Goal: Information Seeking & Learning: Check status

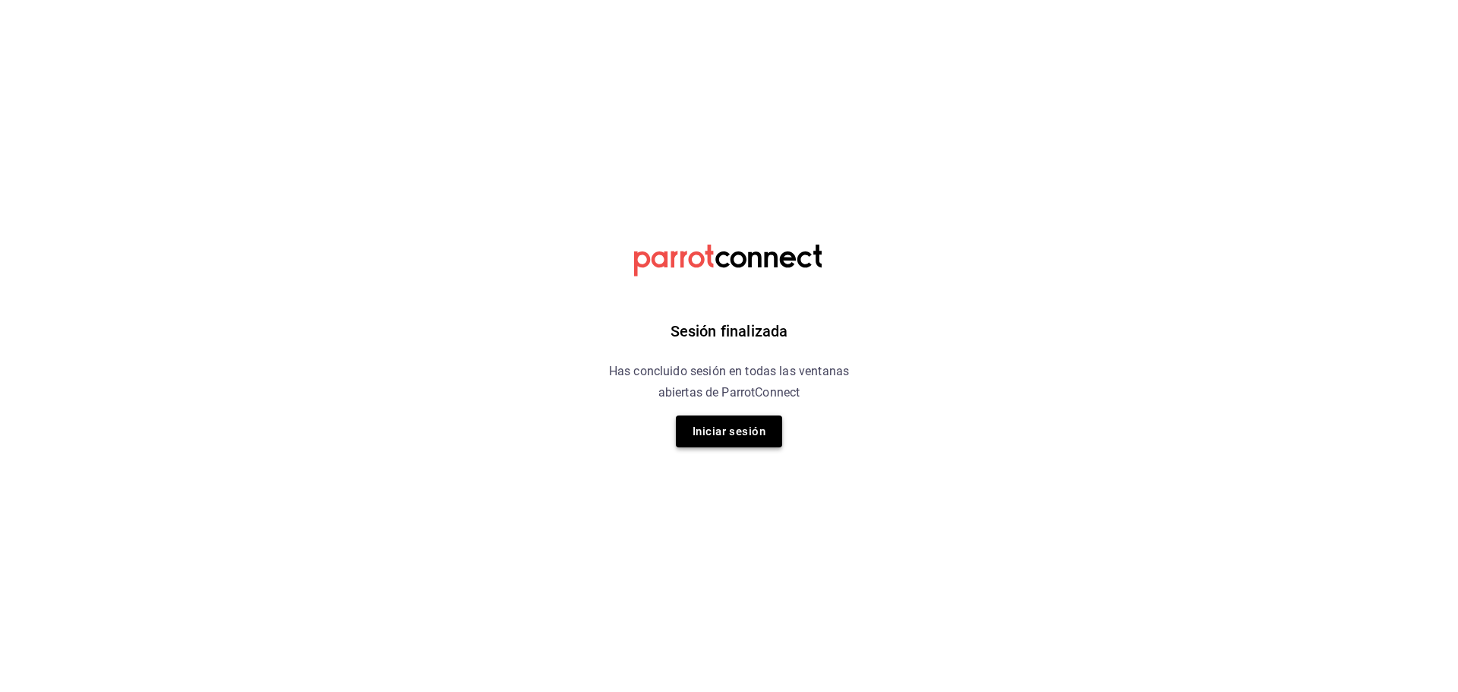
click at [754, 424] on button "Iniciar sesión" at bounding box center [729, 431] width 106 height 32
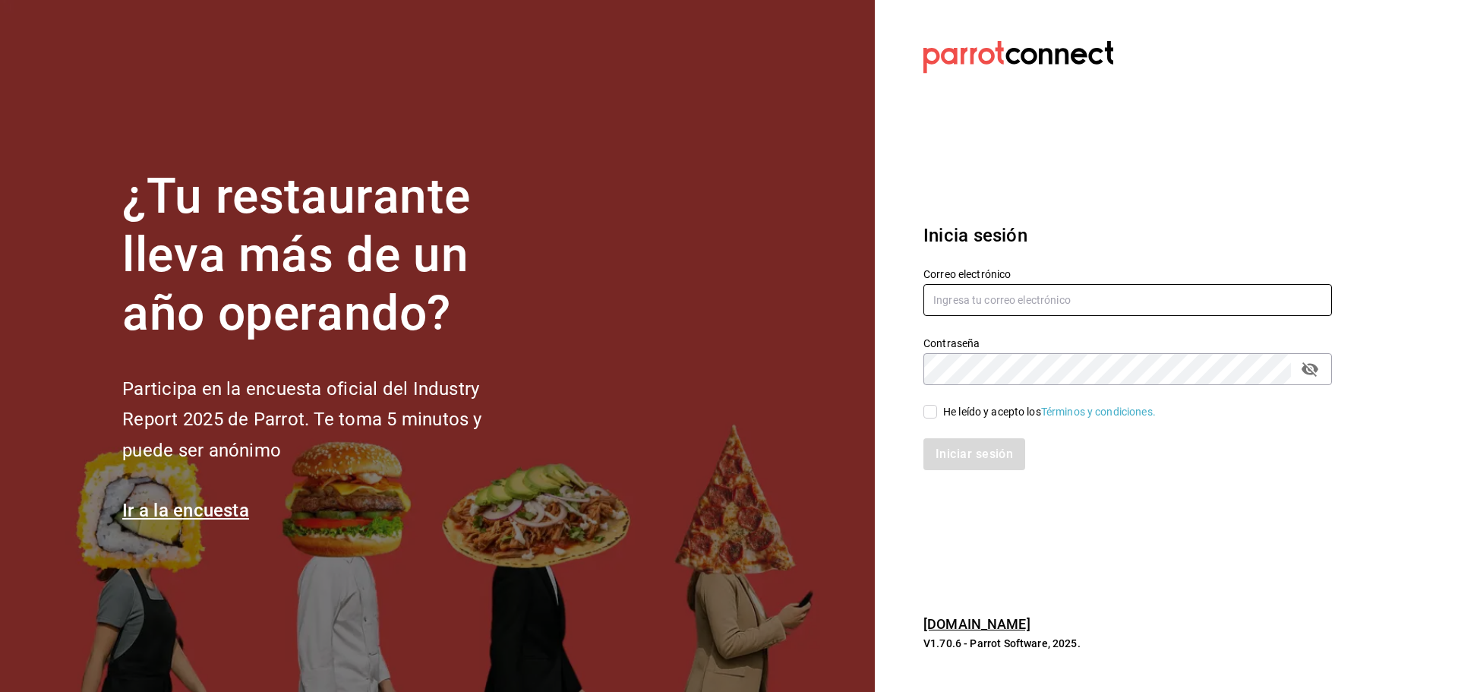
click at [1051, 314] on input "text" at bounding box center [1127, 300] width 408 height 32
click at [1049, 295] on input "text" at bounding box center [1127, 300] width 408 height 32
type input "c"
click at [1027, 307] on input "brendavelaz85@gamil.com" at bounding box center [1127, 300] width 408 height 32
click at [1036, 301] on input "brendavelaz85@gamil.com" at bounding box center [1127, 300] width 408 height 32
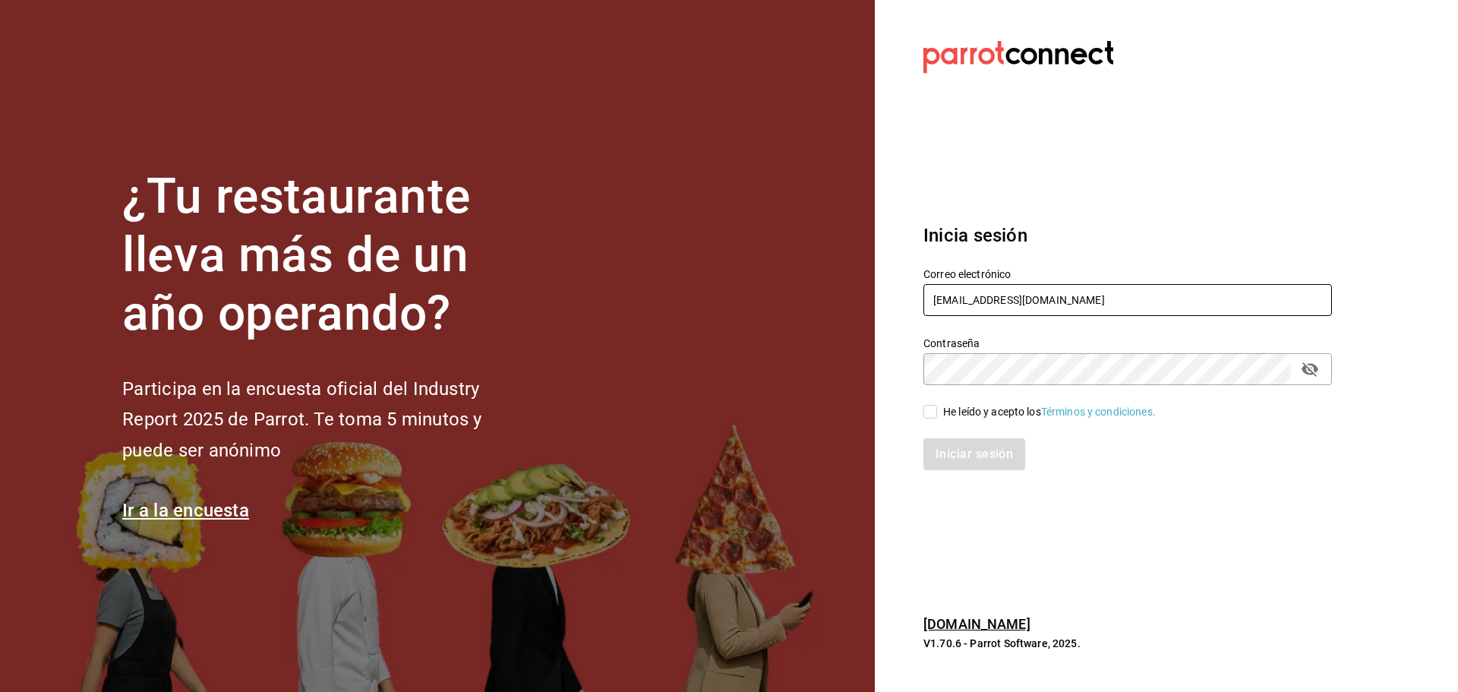
click at [1032, 301] on input "brendavelaz85@gamil.com" at bounding box center [1127, 300] width 408 height 32
click at [1132, 301] on input "brendavelaz85@gmail.com" at bounding box center [1127, 300] width 408 height 32
type input "brendavelaz85@gmail.com"
click at [929, 413] on input "He leído y acepto los Términos y condiciones." at bounding box center [930, 412] width 14 height 14
checkbox input "true"
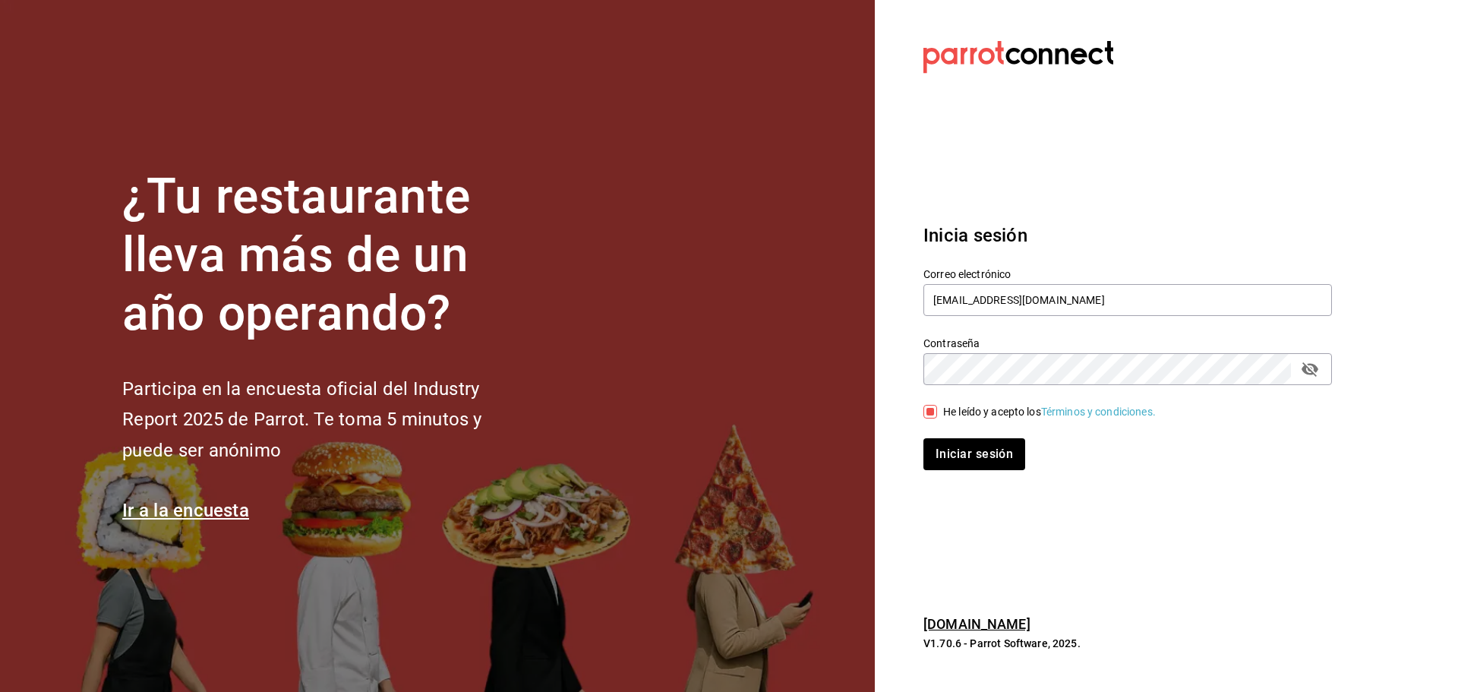
click at [923, 438] on button "Iniciar sesión" at bounding box center [974, 454] width 102 height 32
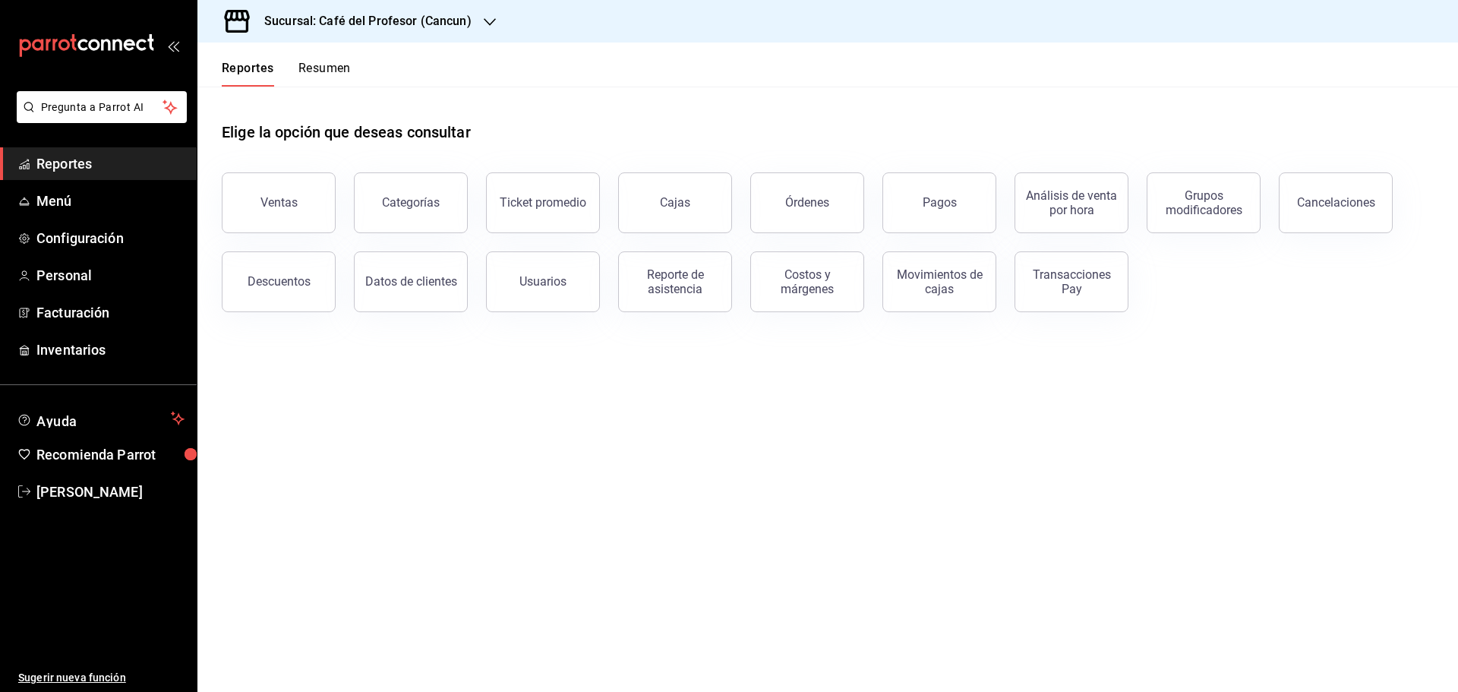
click at [471, 28] on div "Sucursal: Café del Profesor (Cancun)" at bounding box center [356, 21] width 292 height 43
click at [292, 111] on div "Café del Profesor (Acanceh)" at bounding box center [311, 100] width 228 height 34
click at [250, 188] on button "Ventas" at bounding box center [279, 202] width 114 height 61
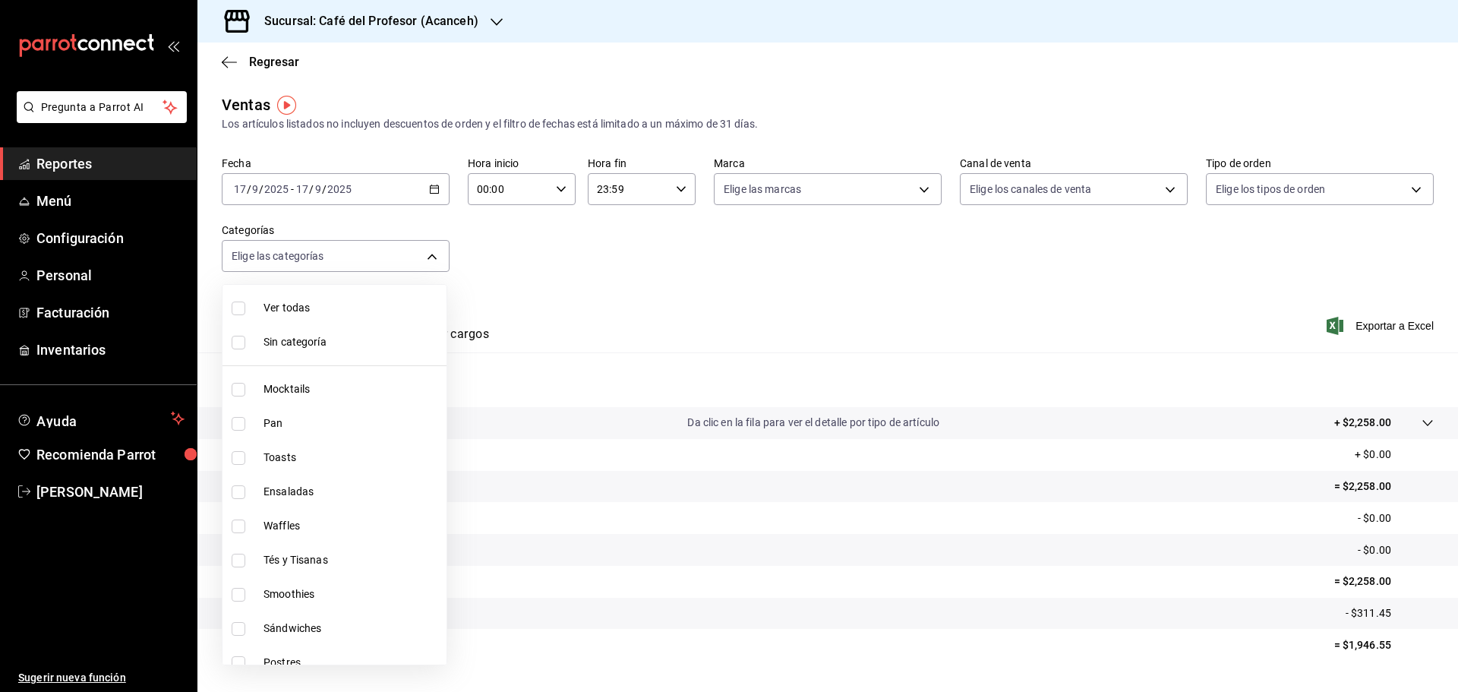
click at [312, 260] on body "Pregunta a Parrot AI Reportes Menú Configuración Personal Facturación Inventari…" at bounding box center [729, 346] width 1458 height 692
click at [350, 186] on div at bounding box center [729, 346] width 1458 height 692
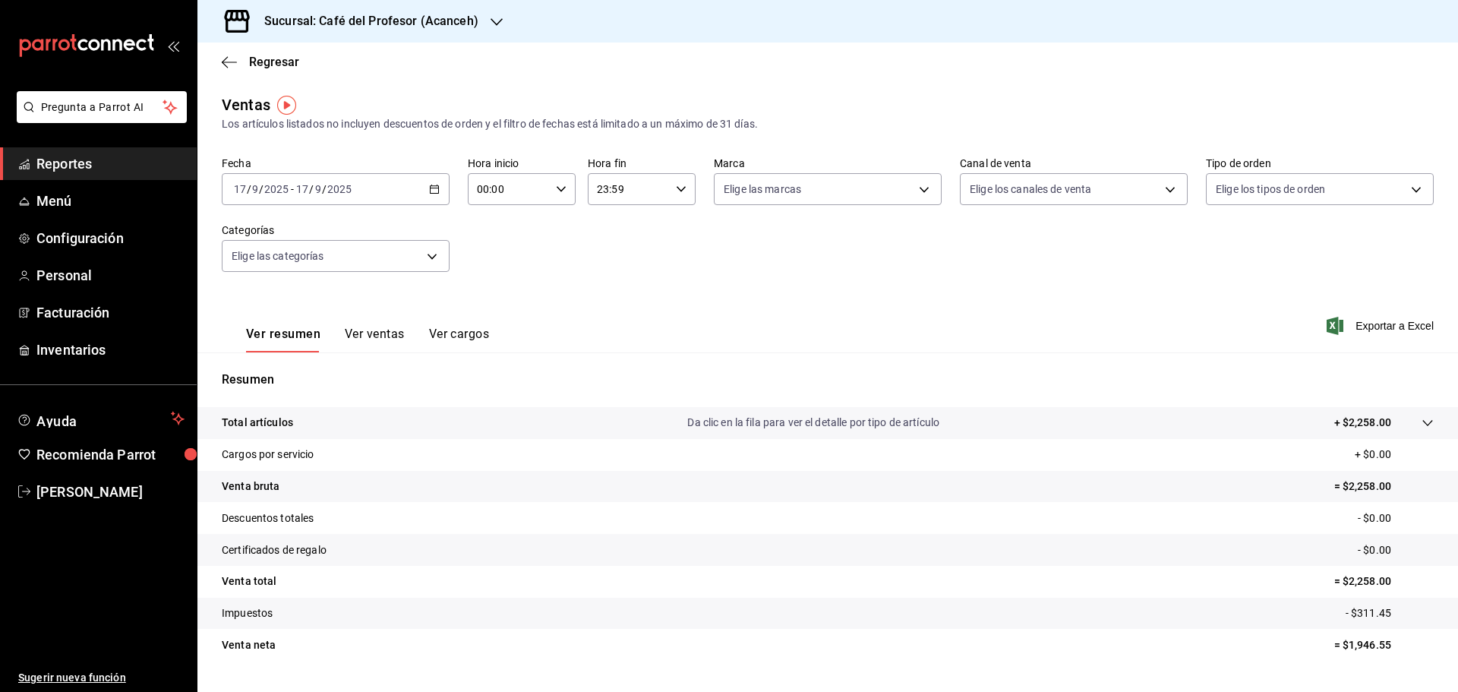
click at [430, 191] on \(Stroke\) "button" at bounding box center [434, 189] width 9 height 8
click at [270, 271] on span "Ayer" at bounding box center [294, 269] width 118 height 16
click at [232, 64] on icon "button" at bounding box center [229, 62] width 15 height 14
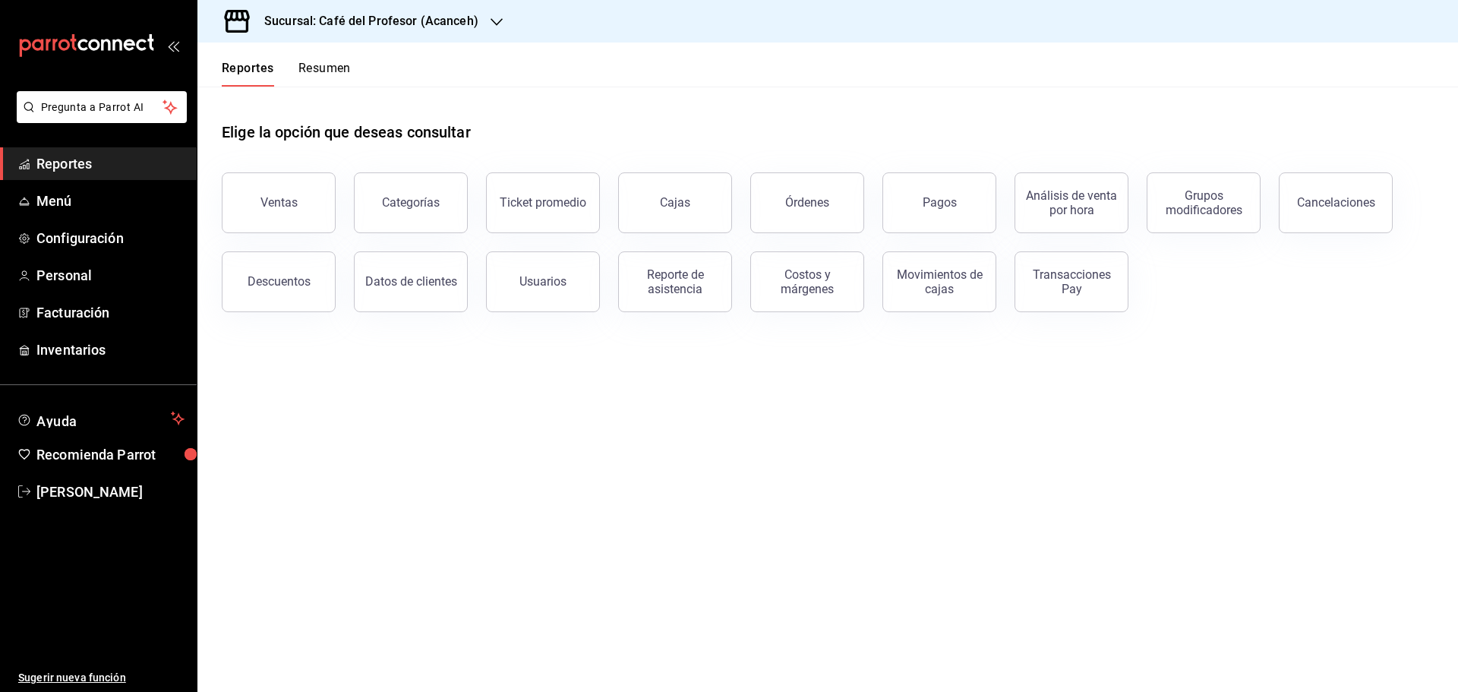
click at [704, 210] on link "Cajas" at bounding box center [675, 202] width 114 height 61
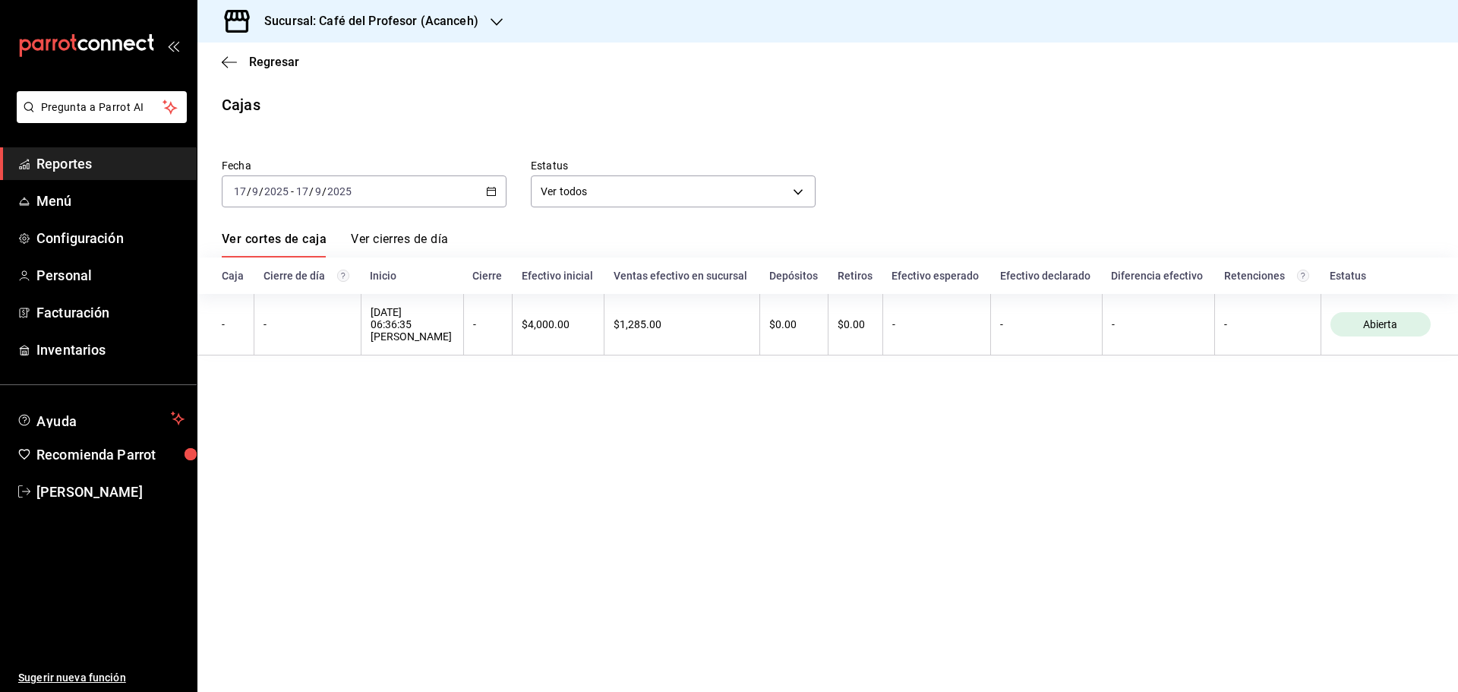
click at [489, 194] on icon "button" at bounding box center [491, 191] width 11 height 11
click at [263, 261] on li "Ayer" at bounding box center [293, 271] width 142 height 34
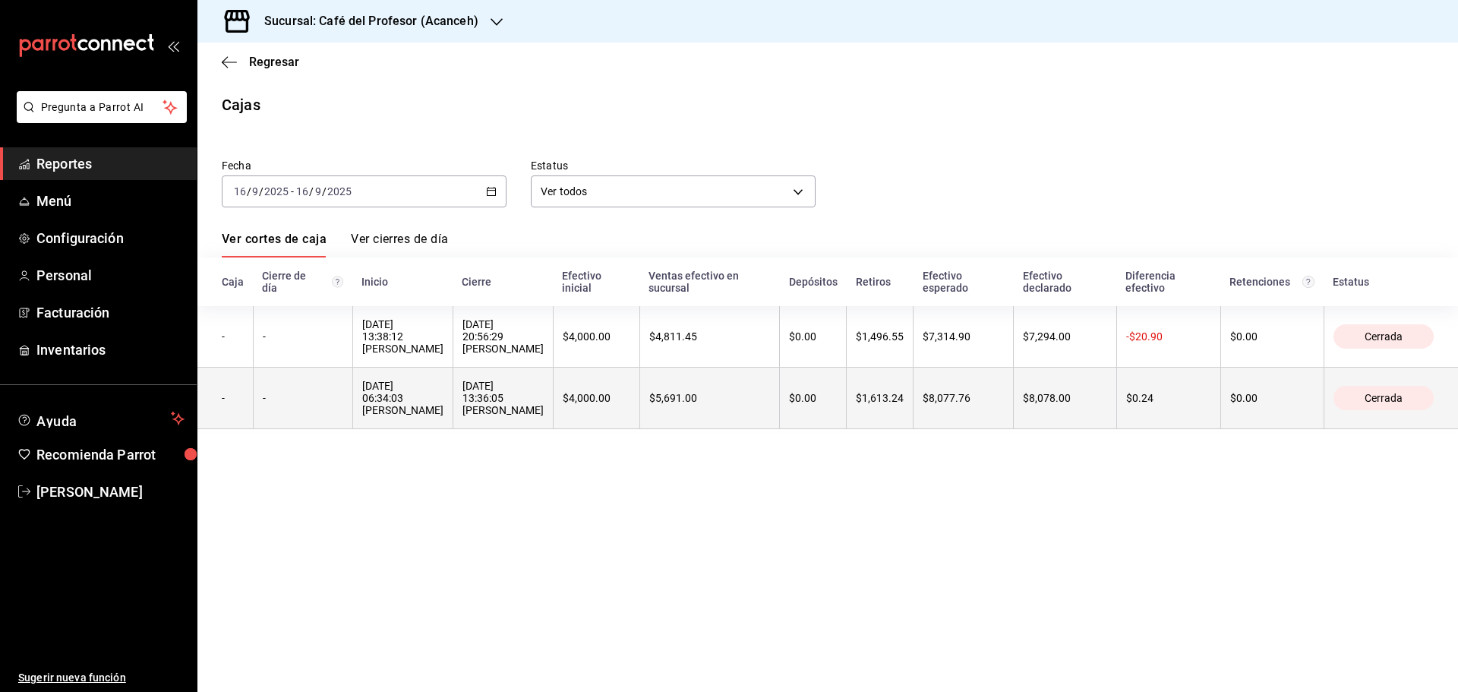
click at [563, 392] on div "$4,000.00" at bounding box center [597, 398] width 68 height 12
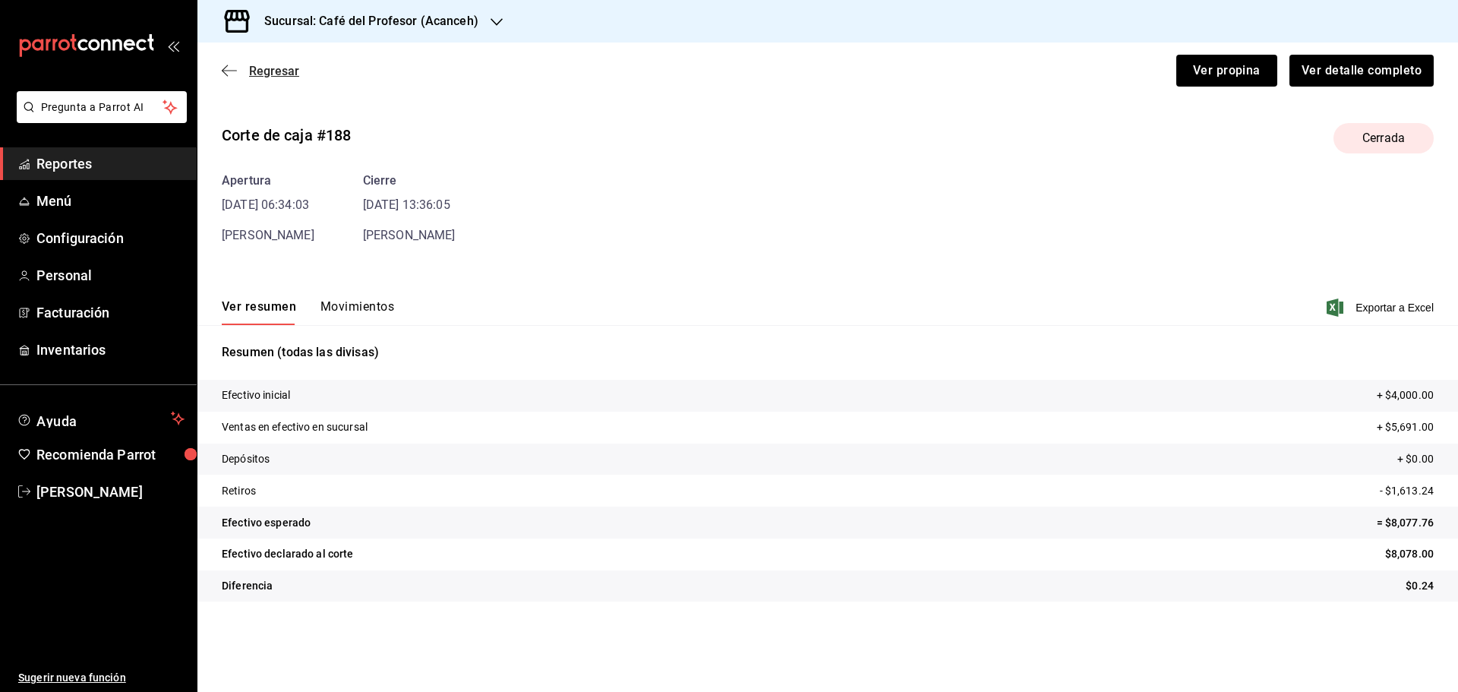
click at [228, 65] on icon "button" at bounding box center [229, 71] width 15 height 14
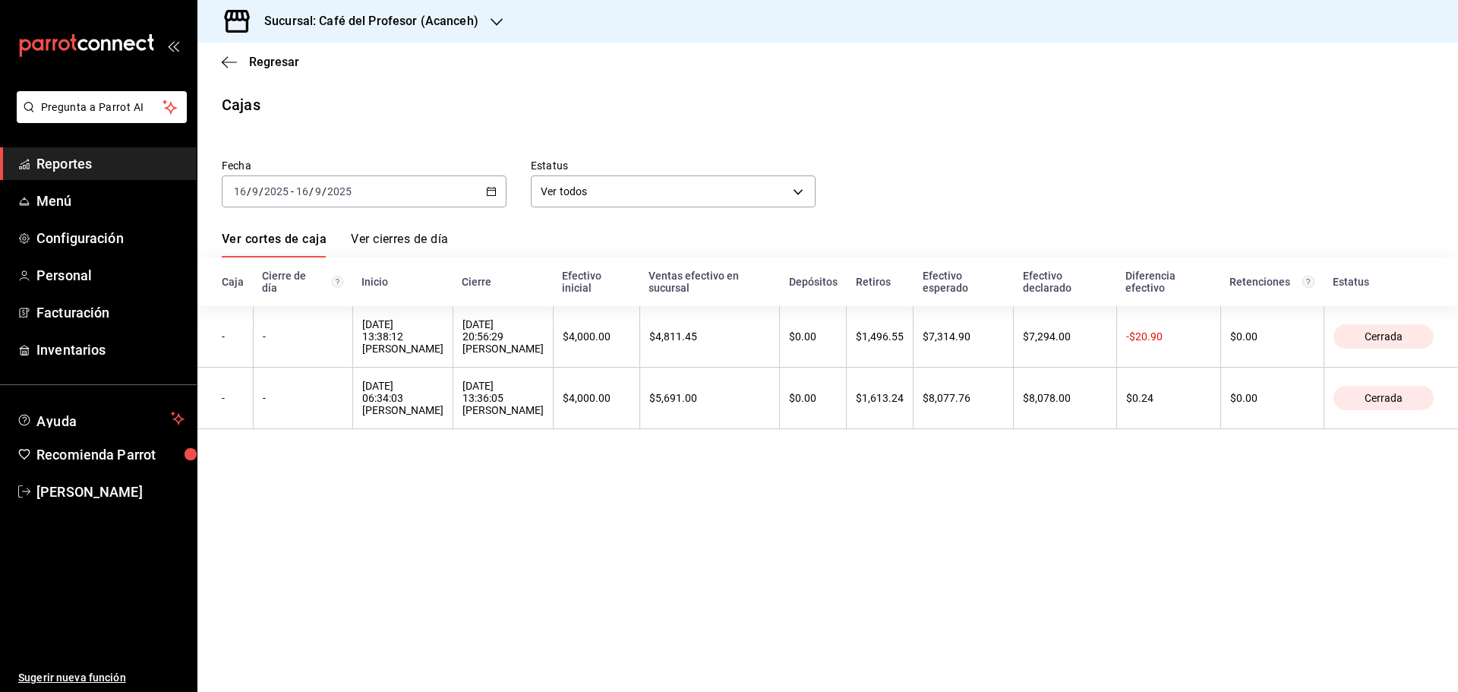
click at [490, 190] on icon "button" at bounding box center [491, 191] width 11 height 11
click at [623, 190] on body "Pregunta a Parrot AI Reportes Menú Configuración Personal Facturación Inventari…" at bounding box center [729, 346] width 1458 height 692
click at [480, 227] on div at bounding box center [729, 346] width 1458 height 692
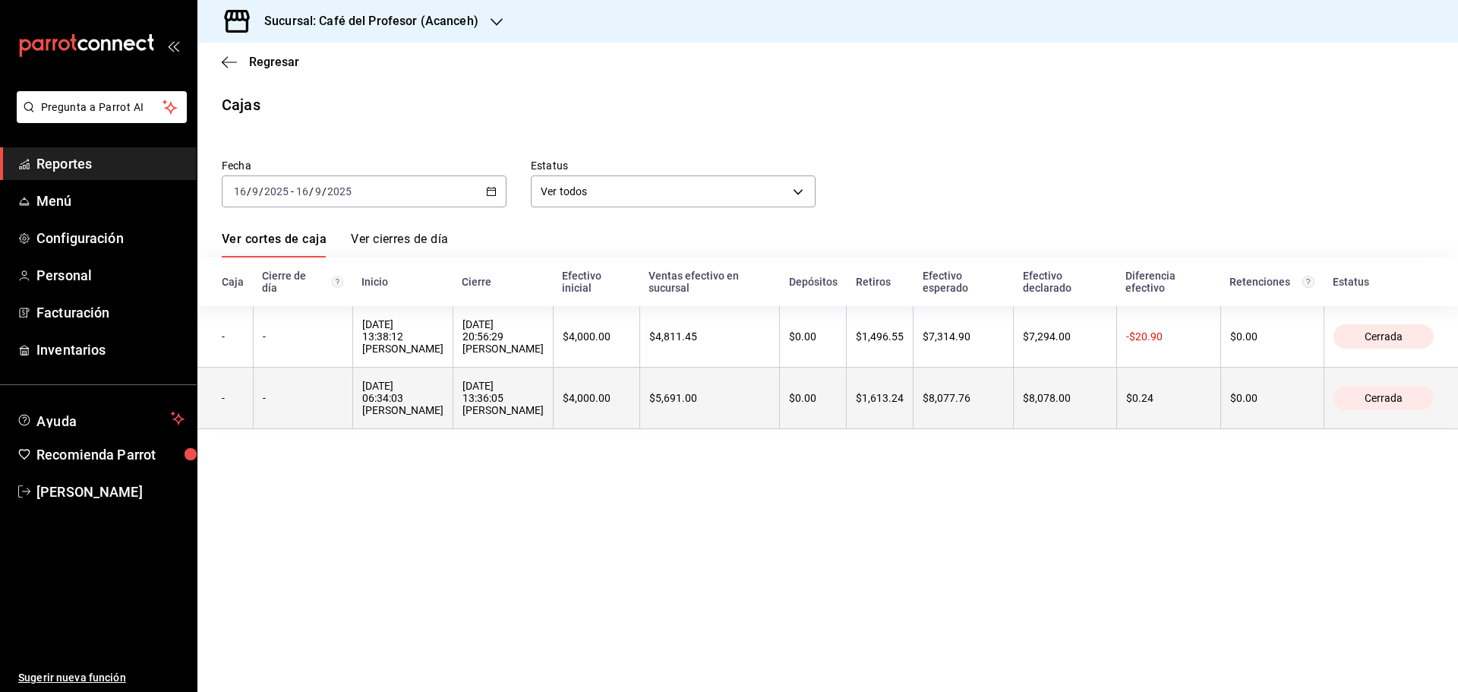
click at [587, 392] on div "$4,000.00" at bounding box center [597, 398] width 68 height 12
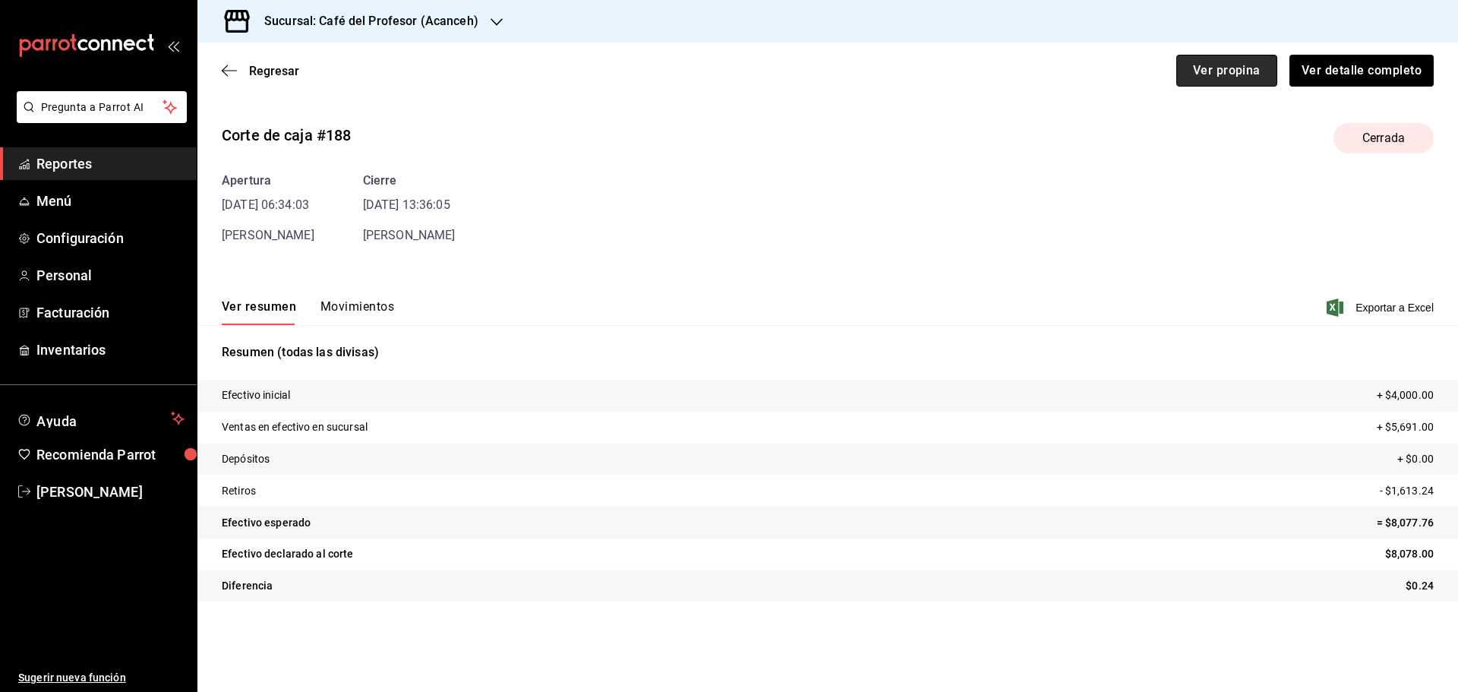
click at [1201, 63] on button "Ver propina" at bounding box center [1226, 71] width 101 height 32
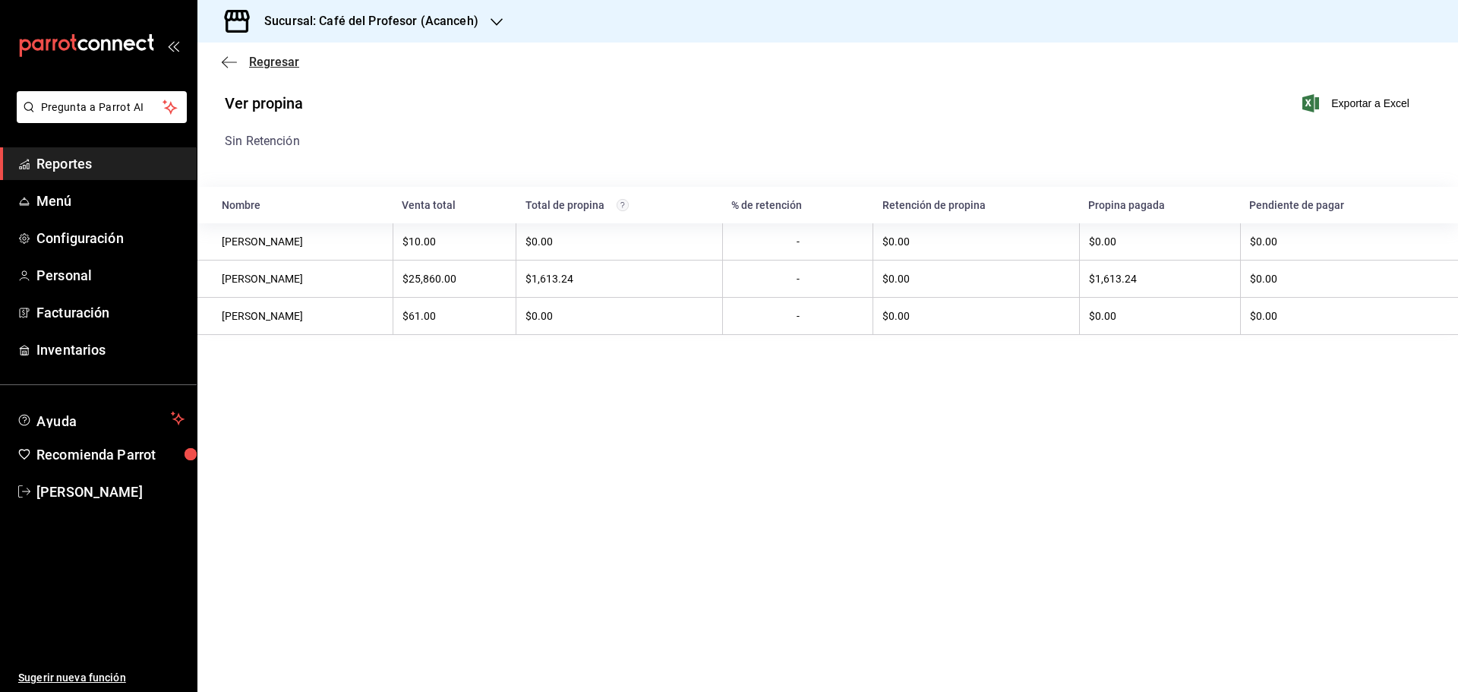
click at [233, 68] on icon "button" at bounding box center [229, 62] width 15 height 14
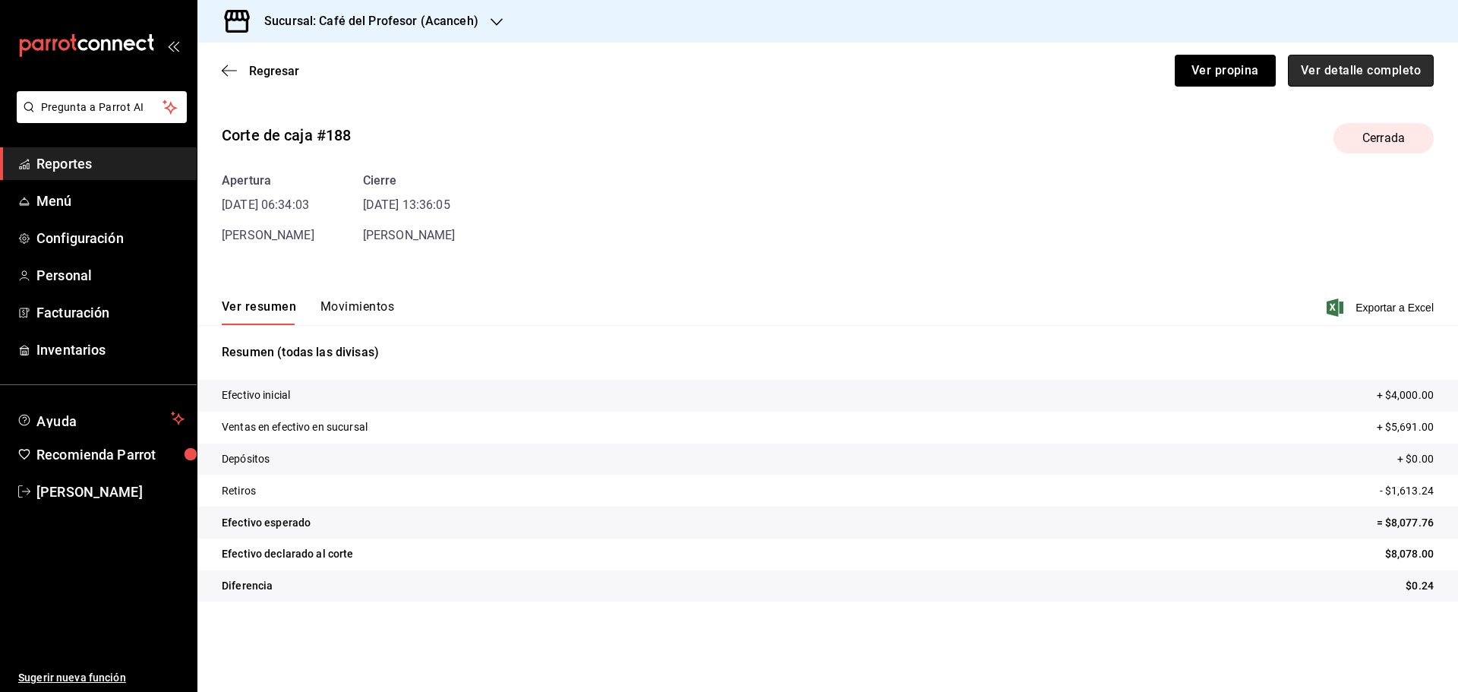
click at [1356, 68] on button "Ver detalle completo" at bounding box center [1361, 71] width 146 height 32
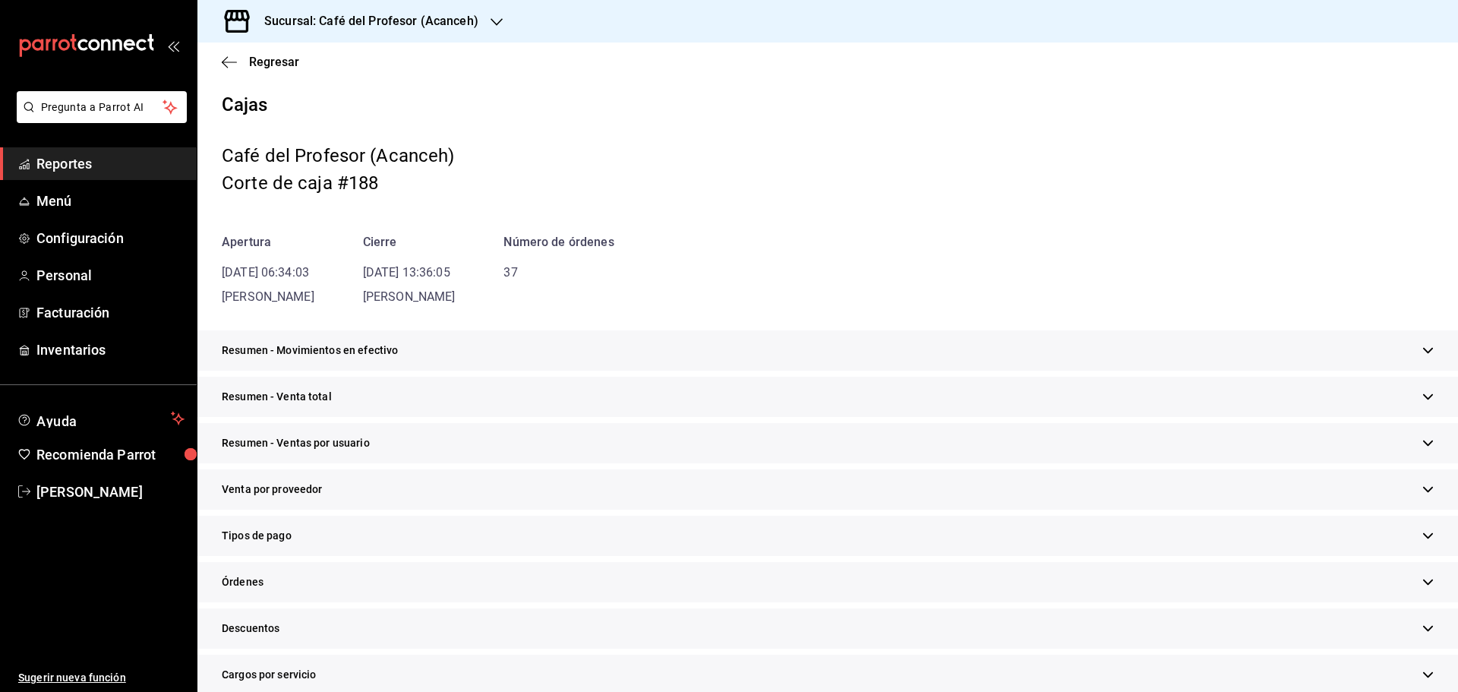
scroll to position [76, 0]
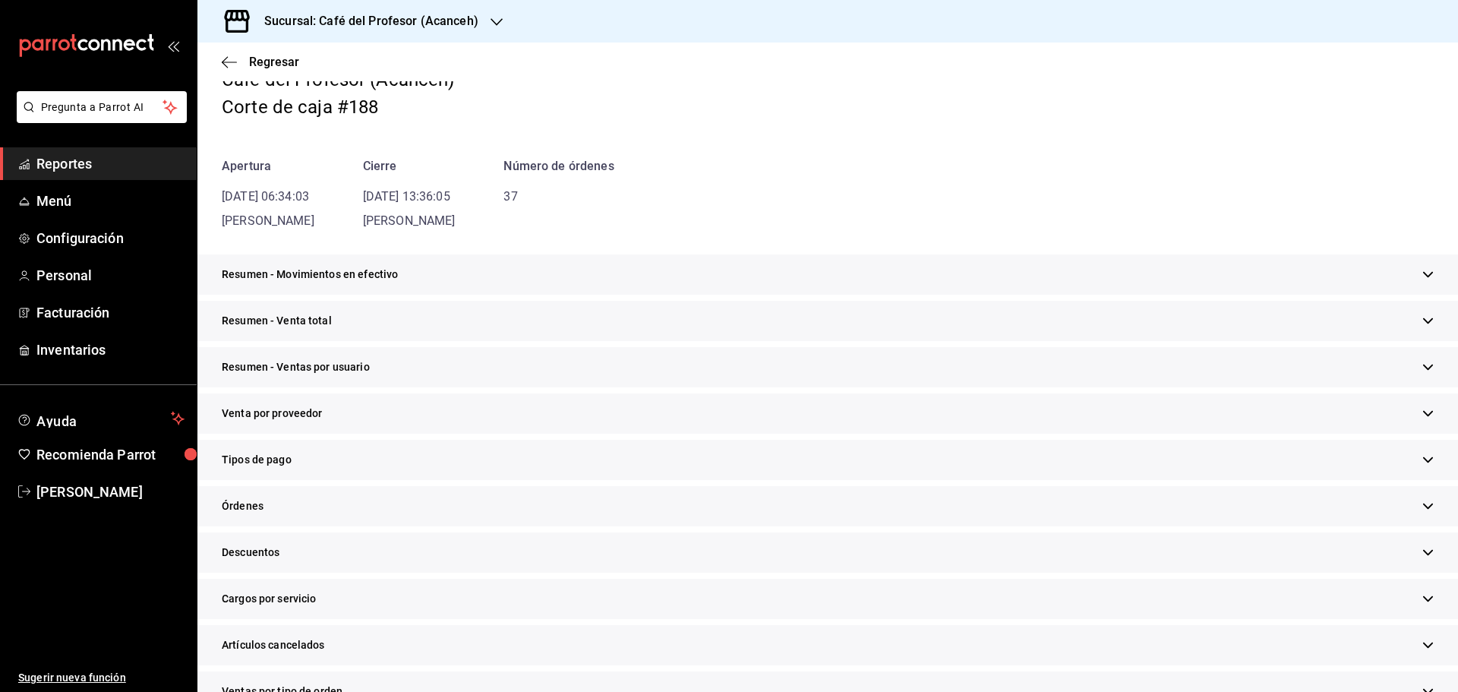
click at [434, 278] on div "Resumen - Movimientos en efectivo" at bounding box center [827, 274] width 1260 height 40
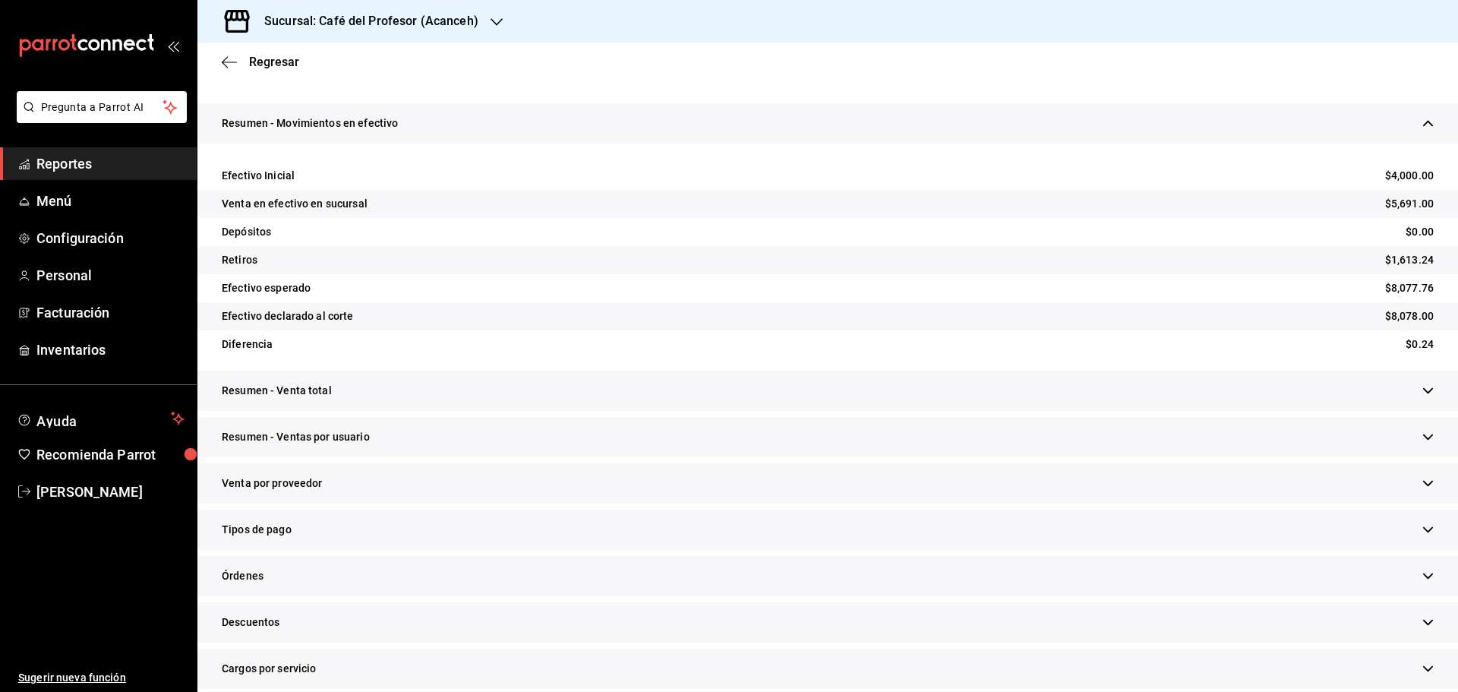
scroll to position [228, 0]
click at [443, 379] on div "Resumen - Venta total" at bounding box center [827, 390] width 1260 height 40
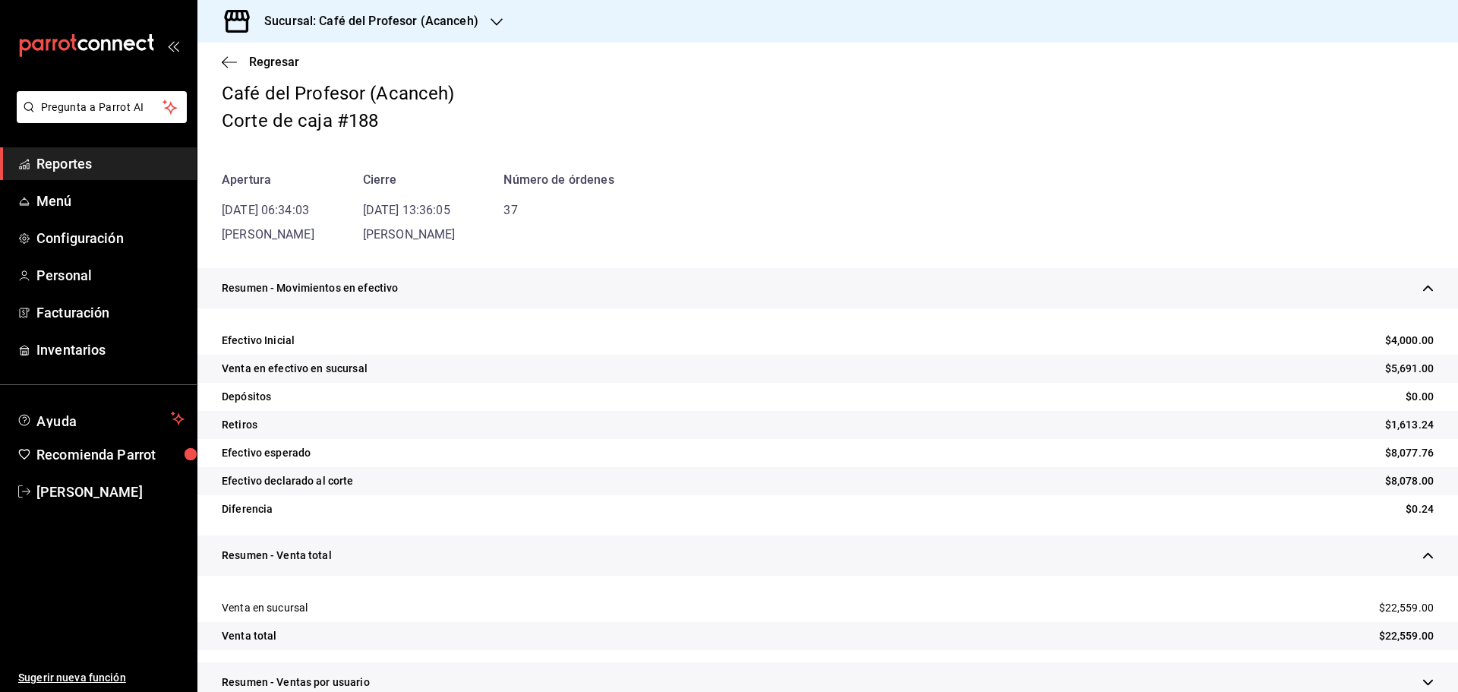
scroll to position [0, 0]
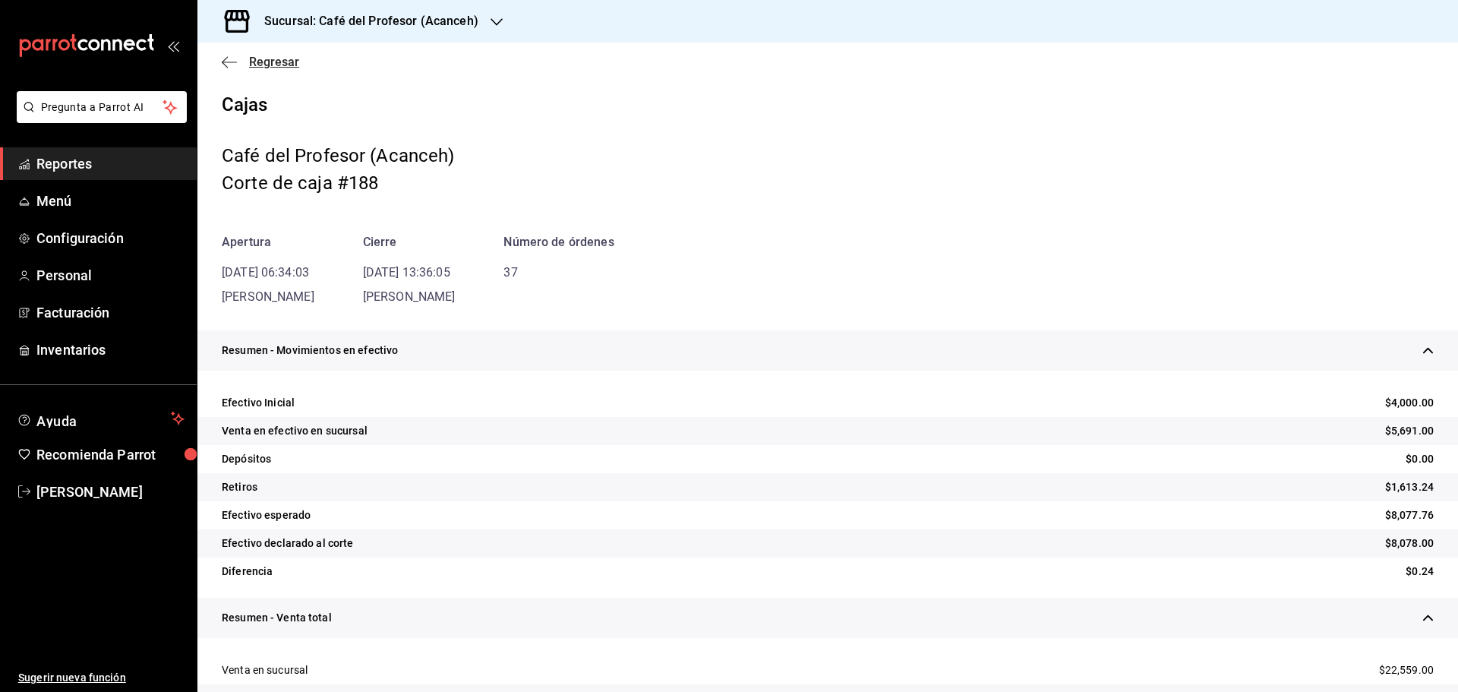
click at [260, 64] on span "Regresar" at bounding box center [274, 62] width 50 height 14
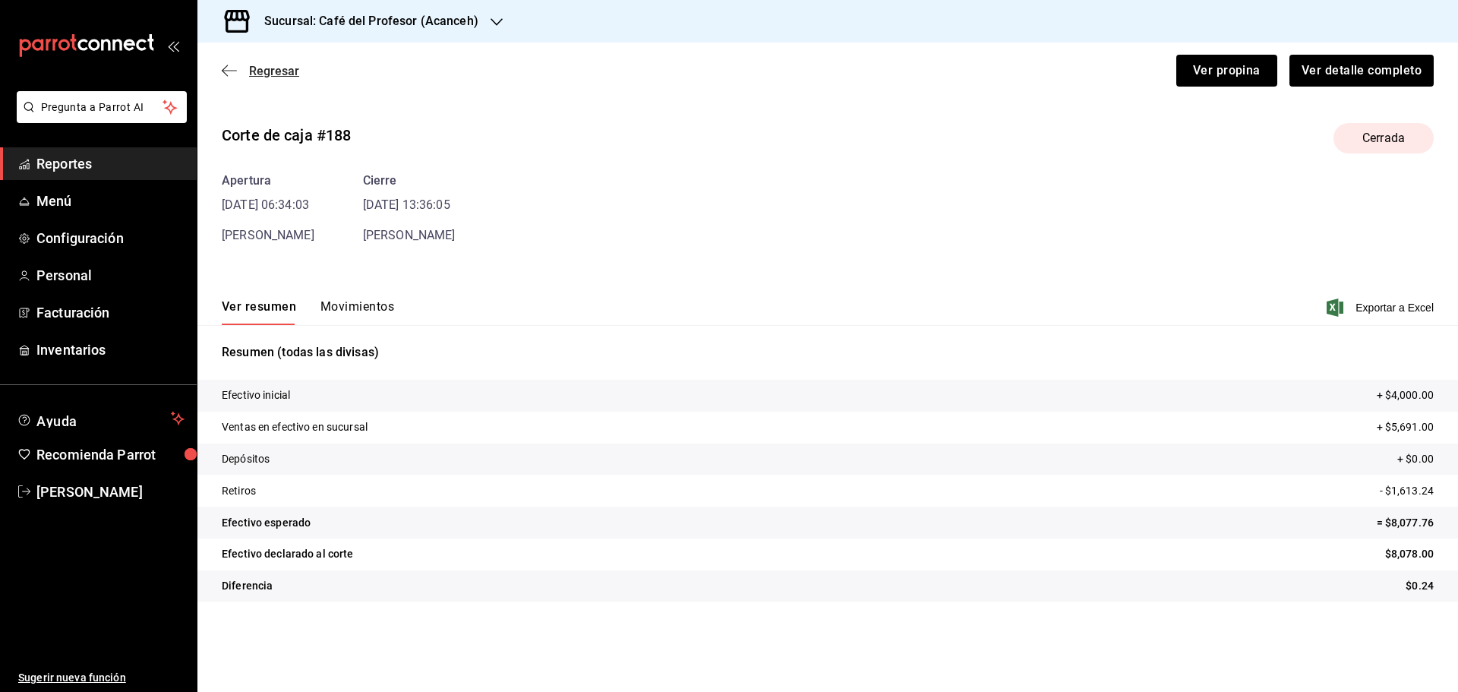
click at [270, 70] on span "Regresar" at bounding box center [274, 71] width 50 height 14
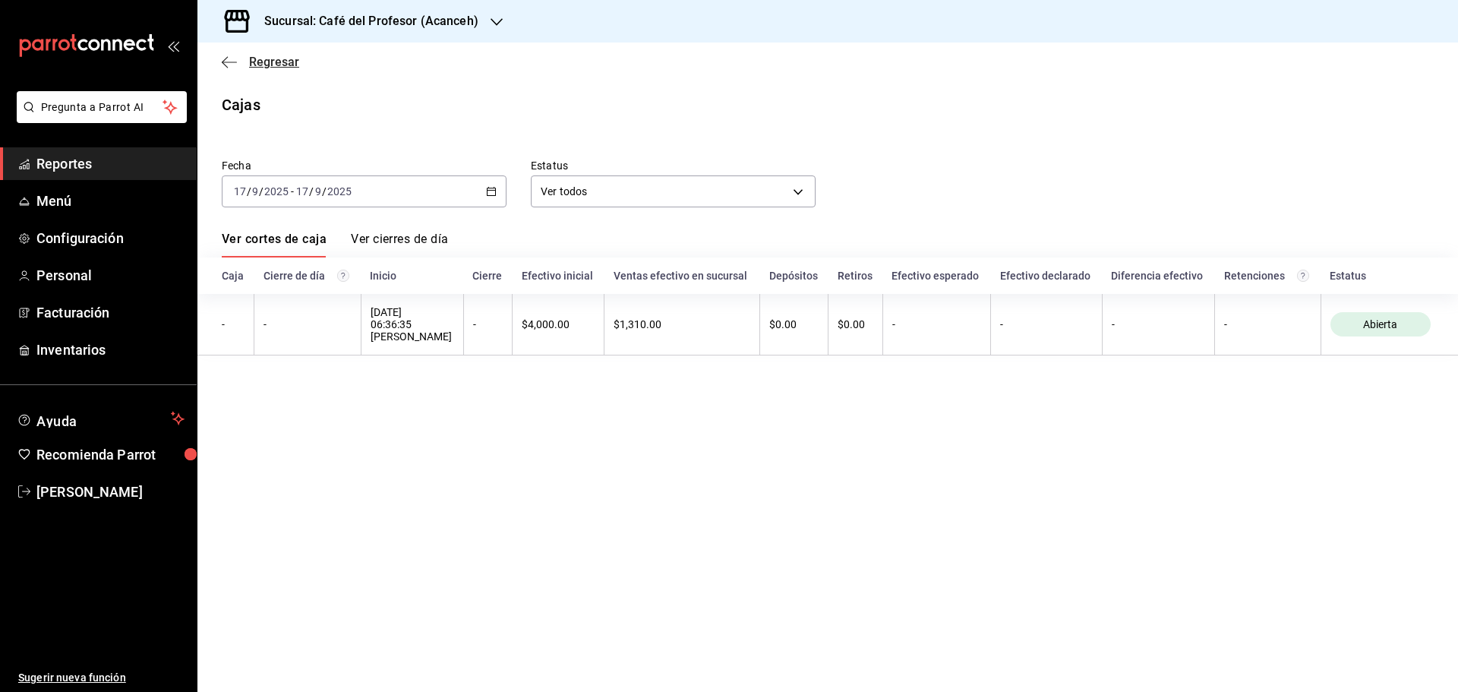
click at [237, 65] on span "Regresar" at bounding box center [260, 62] width 77 height 14
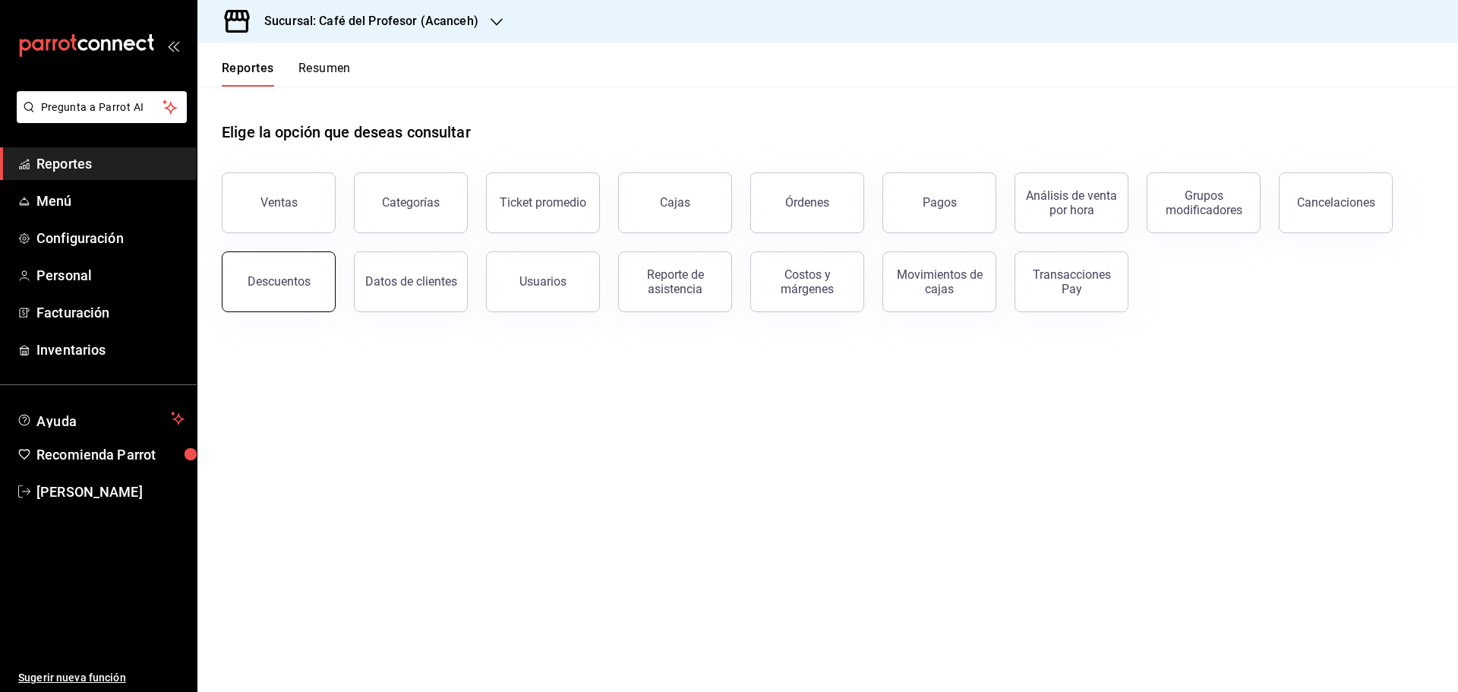
click at [282, 263] on button "Descuentos" at bounding box center [279, 281] width 114 height 61
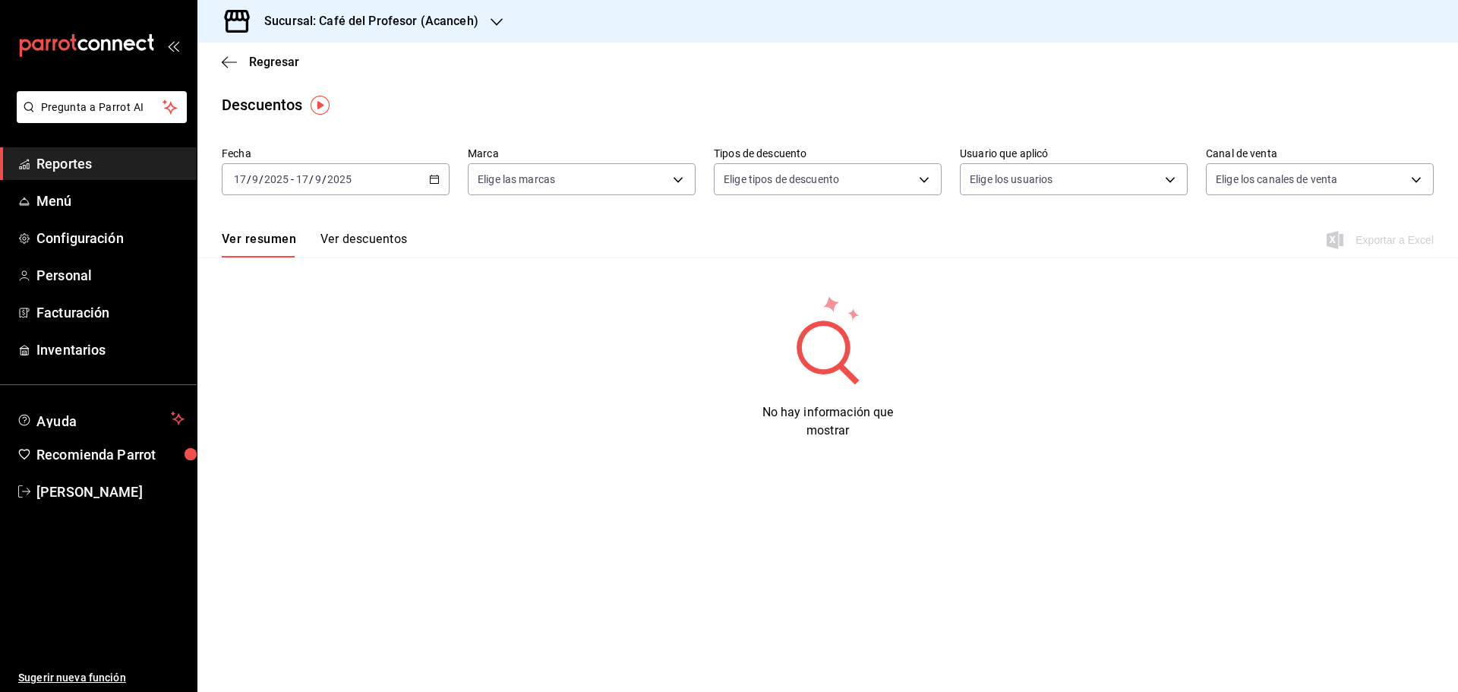
click at [434, 178] on \(Stroke\) "button" at bounding box center [434, 178] width 8 height 1
click at [248, 257] on span "Ayer" at bounding box center [294, 259] width 118 height 16
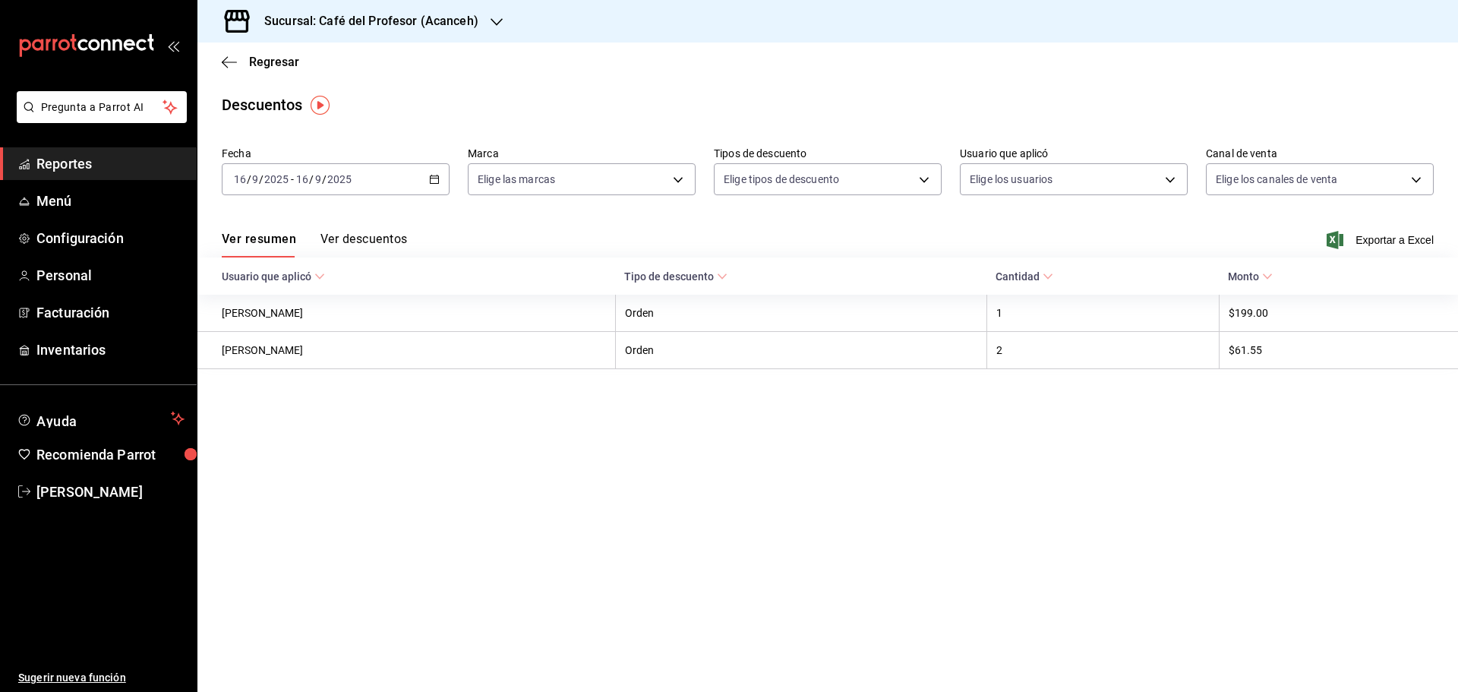
click at [227, 50] on div "Regresar" at bounding box center [827, 62] width 1260 height 39
click at [225, 58] on icon "button" at bounding box center [229, 62] width 15 height 14
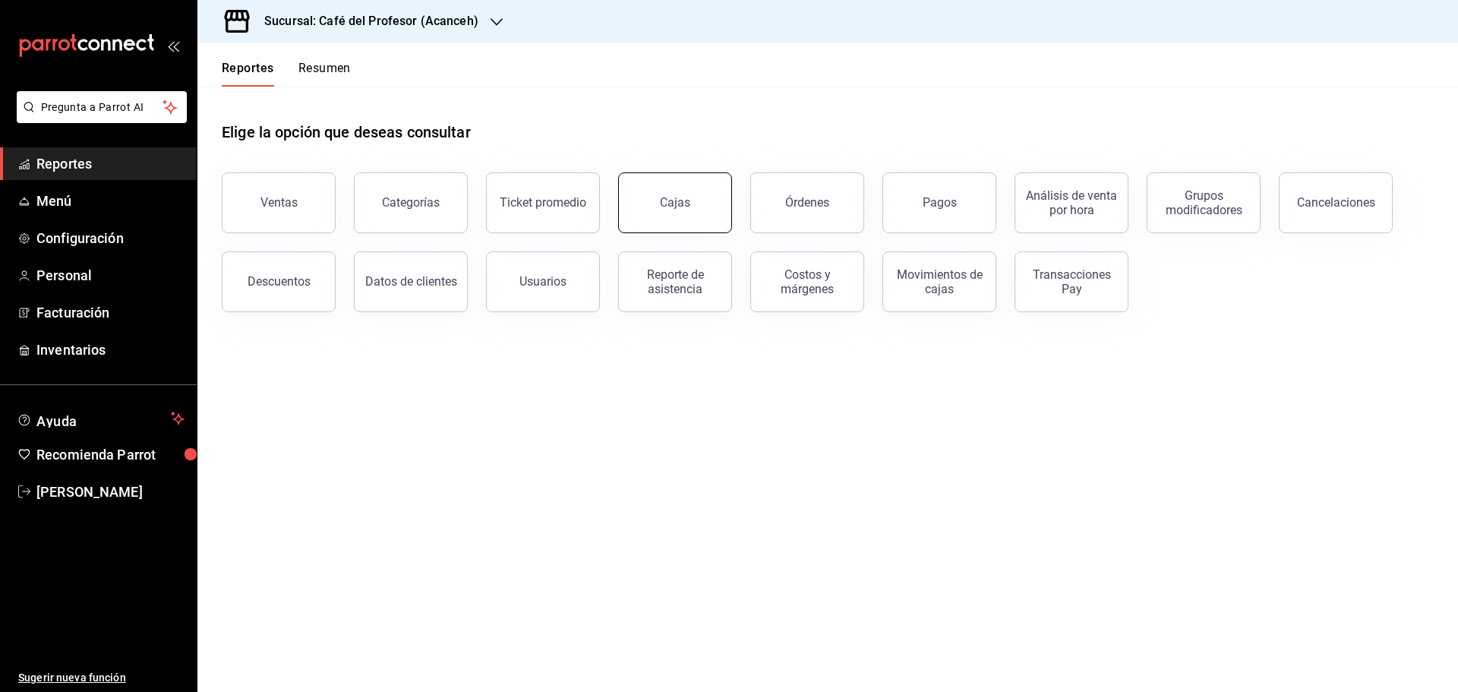
click at [688, 207] on div "Cajas" at bounding box center [675, 203] width 31 height 18
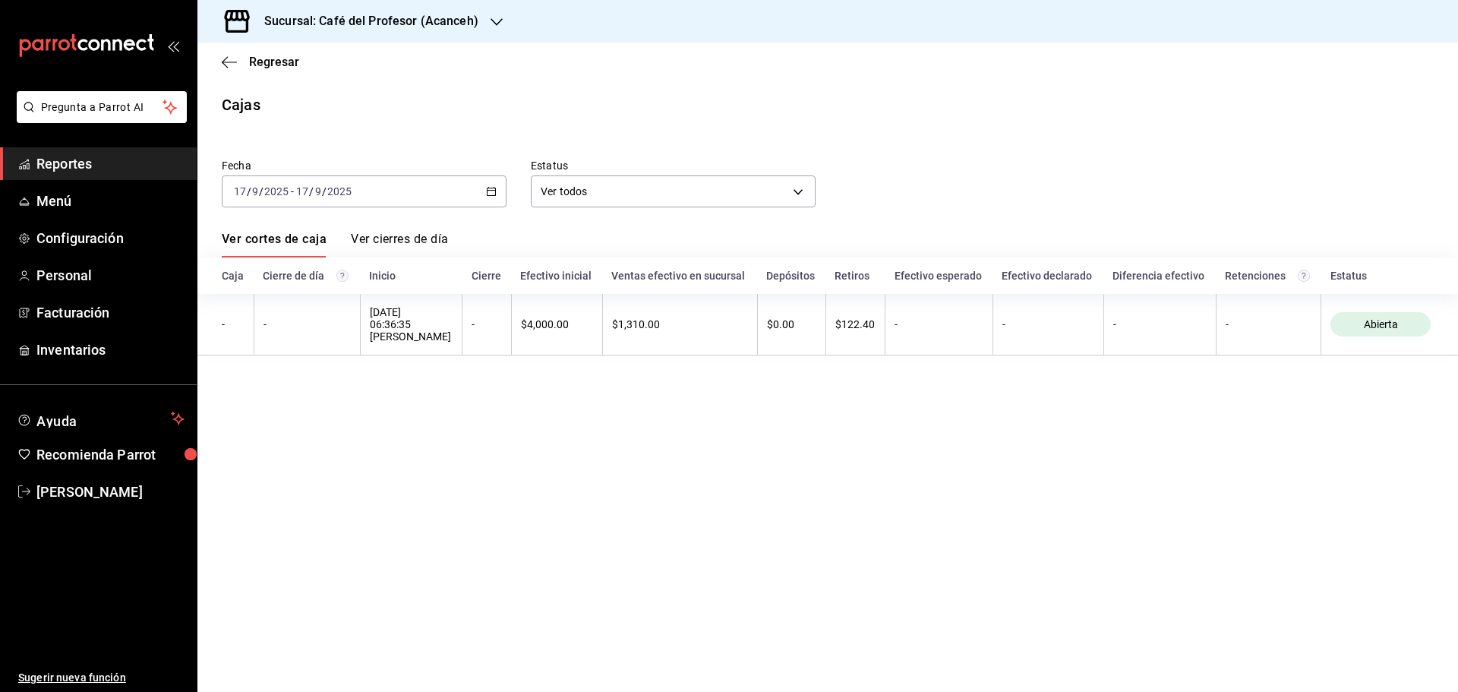
click at [503, 194] on div "[DATE] [DATE] - [DATE] [DATE]" at bounding box center [364, 191] width 285 height 32
click at [256, 270] on span "Ayer" at bounding box center [294, 271] width 118 height 16
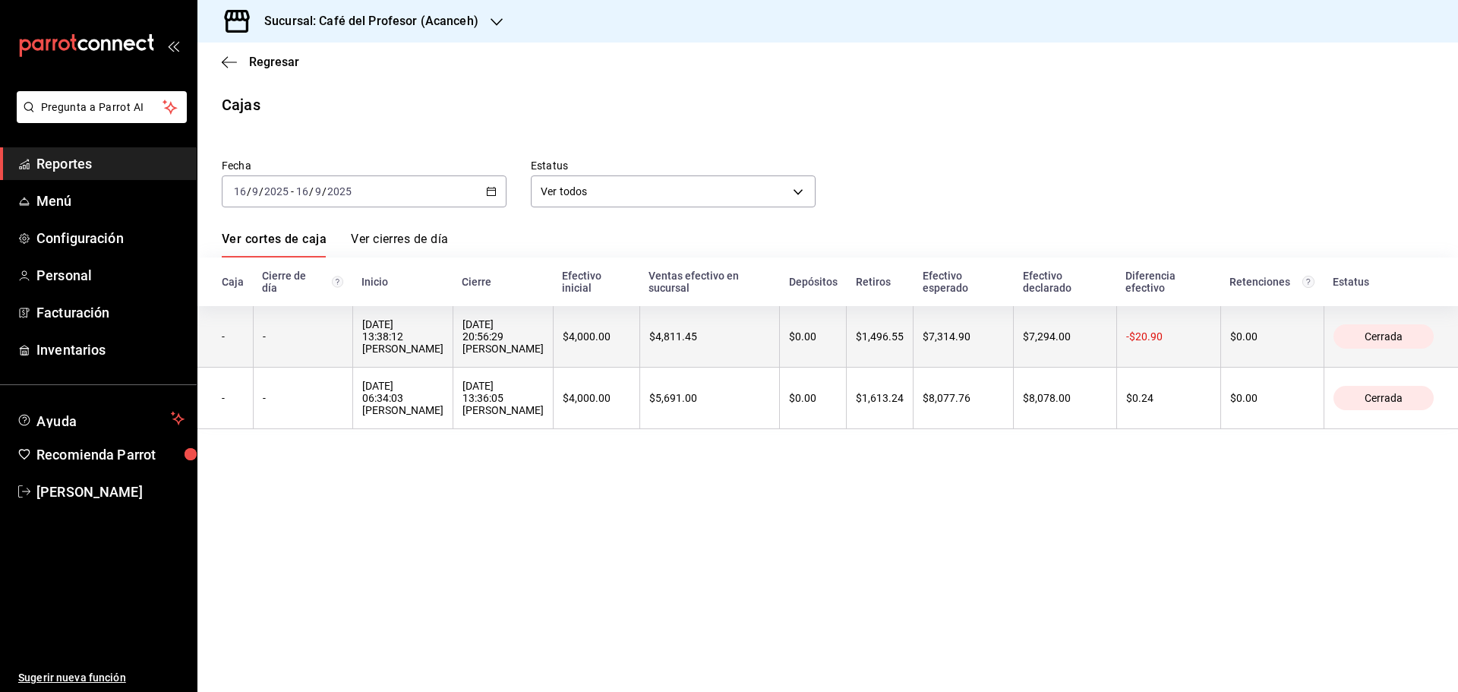
click at [485, 335] on div "[DATE] 20:56:29 [PERSON_NAME]" at bounding box center [502, 336] width 81 height 36
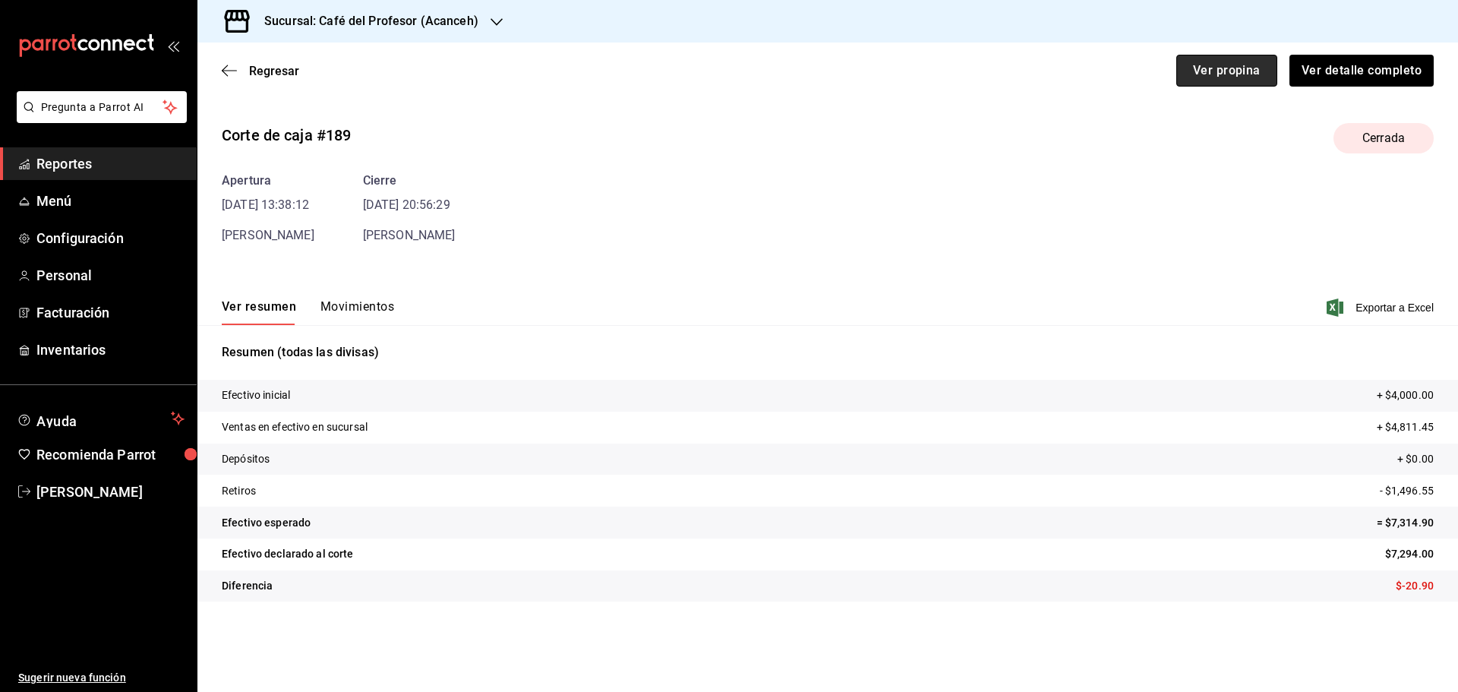
click at [1236, 59] on button "Ver propina" at bounding box center [1226, 71] width 101 height 32
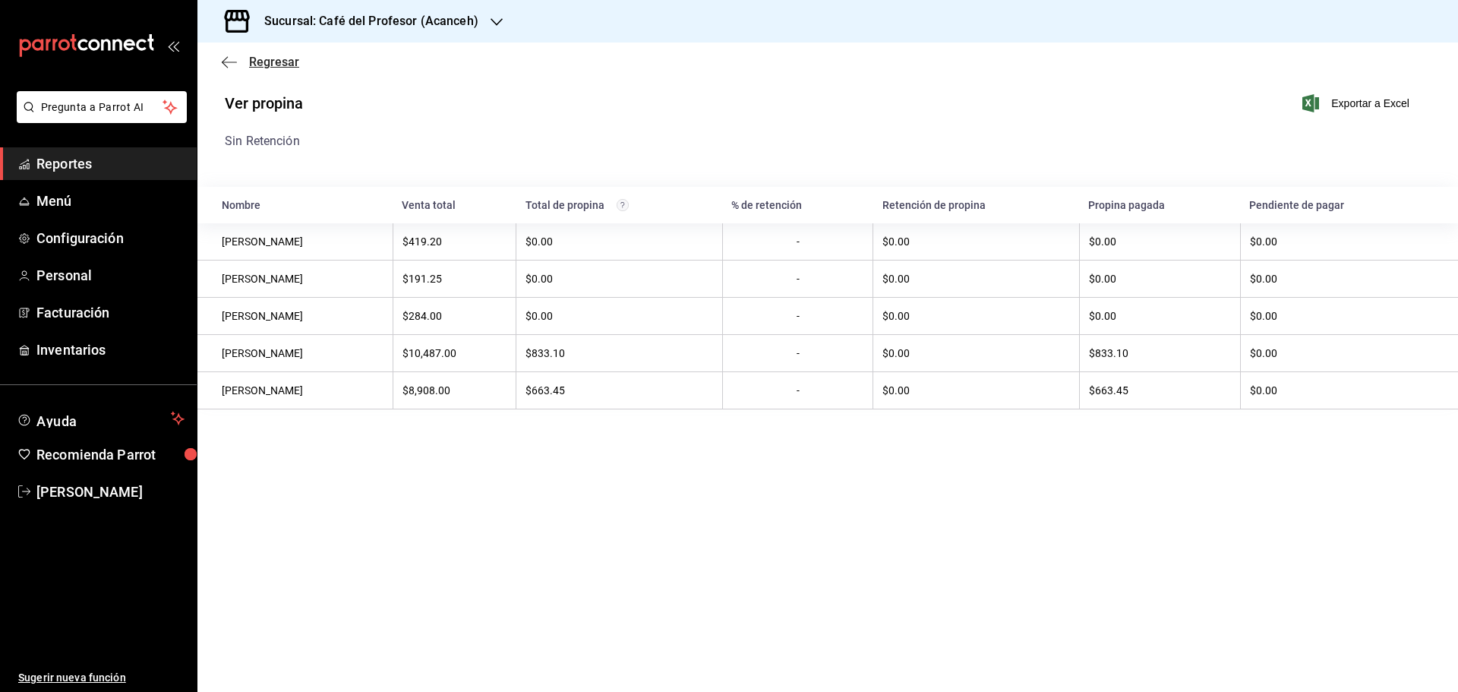
click at [231, 64] on icon "button" at bounding box center [229, 62] width 15 height 14
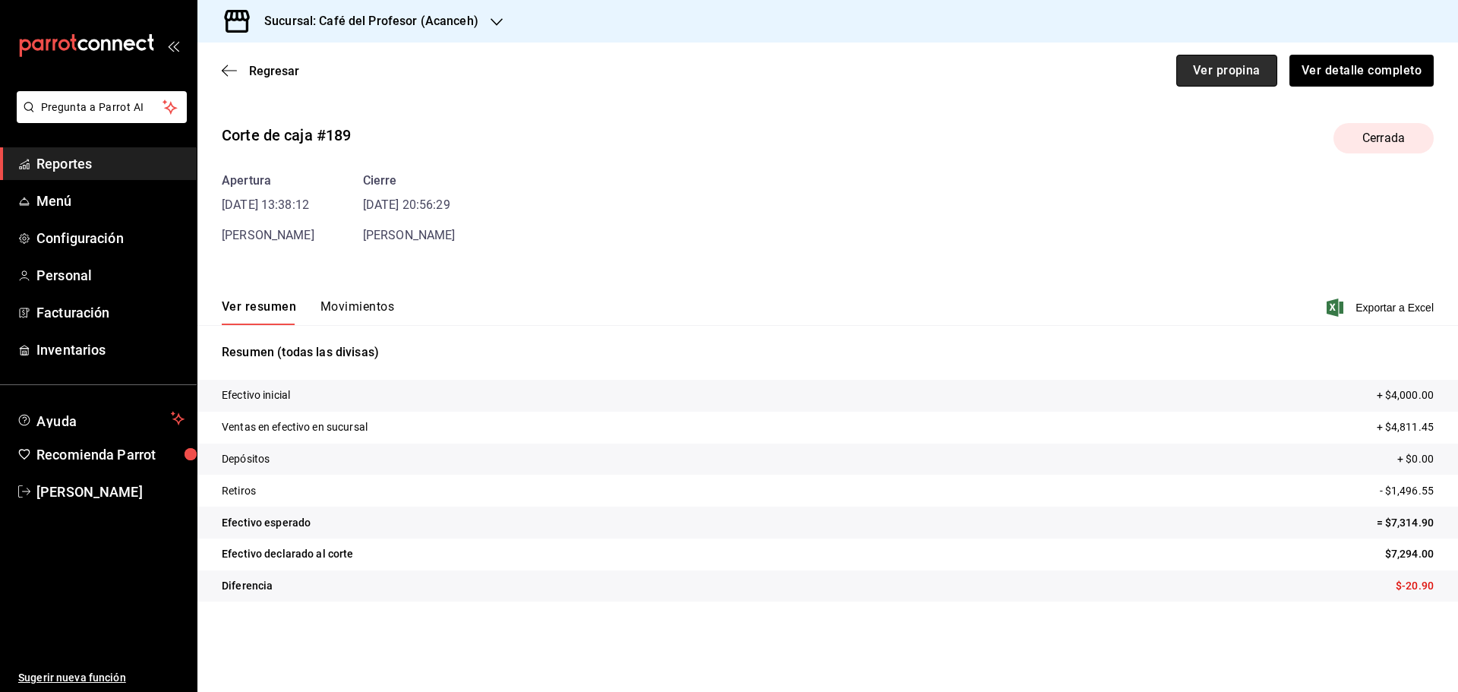
click at [1257, 70] on button "Ver propina" at bounding box center [1226, 71] width 101 height 32
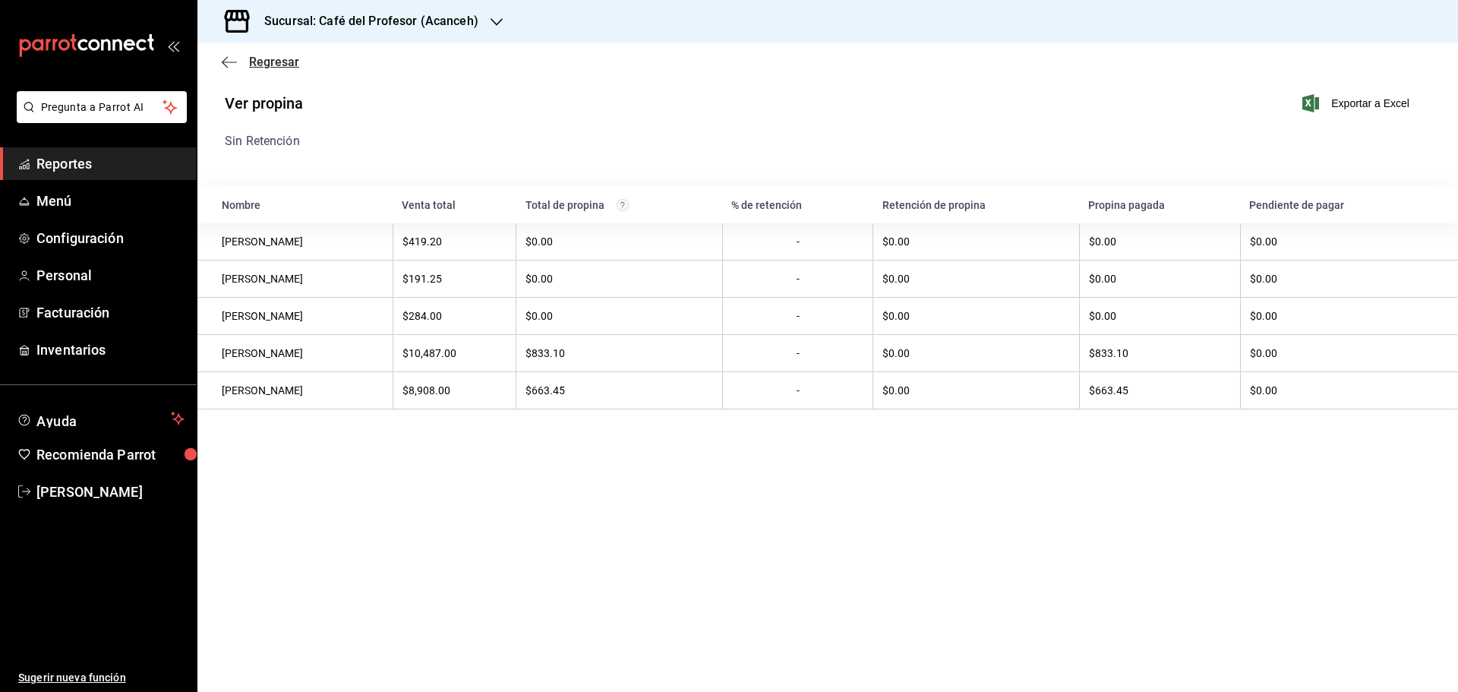
click at [257, 61] on span "Regresar" at bounding box center [274, 62] width 50 height 14
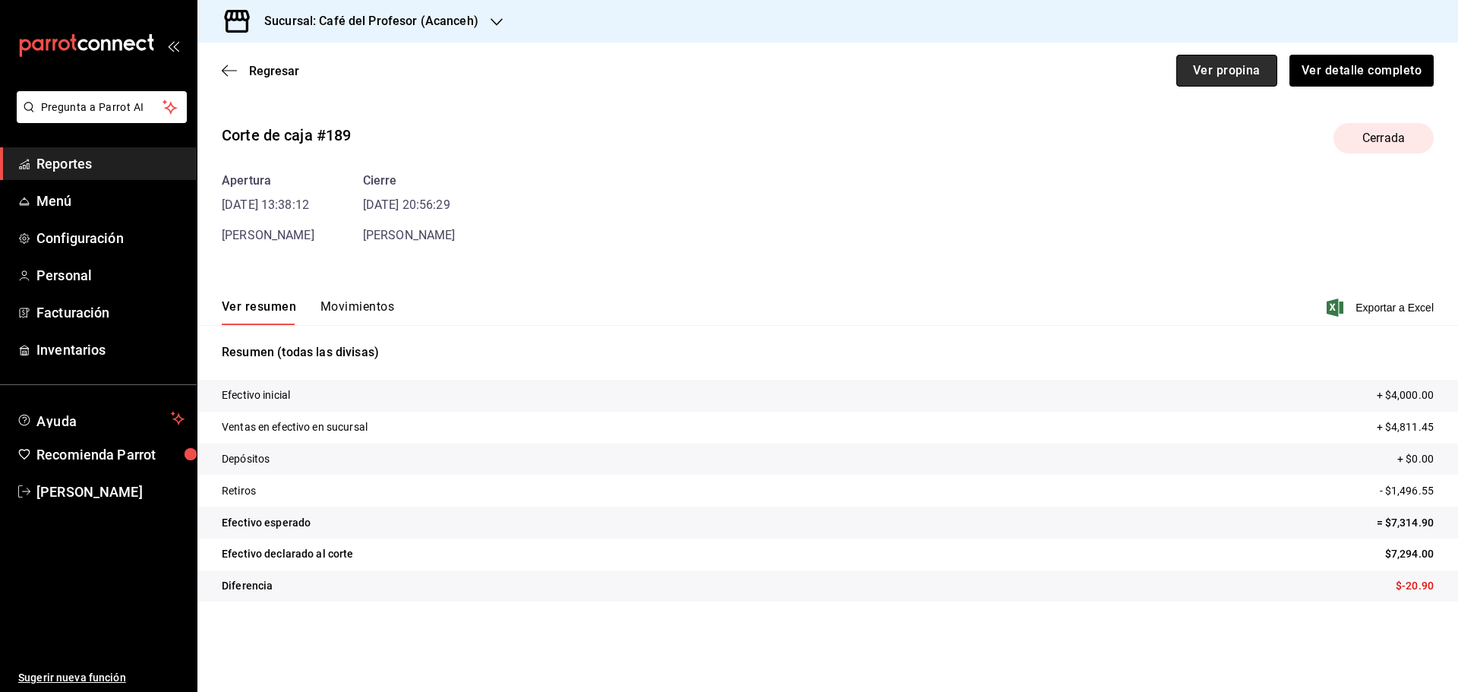
click at [1247, 61] on button "Ver propina" at bounding box center [1226, 71] width 101 height 32
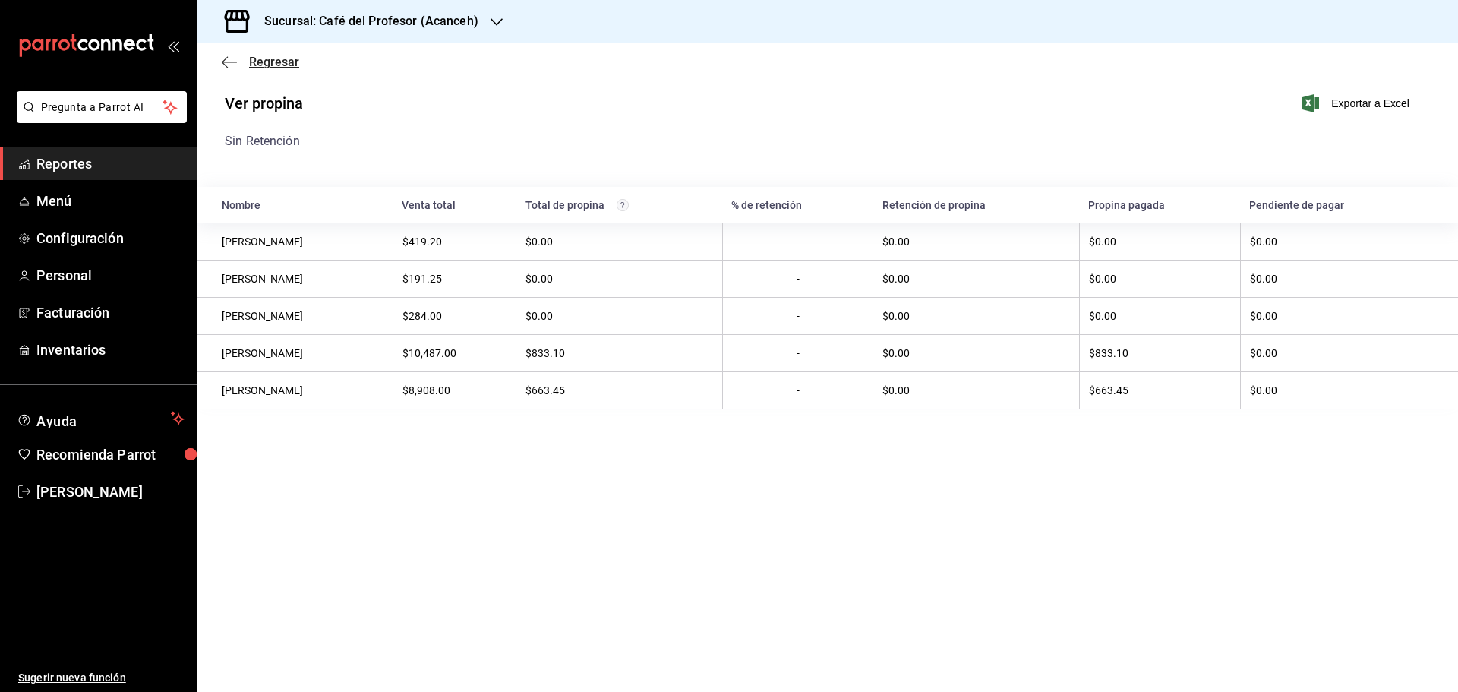
click at [257, 66] on span "Regresar" at bounding box center [274, 62] width 50 height 14
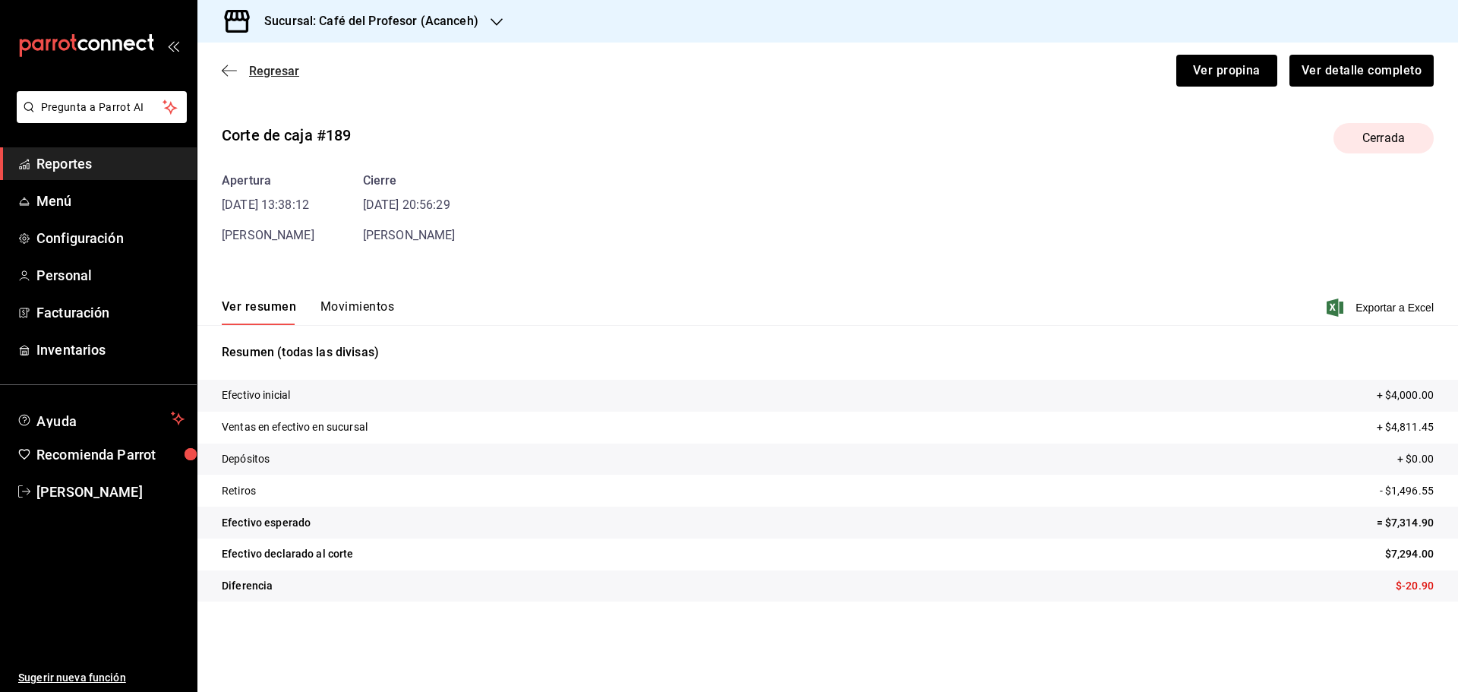
click at [244, 70] on span "Regresar" at bounding box center [260, 71] width 77 height 14
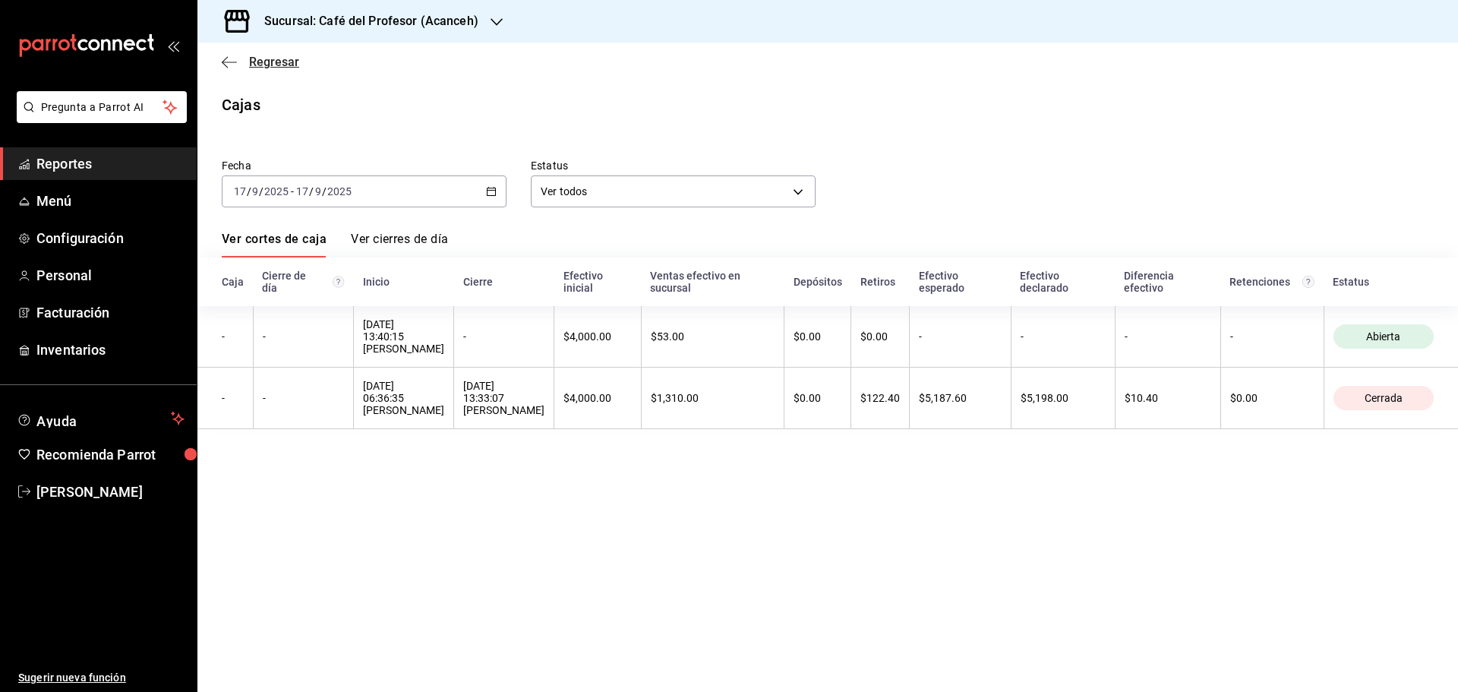
click at [267, 67] on span "Regresar" at bounding box center [274, 62] width 50 height 14
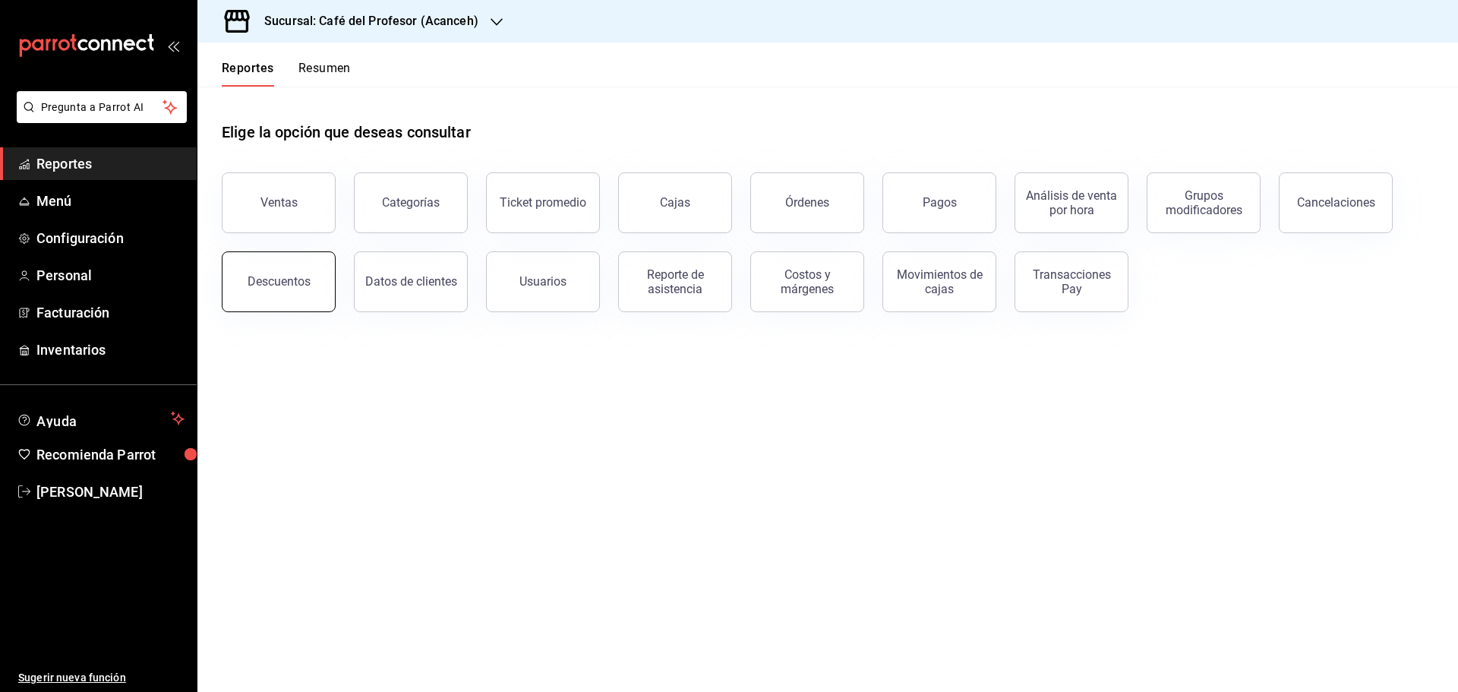
click at [308, 290] on button "Descuentos" at bounding box center [279, 281] width 114 height 61
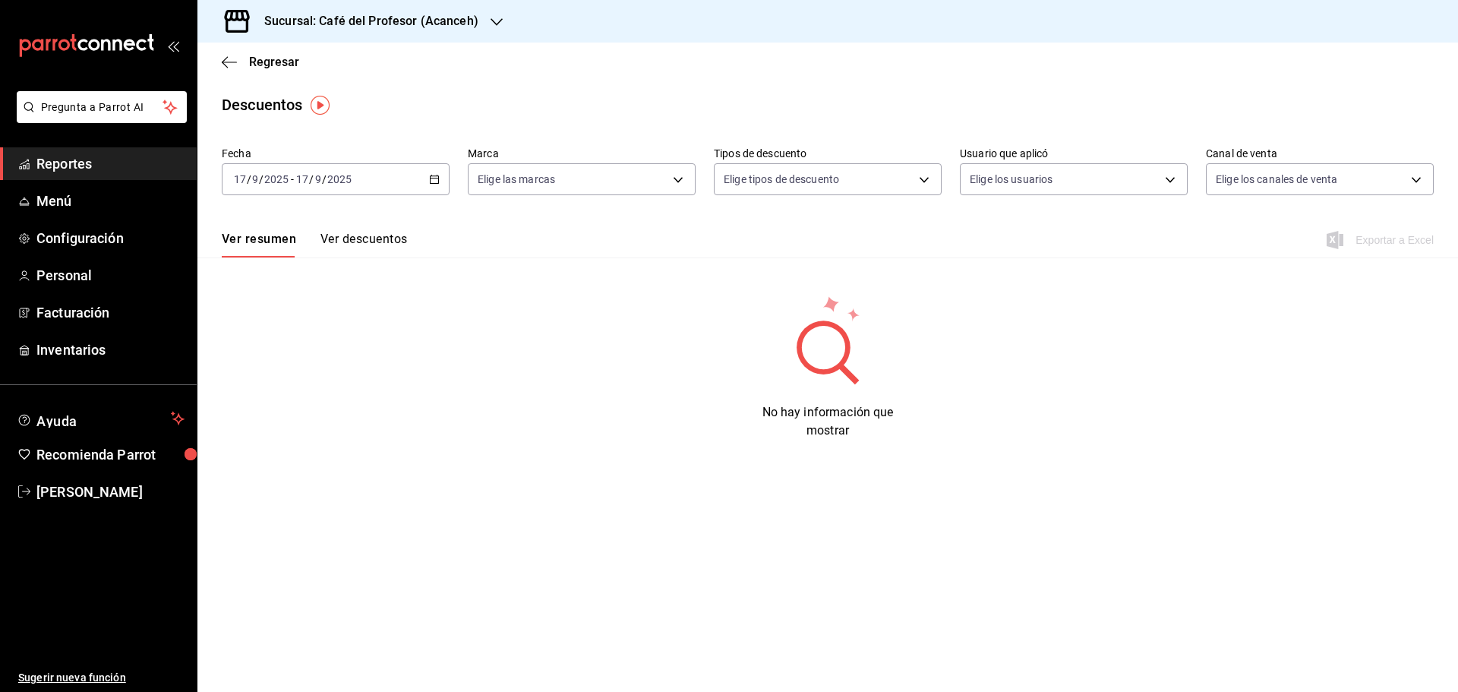
click at [358, 244] on button "Ver descuentos" at bounding box center [363, 245] width 87 height 26
click at [443, 174] on div "[DATE] [DATE] - [DATE] [DATE]" at bounding box center [336, 179] width 228 height 32
click at [263, 261] on span "Ayer" at bounding box center [294, 259] width 118 height 16
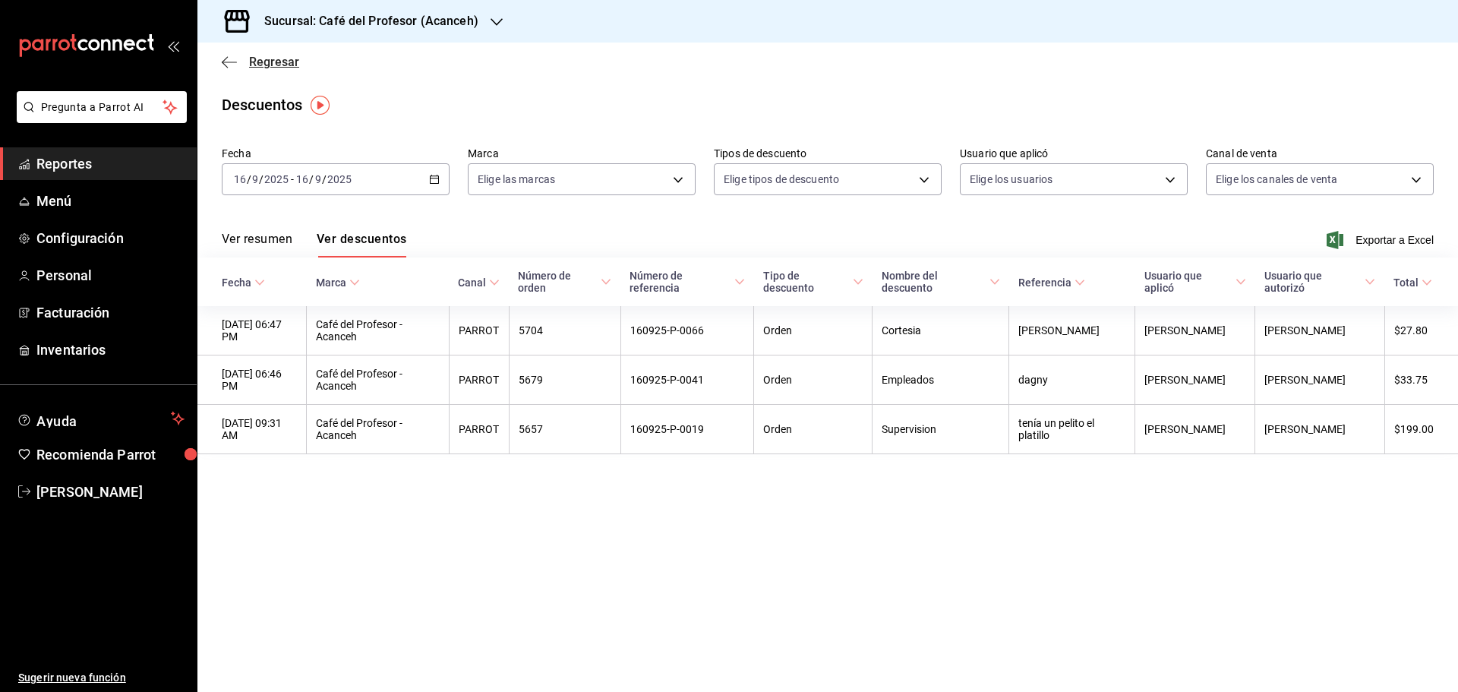
click at [229, 61] on icon "button" at bounding box center [229, 61] width 15 height 1
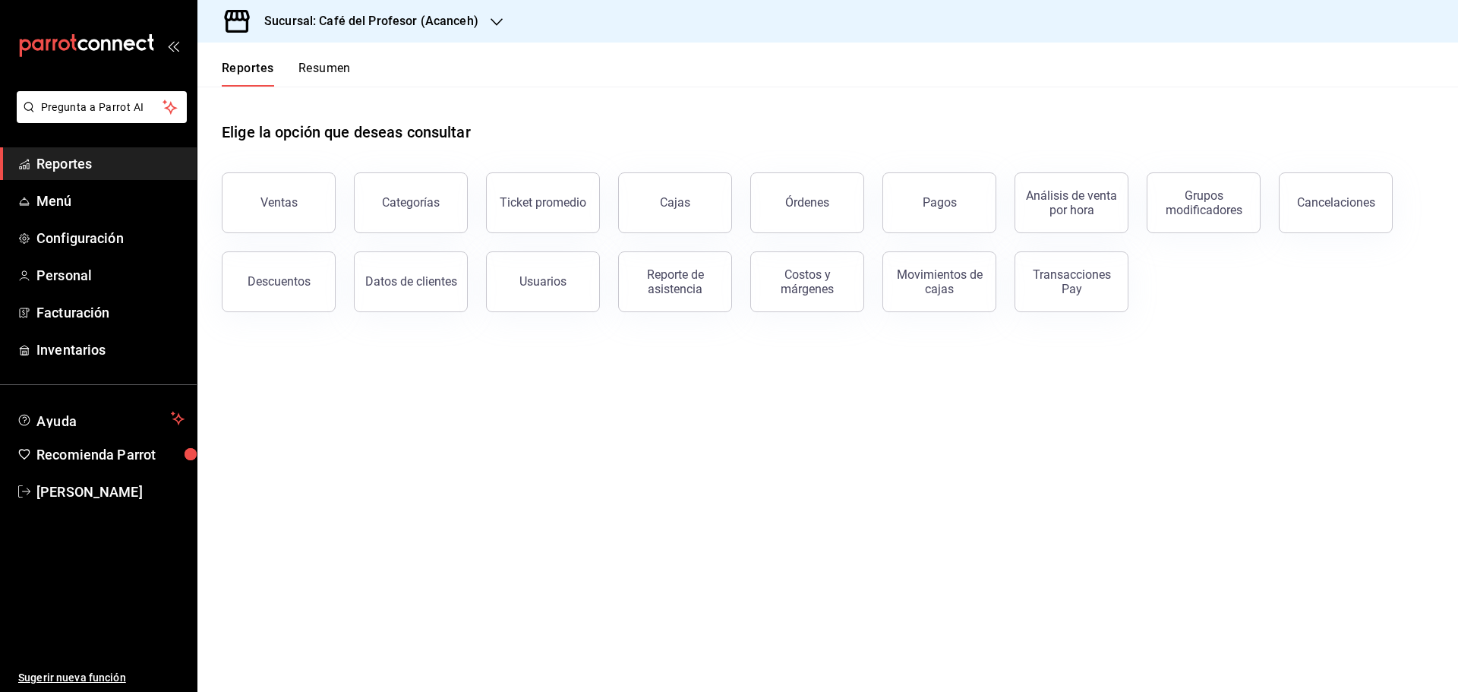
click at [469, 24] on h3 "Sucursal: Café del Profesor (Acanceh)" at bounding box center [365, 21] width 226 height 18
click at [313, 61] on span "Café del Profesor ([GEOGRAPHIC_DATA])" at bounding box center [308, 66] width 197 height 16
click at [664, 208] on div "Cajas" at bounding box center [675, 203] width 31 height 18
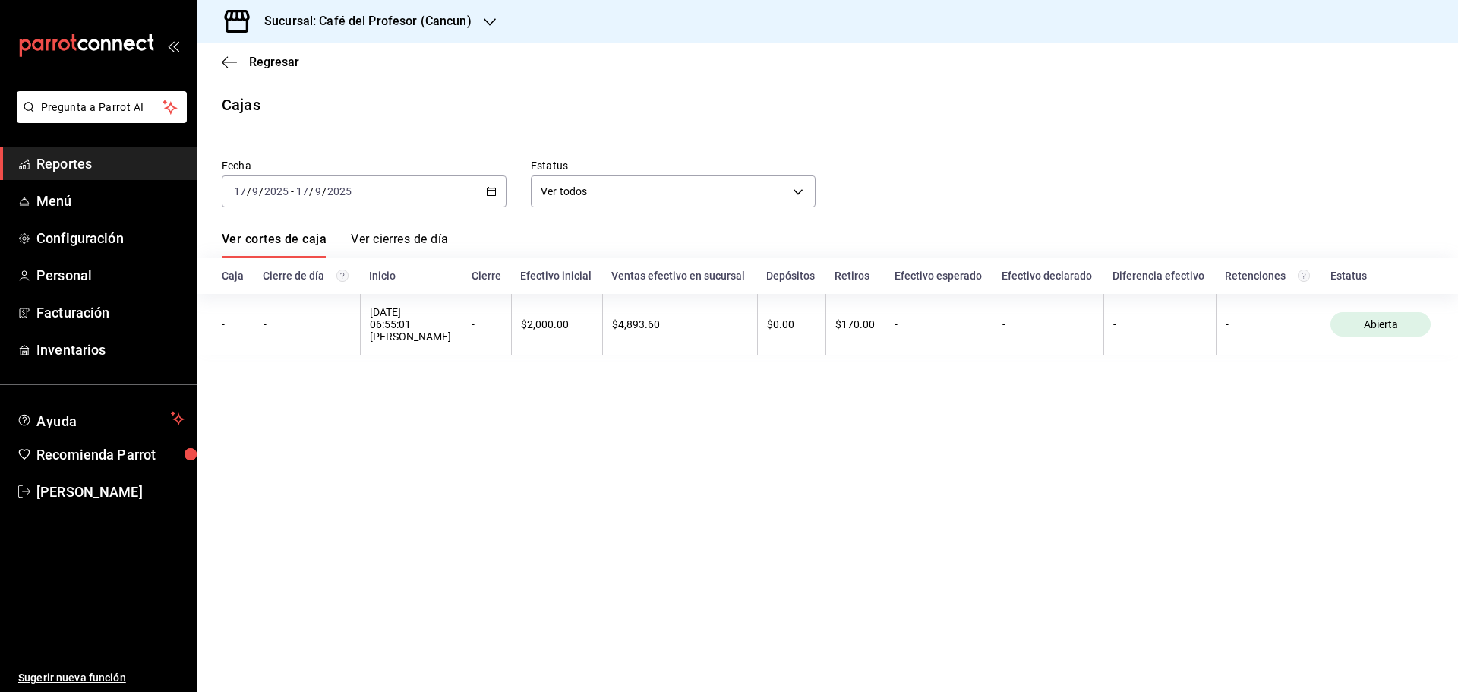
click at [497, 190] on div "[DATE] [DATE] - [DATE] [DATE]" at bounding box center [364, 191] width 285 height 32
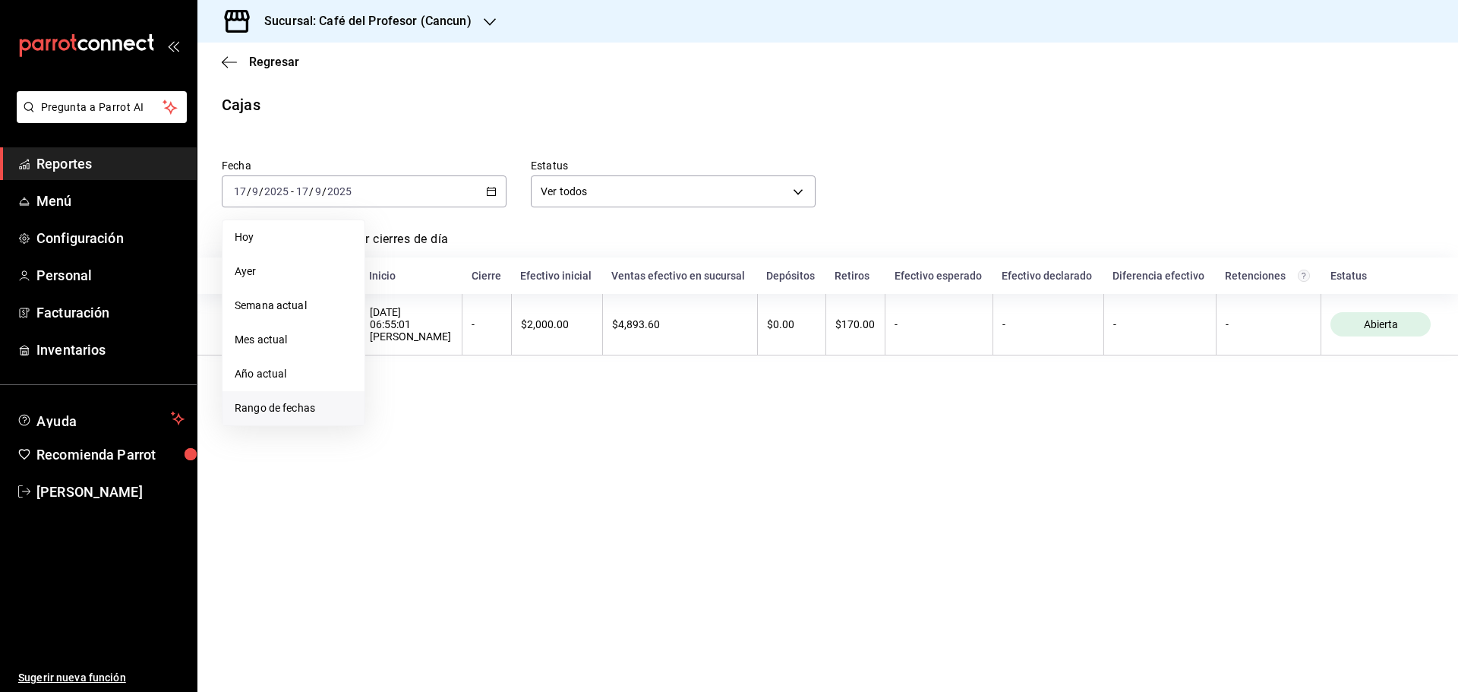
click at [285, 418] on li "Rango de fechas" at bounding box center [293, 408] width 142 height 34
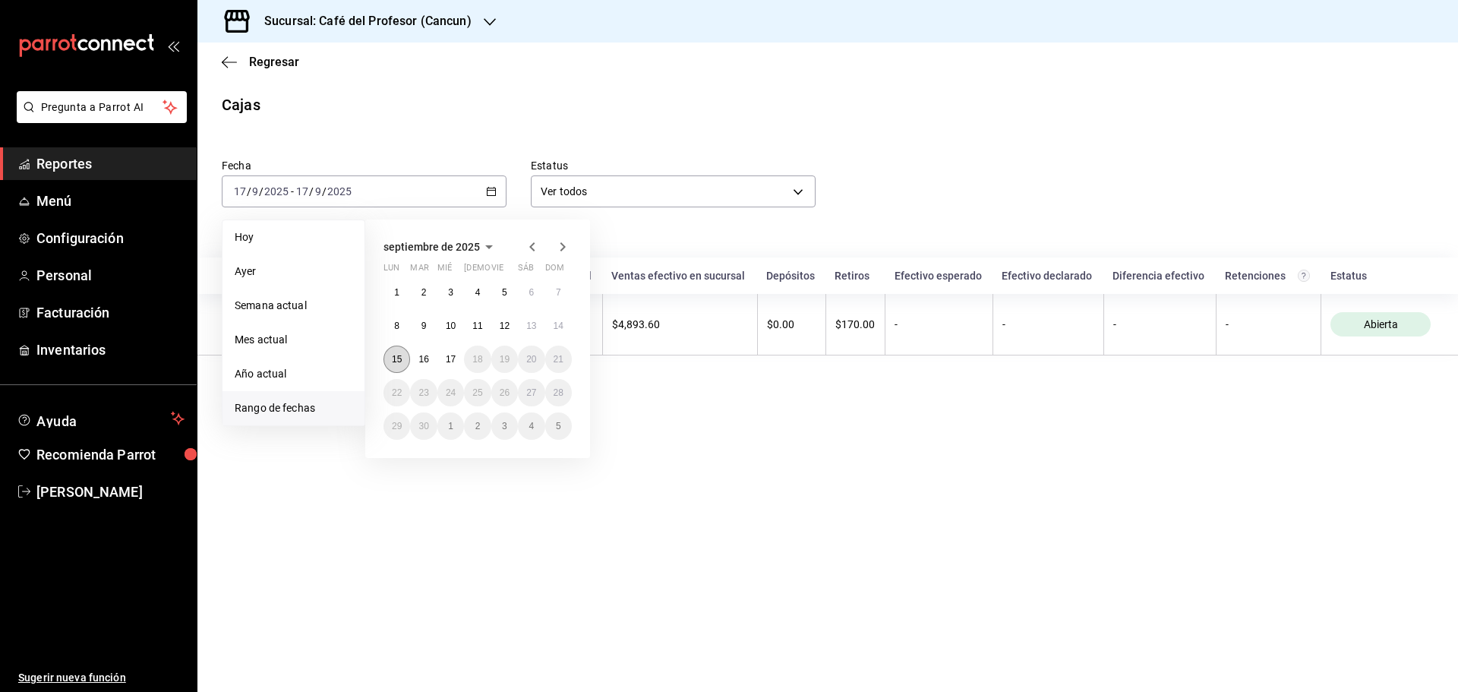
click at [393, 355] on abbr "15" at bounding box center [397, 359] width 10 height 11
click at [393, 351] on button "15" at bounding box center [396, 358] width 27 height 27
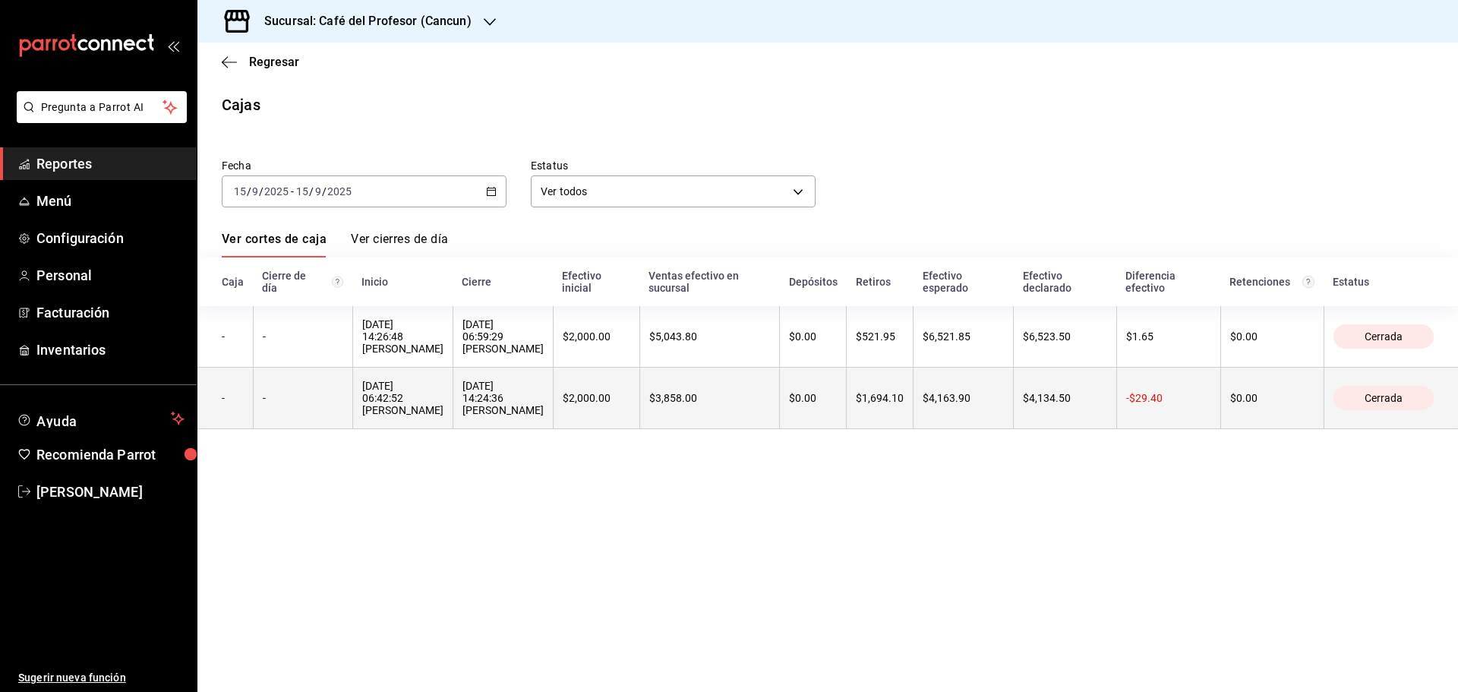
click at [771, 402] on div "$3,858.00" at bounding box center [709, 398] width 121 height 12
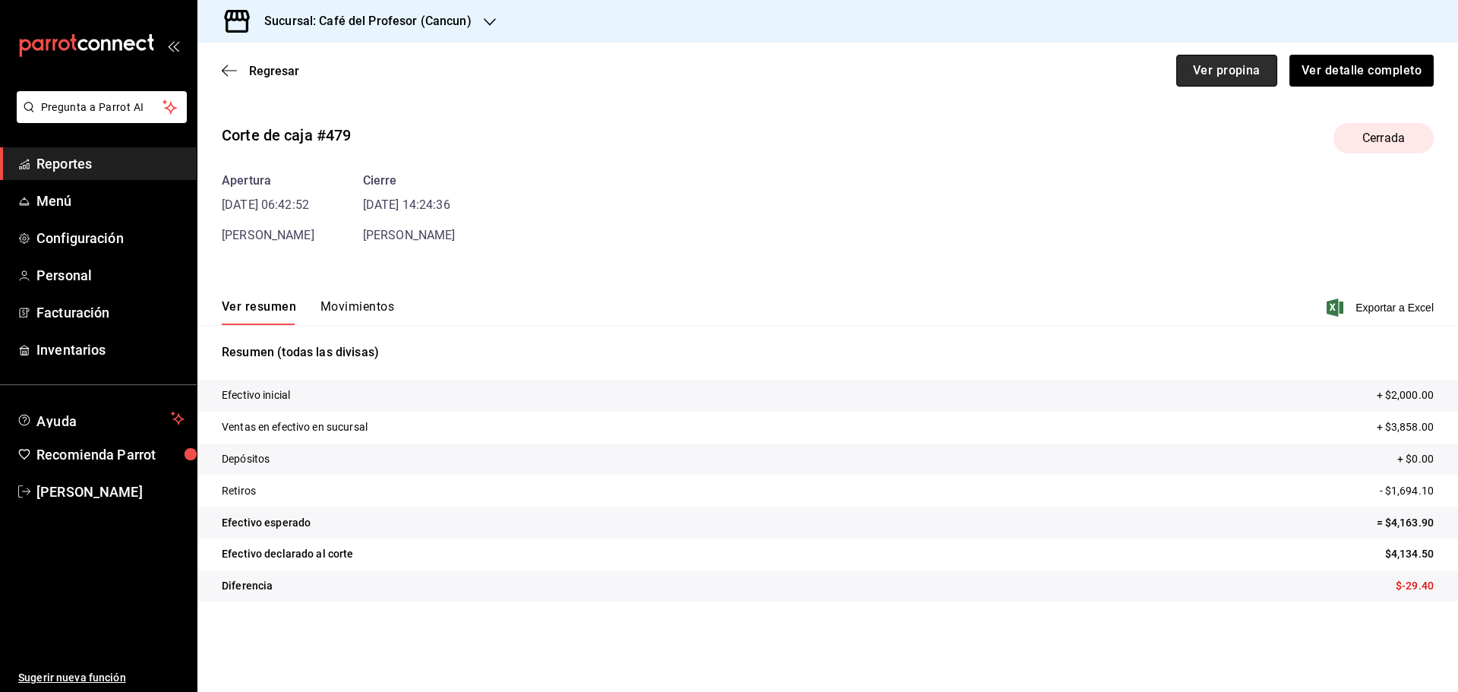
click at [1238, 65] on button "Ver propina" at bounding box center [1226, 71] width 101 height 32
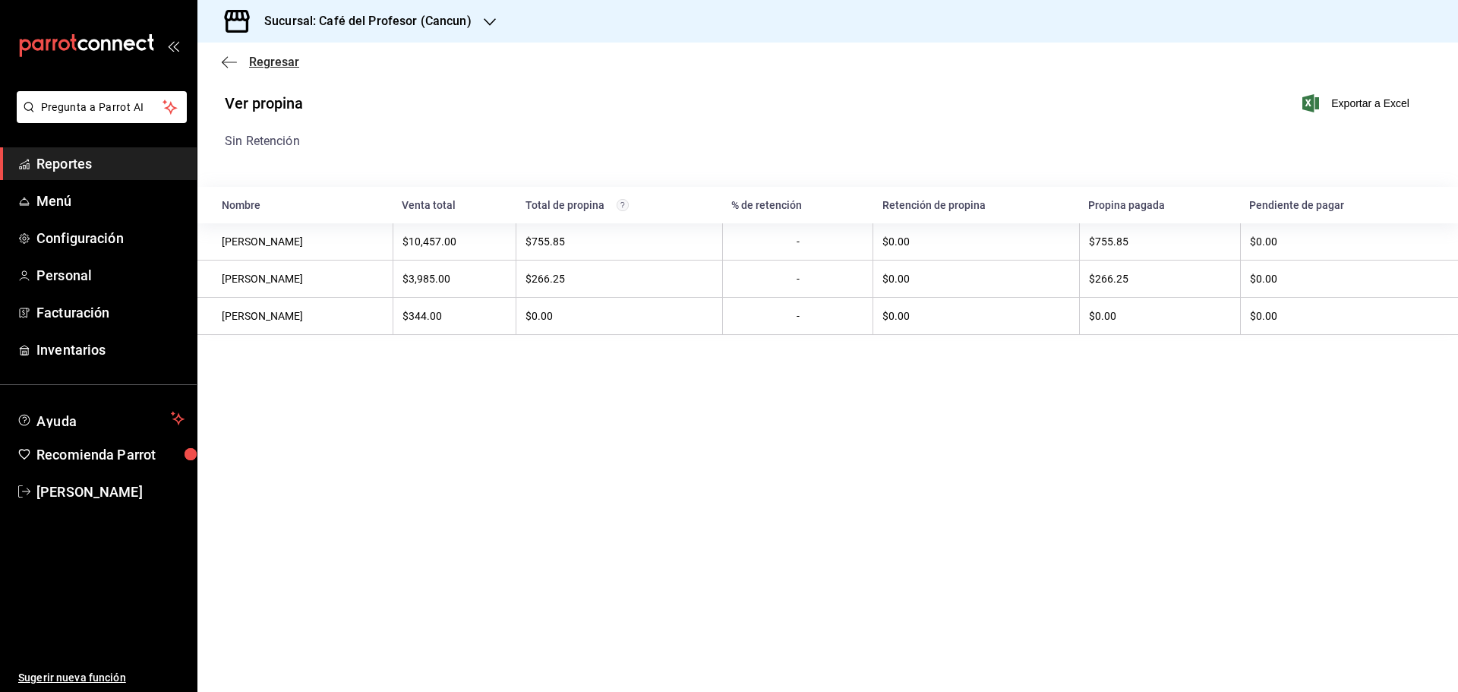
click at [230, 68] on icon "button" at bounding box center [229, 62] width 15 height 14
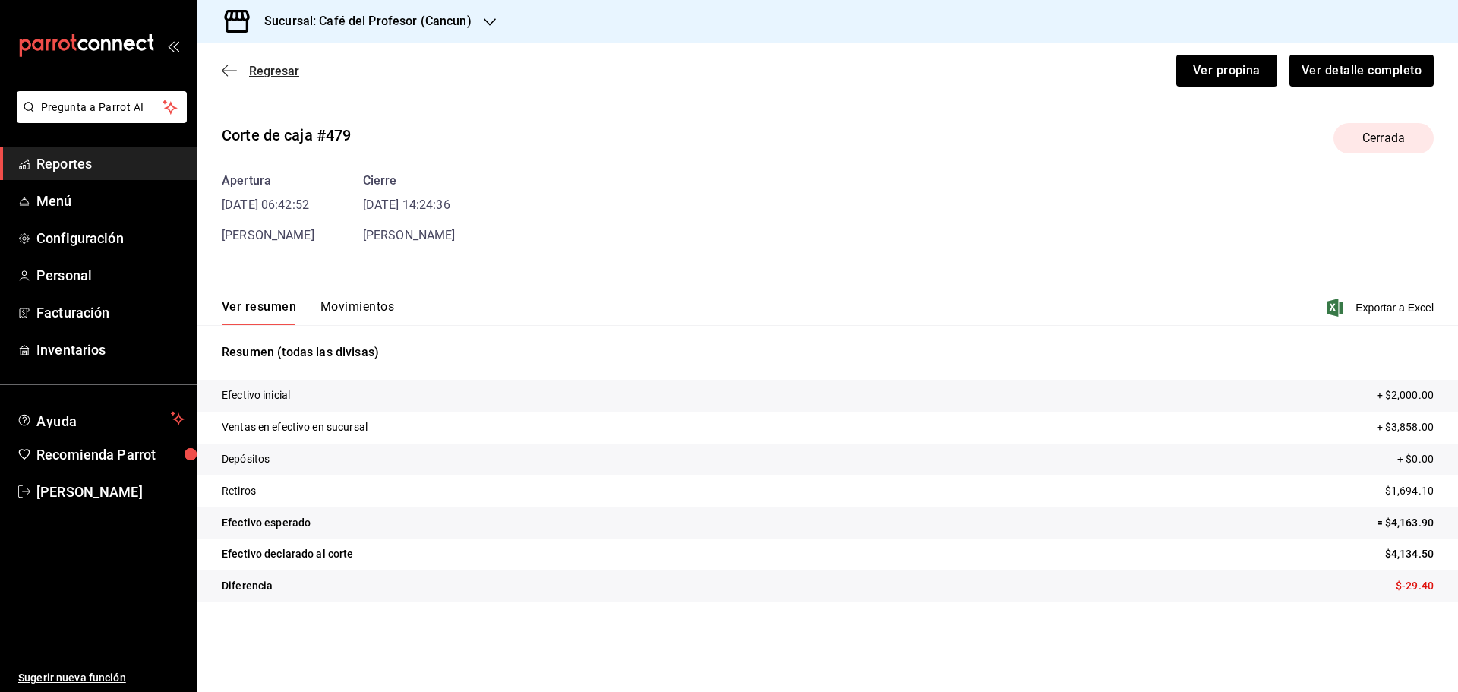
click at [244, 70] on span "Regresar" at bounding box center [260, 71] width 77 height 14
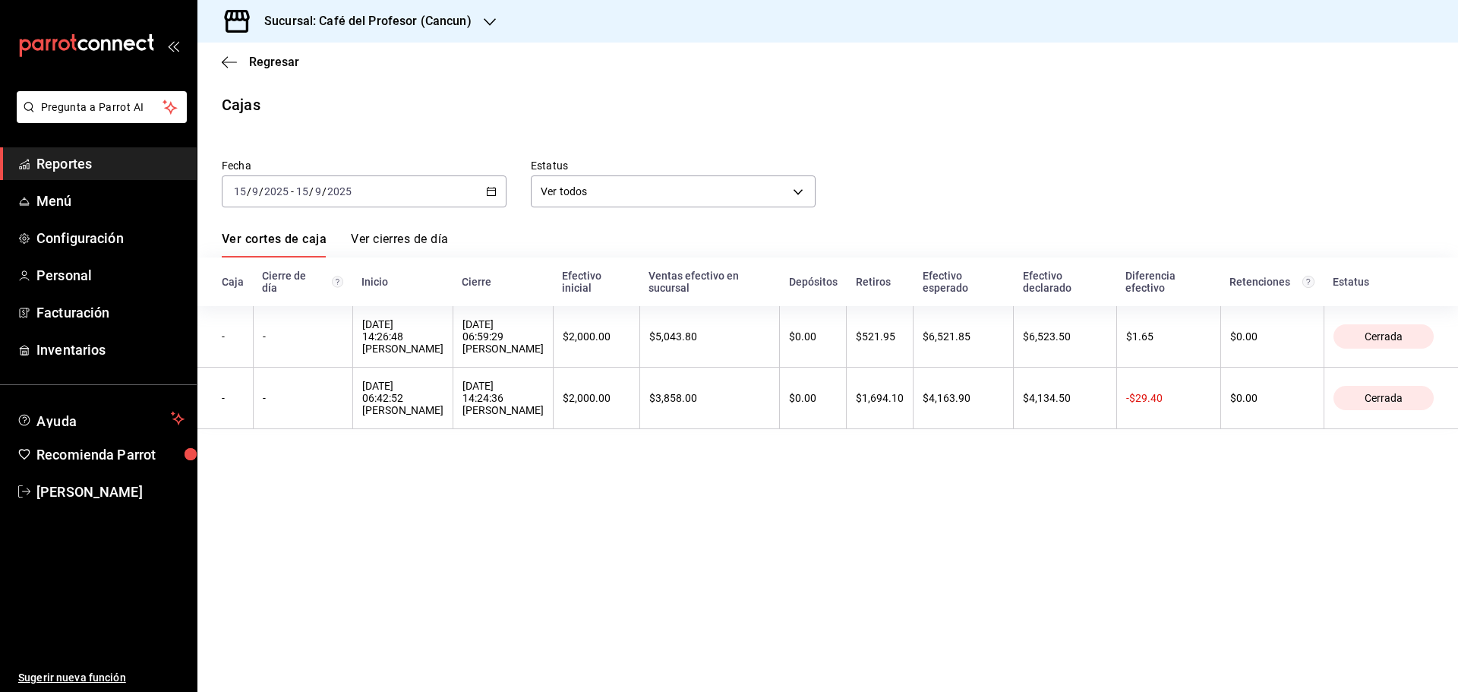
click at [235, 70] on div "Regresar" at bounding box center [827, 62] width 1260 height 39
click at [235, 68] on icon "button" at bounding box center [229, 62] width 15 height 14
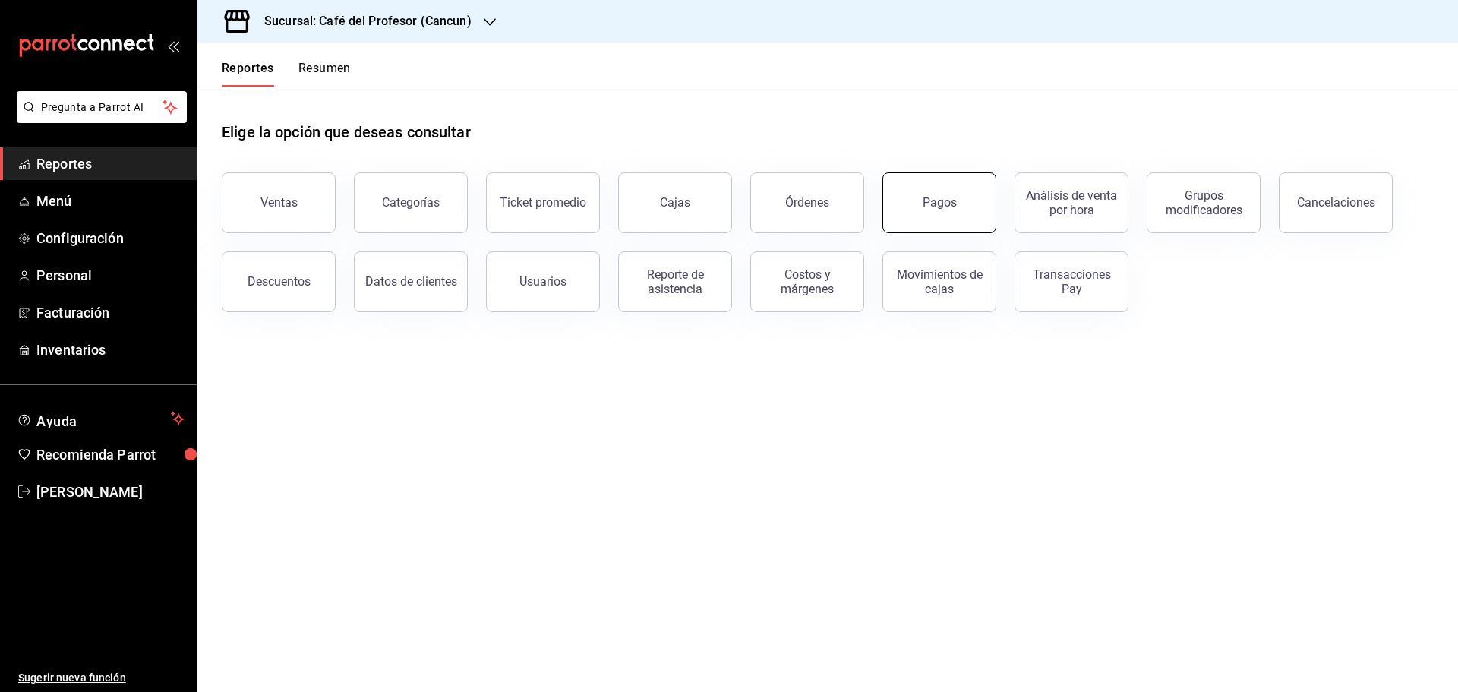
click at [927, 209] on div "Pagos" at bounding box center [939, 202] width 34 height 14
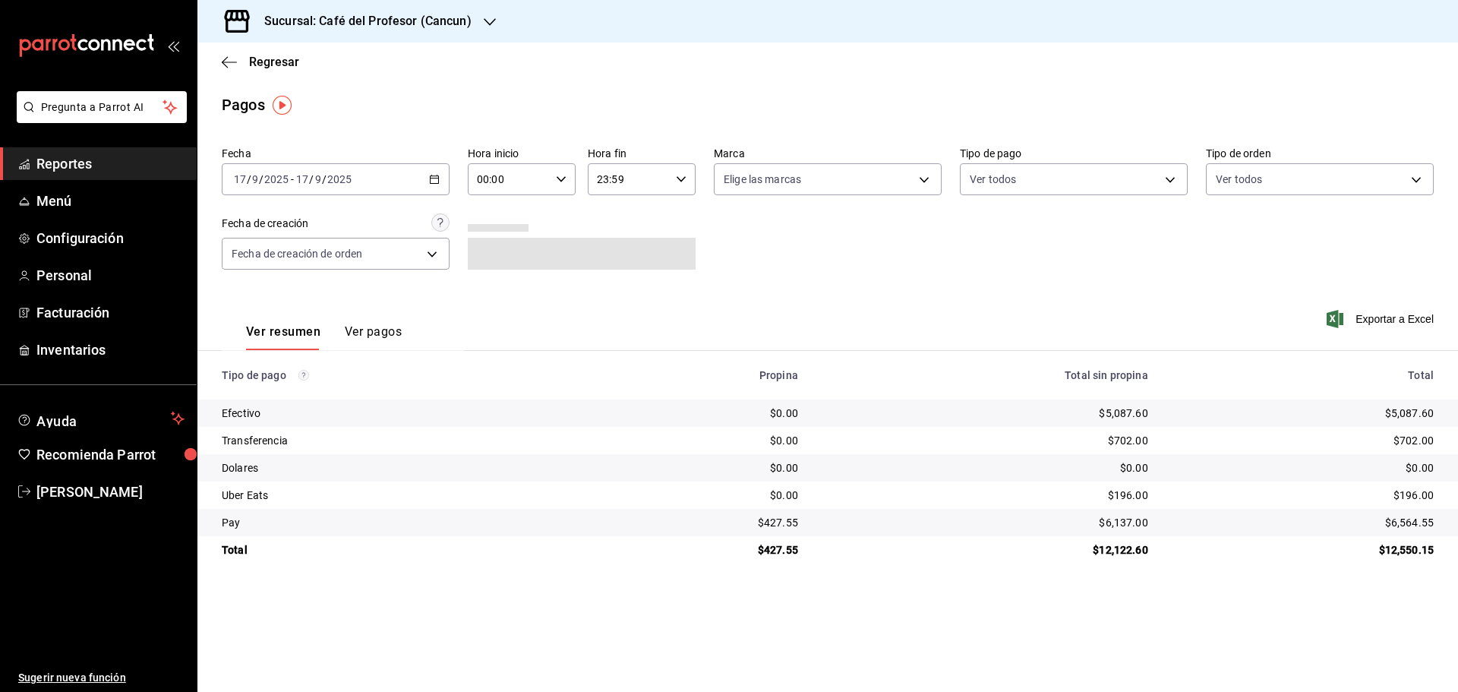
click at [438, 174] on icon "button" at bounding box center [434, 179] width 11 height 11
click at [279, 399] on span "Rango de fechas" at bounding box center [294, 396] width 118 height 16
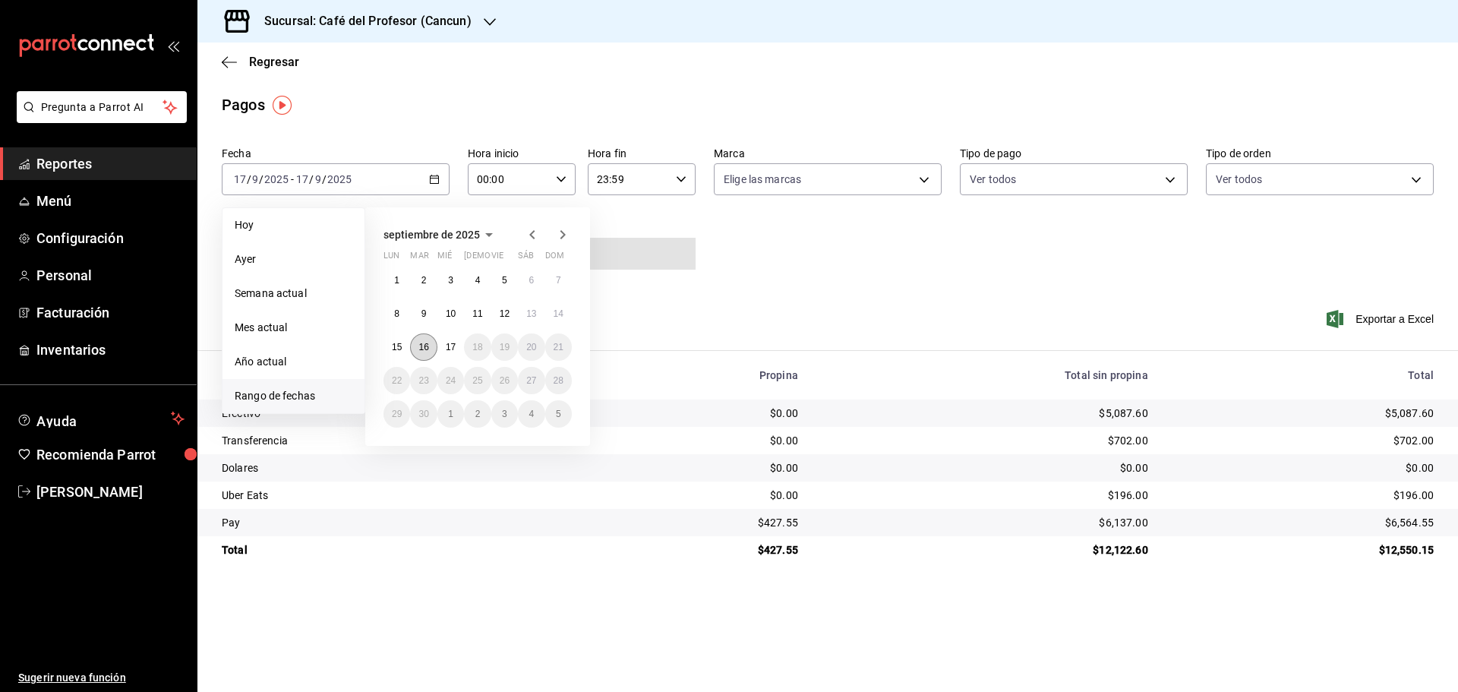
click at [417, 346] on button "16" at bounding box center [423, 346] width 27 height 27
click at [383, 342] on div "[DATE] lun mar mié jue vie sáb dom 1 2 3 4 5 6 7 8 9 10 11 12 13 14 15 16 17 18…" at bounding box center [477, 326] width 225 height 238
click at [393, 343] on abbr "15" at bounding box center [397, 347] width 10 height 11
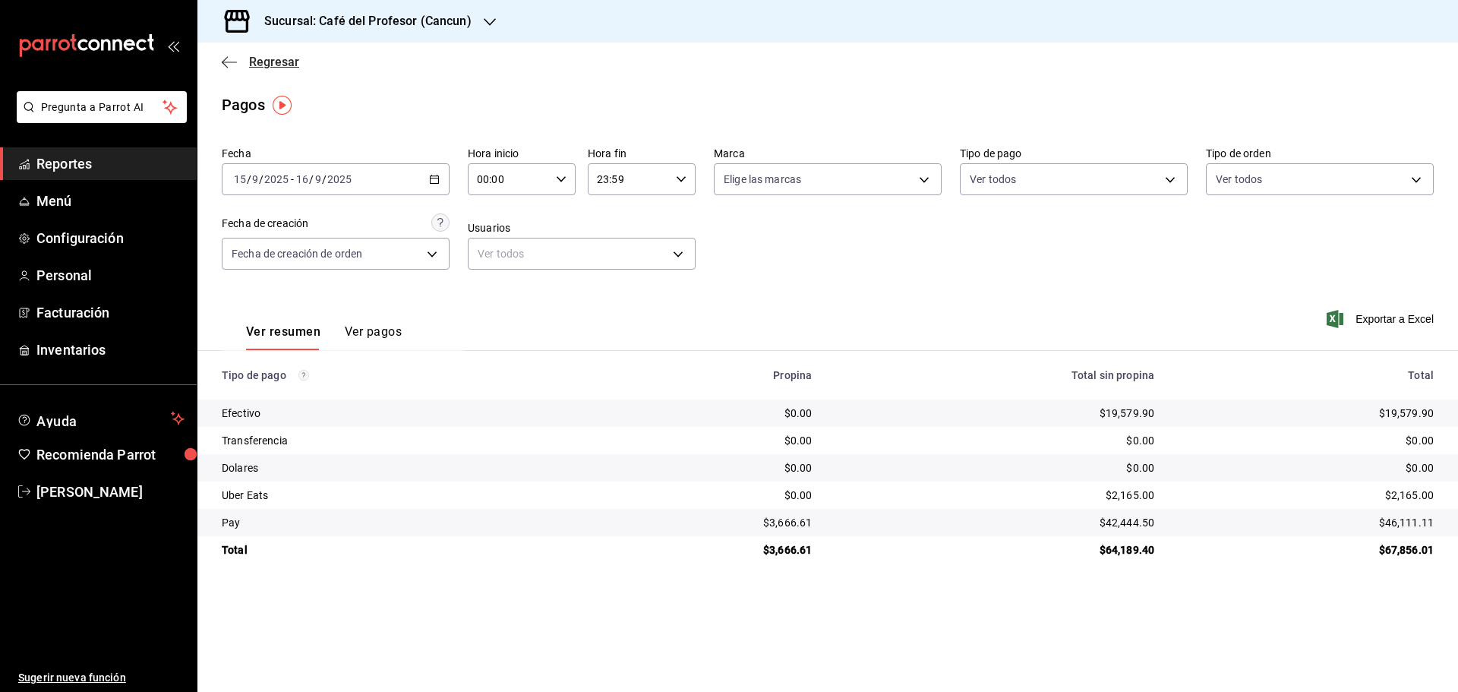
click at [229, 62] on icon "button" at bounding box center [229, 61] width 15 height 1
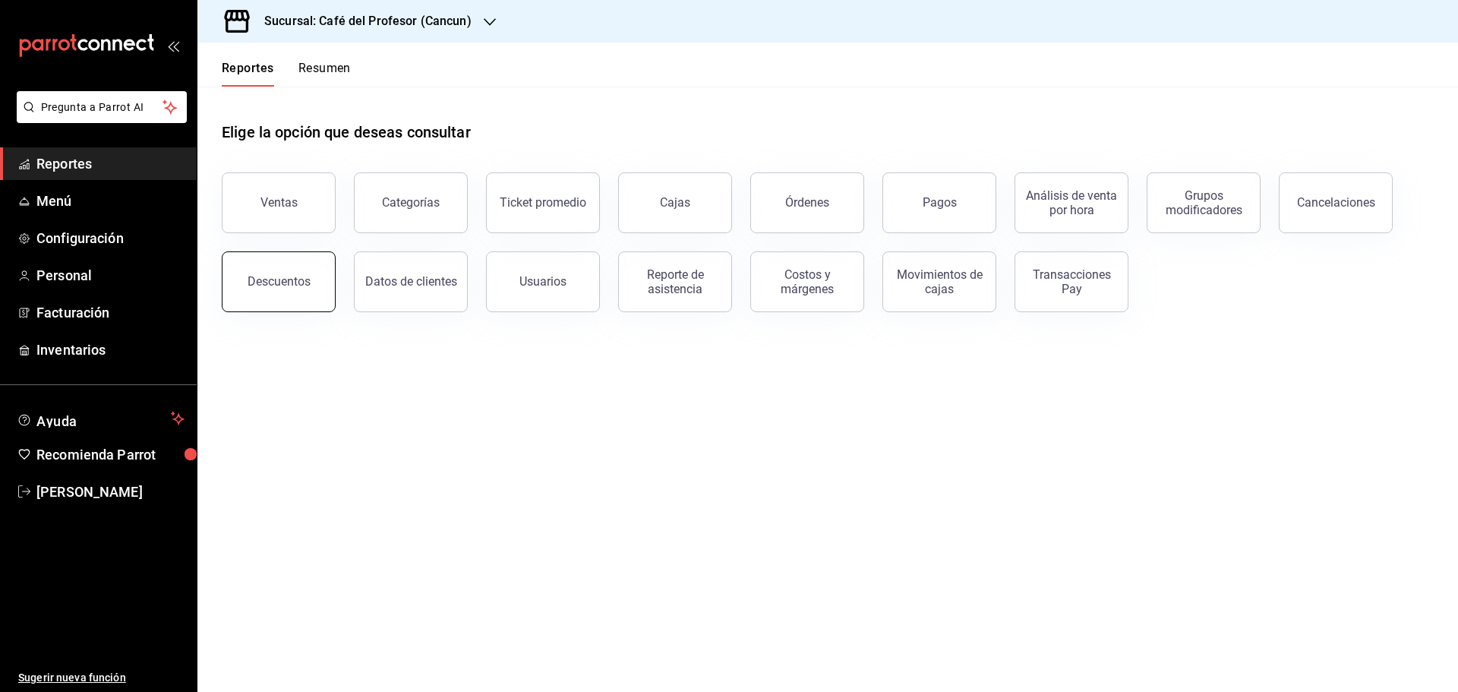
click at [322, 263] on button "Descuentos" at bounding box center [279, 281] width 114 height 61
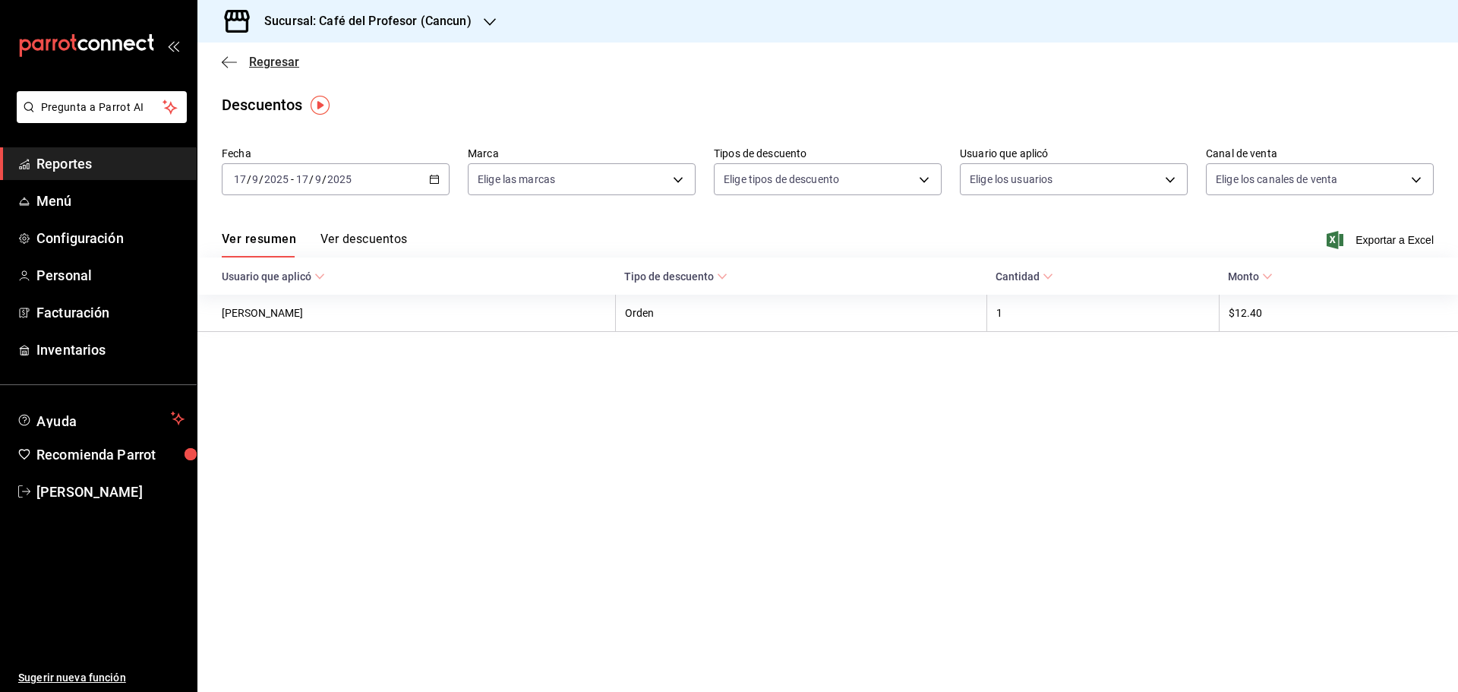
click at [232, 66] on icon "button" at bounding box center [229, 62] width 15 height 14
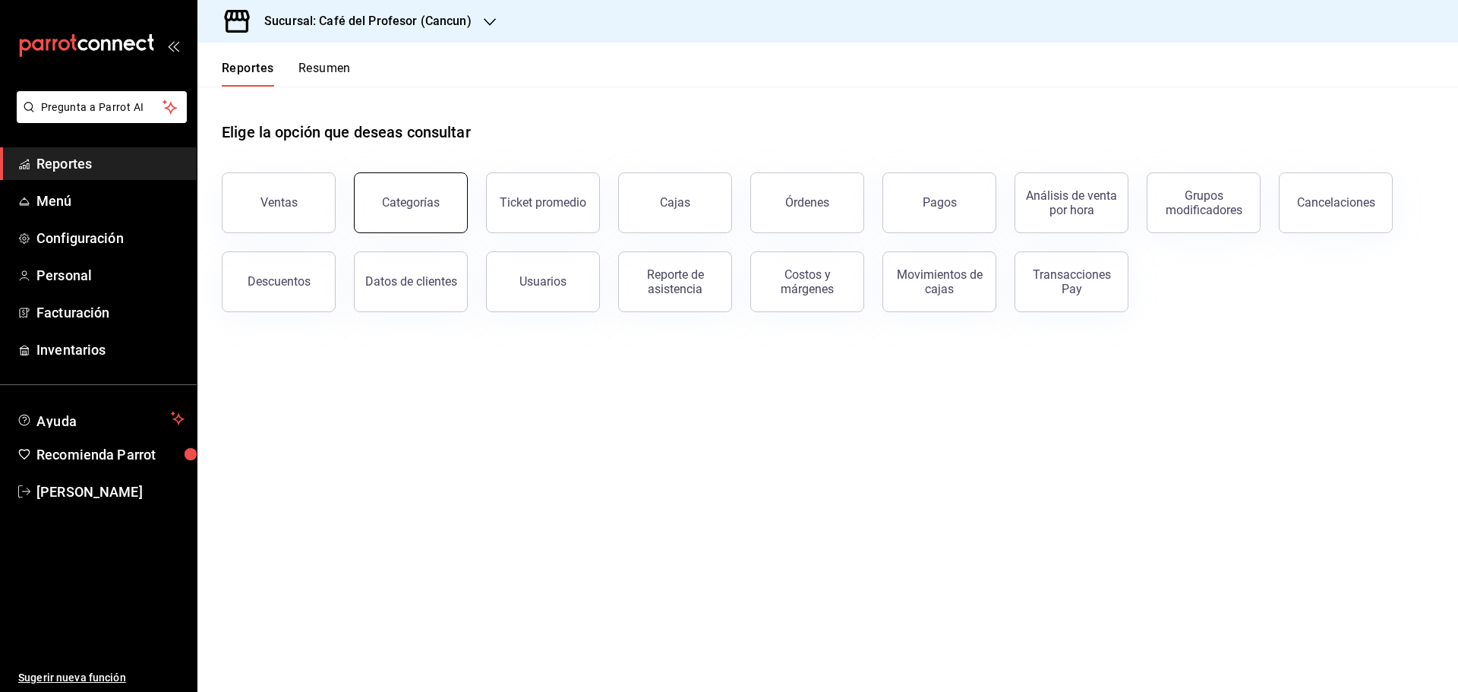
click at [443, 213] on button "Categorías" at bounding box center [411, 202] width 114 height 61
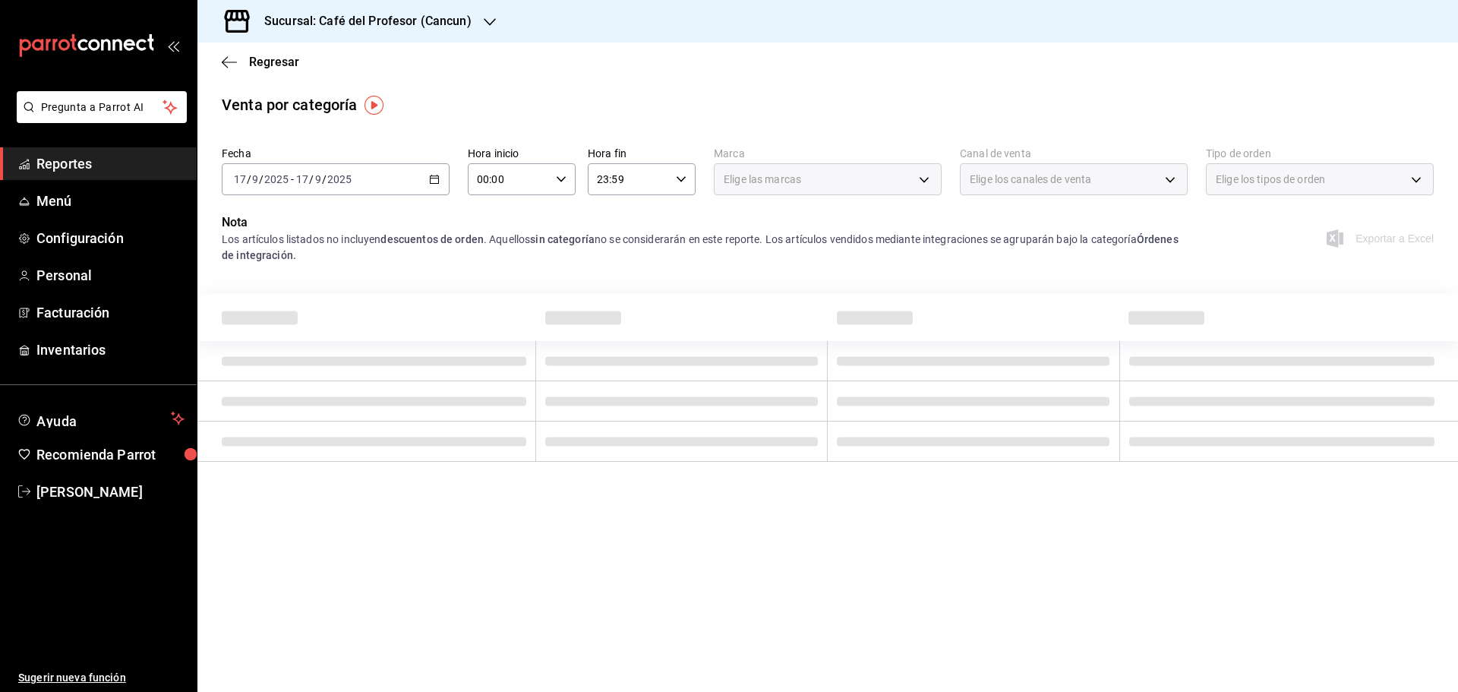
click at [222, 54] on div "Regresar" at bounding box center [827, 62] width 1260 height 39
click at [235, 59] on icon "button" at bounding box center [229, 62] width 15 height 14
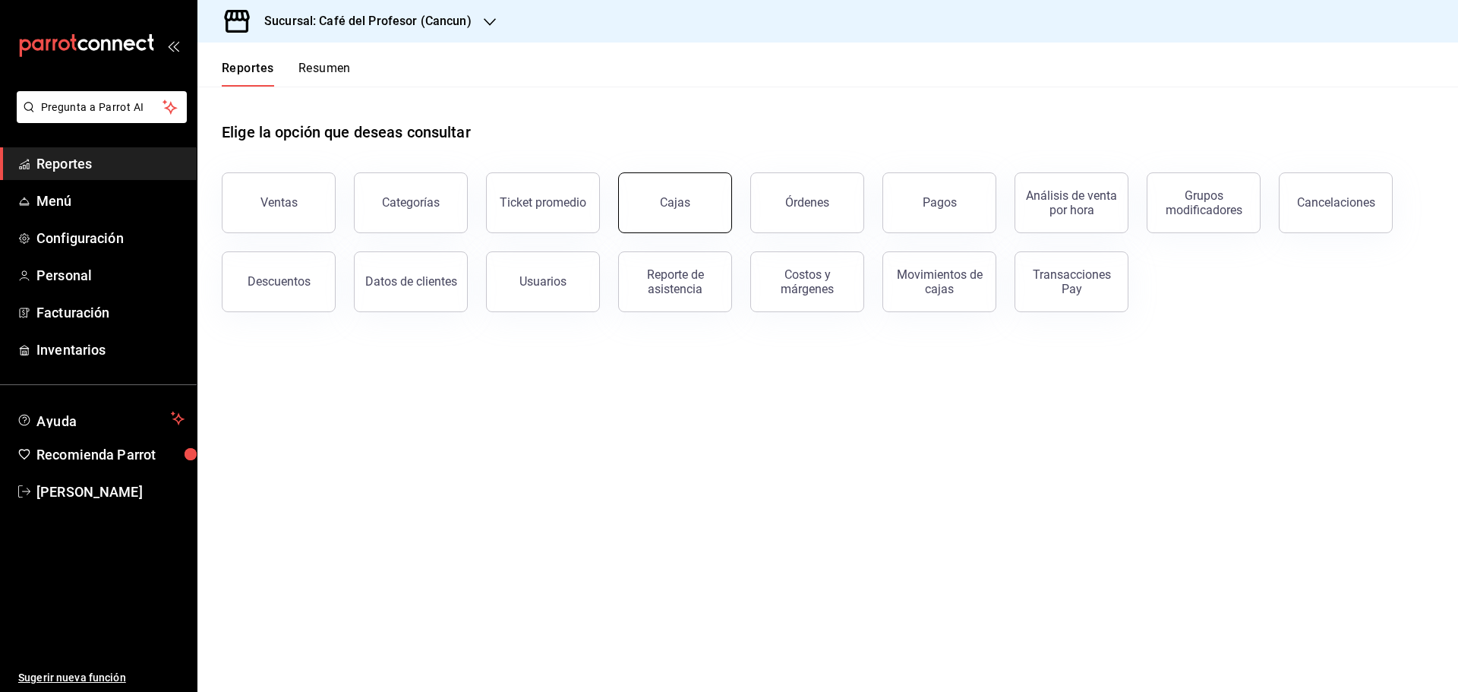
click at [674, 219] on link "Cajas" at bounding box center [675, 202] width 114 height 61
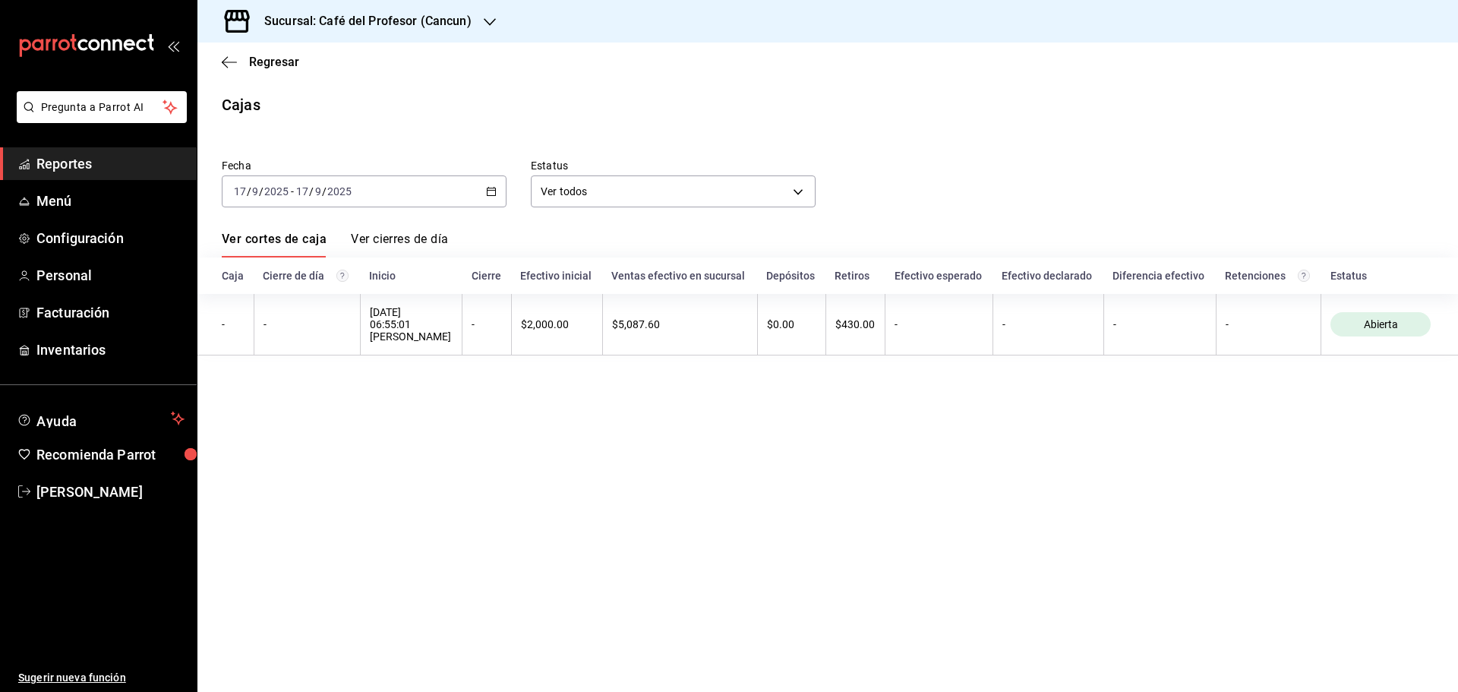
click at [506, 192] on div "Fecha [DATE] [DATE] - [DATE] [DATE] Estatus Ver todos ALL" at bounding box center [815, 170] width 1236 height 73
click at [492, 191] on icon "button" at bounding box center [491, 191] width 11 height 11
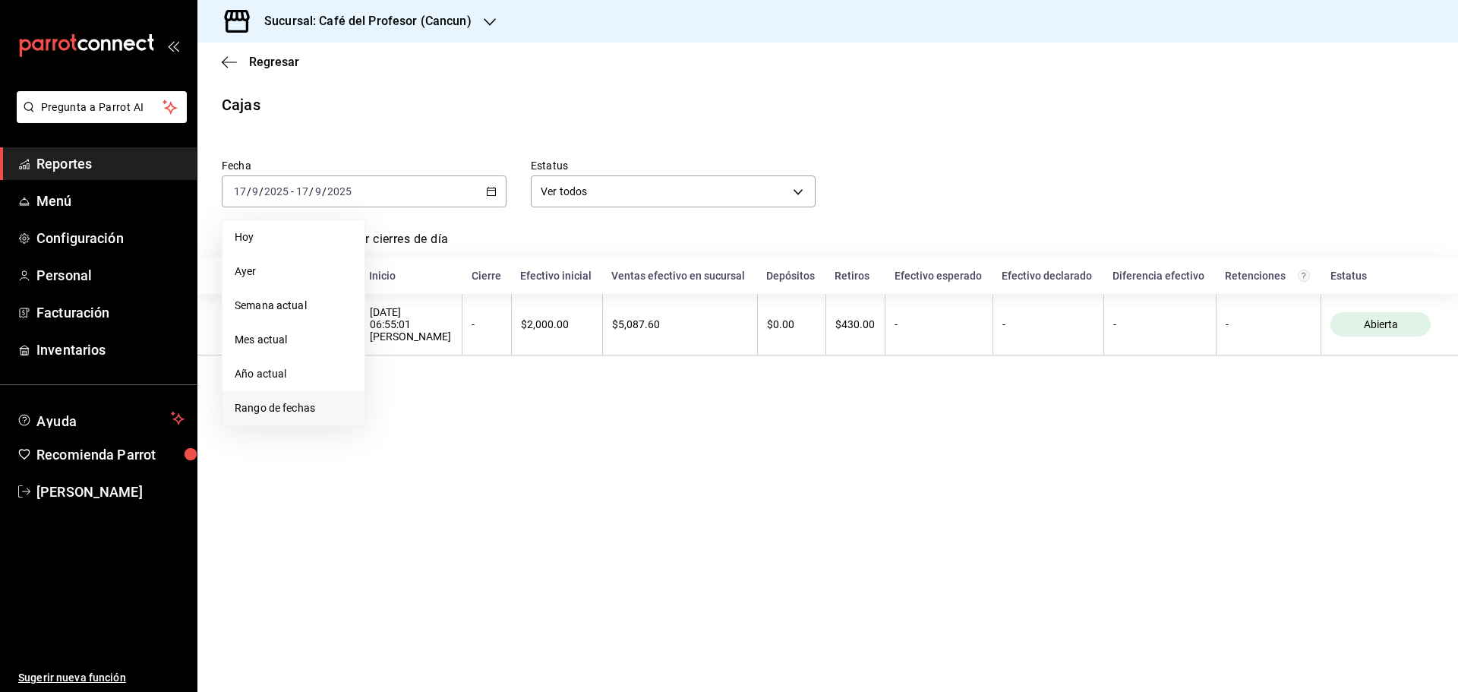
click at [277, 408] on span "Rango de fechas" at bounding box center [294, 408] width 118 height 16
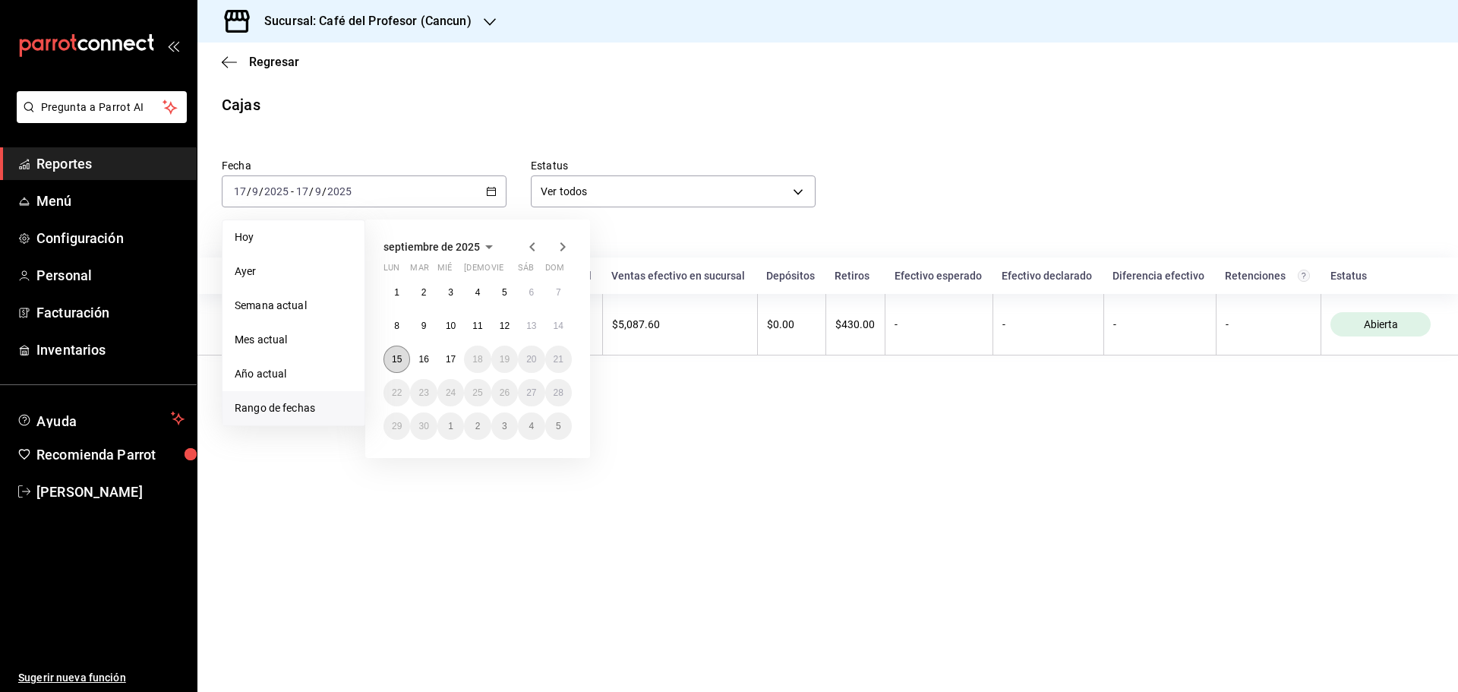
click at [389, 356] on button "15" at bounding box center [396, 358] width 27 height 27
click at [393, 356] on abbr "15" at bounding box center [397, 359] width 10 height 11
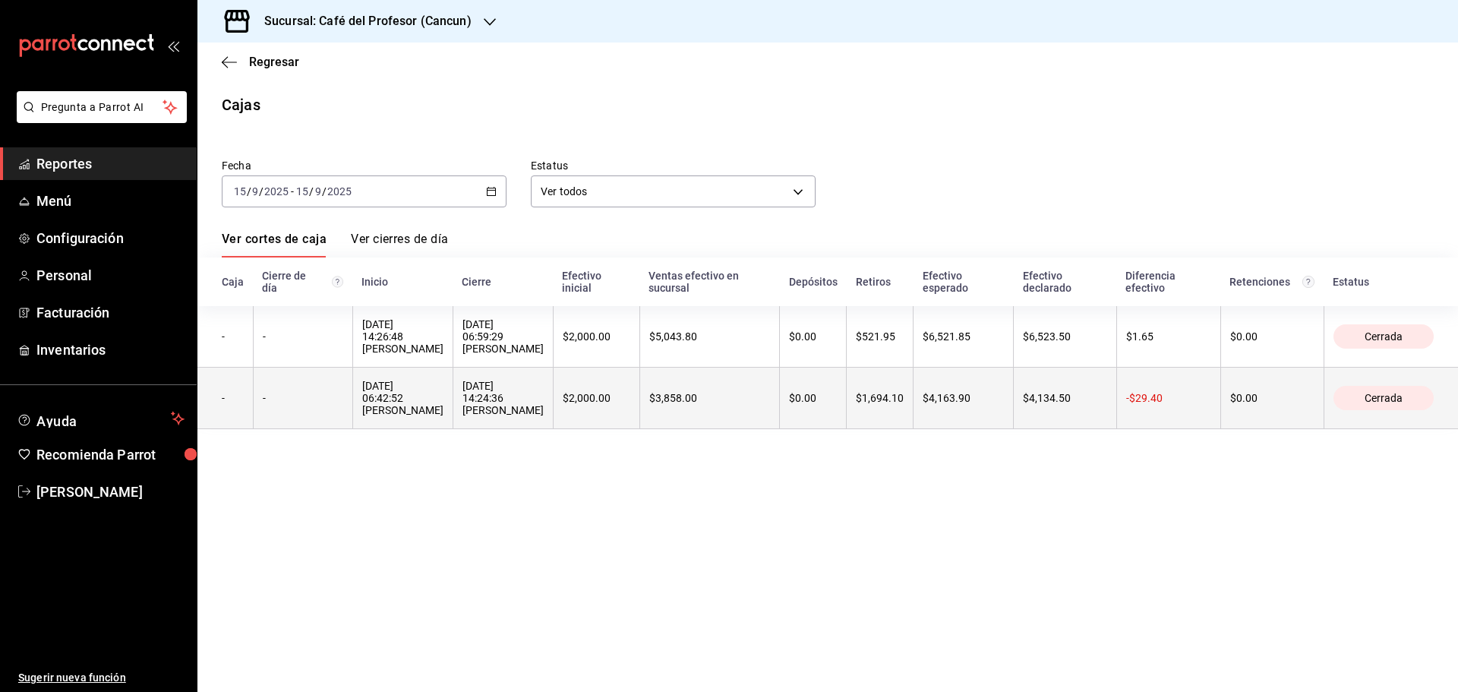
click at [524, 402] on div "[DATE] 14:24:36 [PERSON_NAME]" at bounding box center [502, 398] width 81 height 36
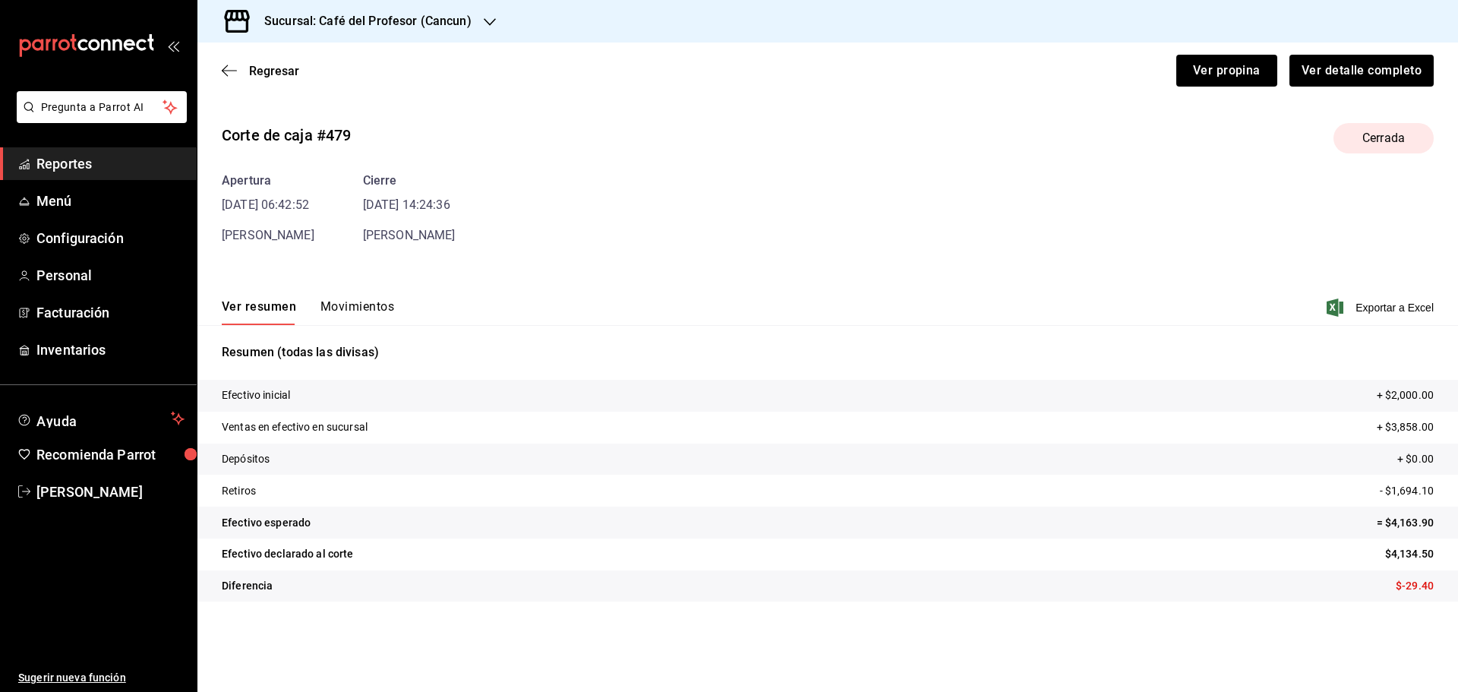
click at [1228, 52] on div "Regresar Ver propina Ver detalle completo" at bounding box center [827, 71] width 1260 height 56
click at [1228, 71] on button "Ver propina" at bounding box center [1226, 71] width 101 height 32
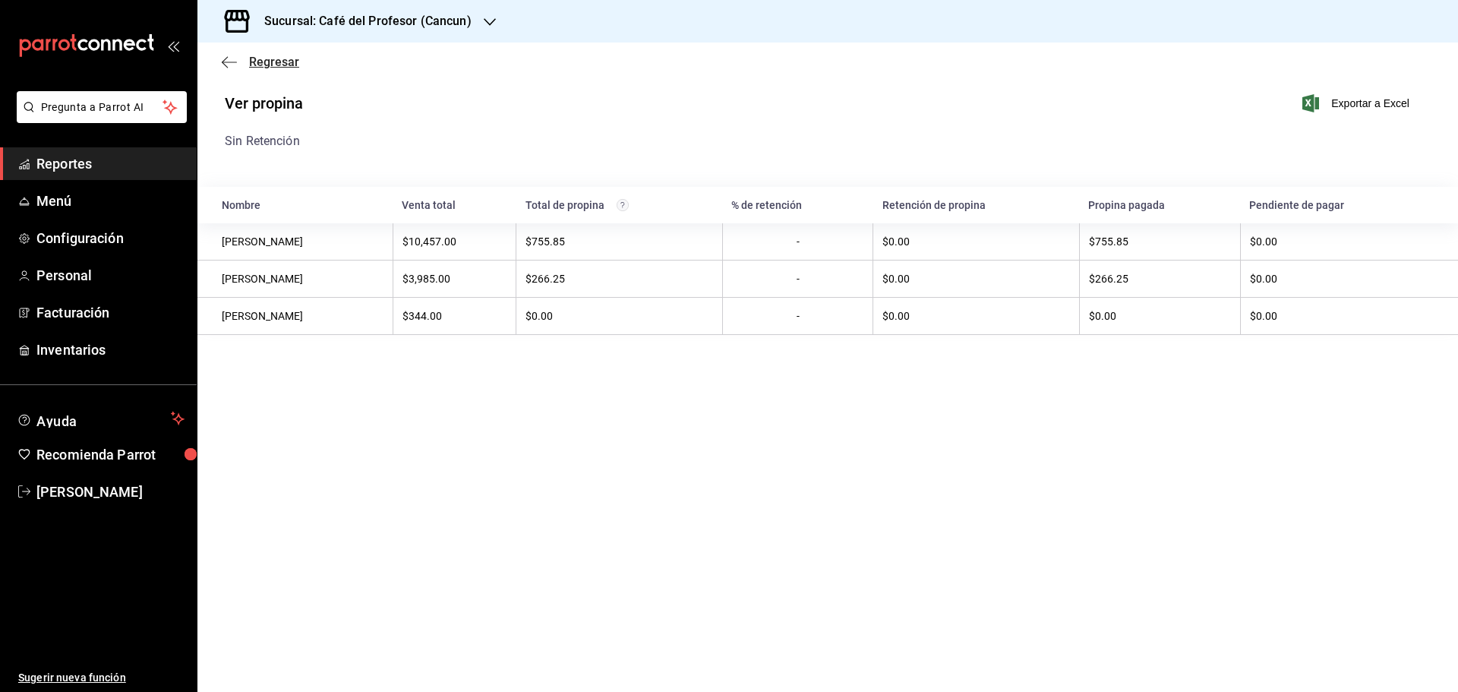
click at [232, 67] on icon "button" at bounding box center [229, 62] width 15 height 14
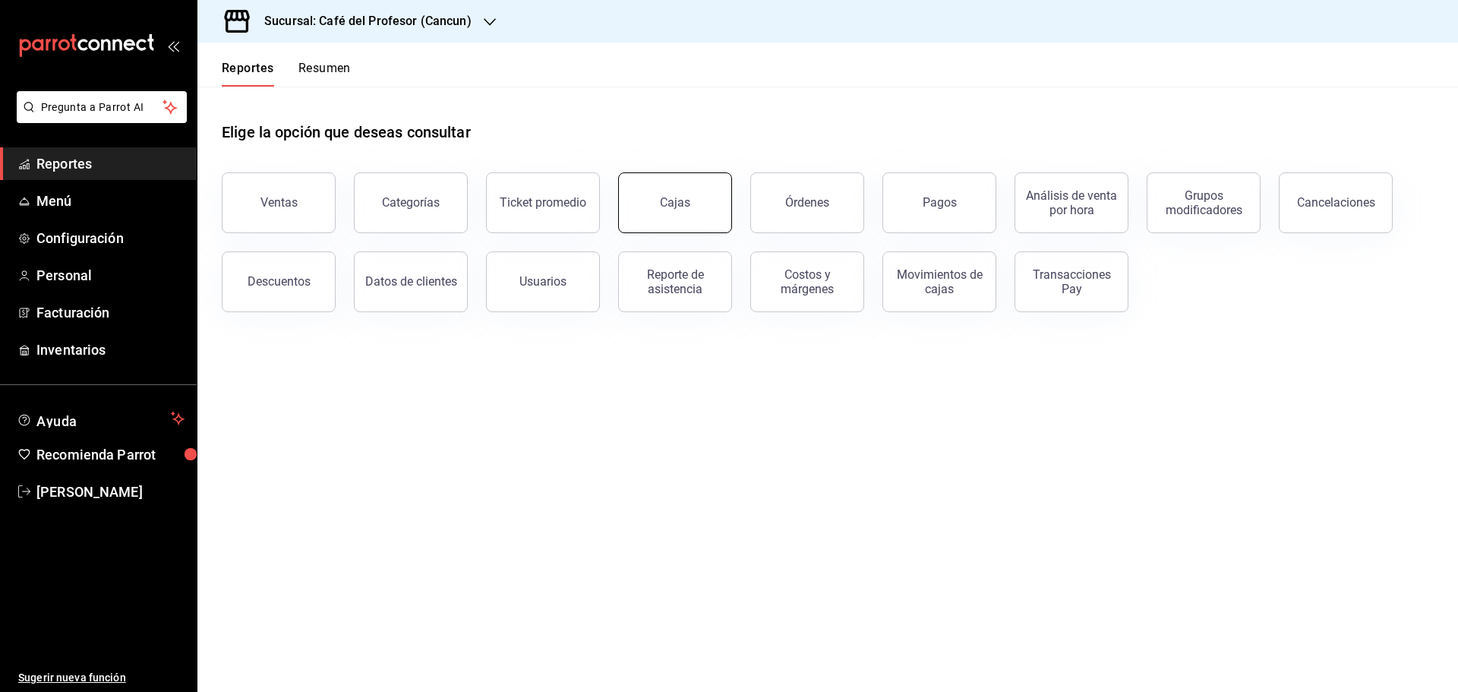
click at [667, 215] on link "Cajas" at bounding box center [675, 202] width 114 height 61
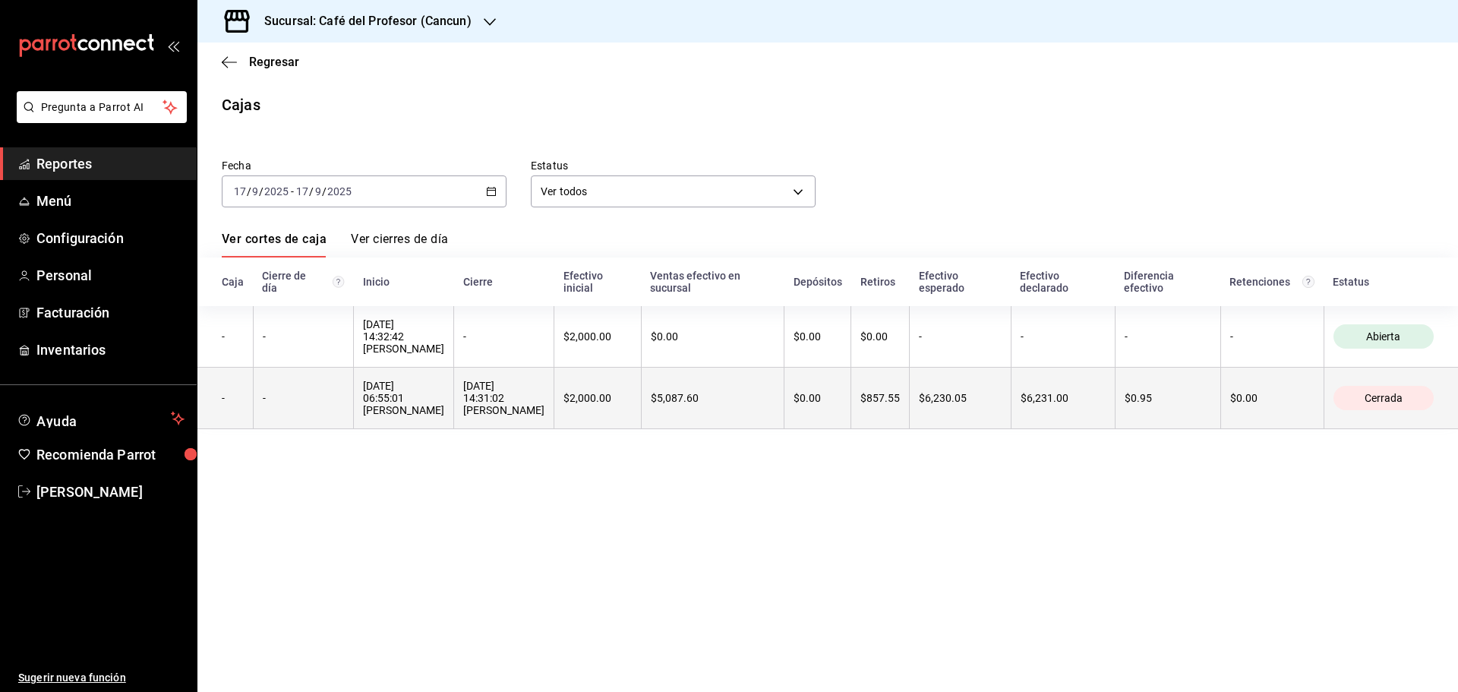
click at [444, 408] on div "[DATE] 06:55:01 [PERSON_NAME]" at bounding box center [403, 398] width 81 height 36
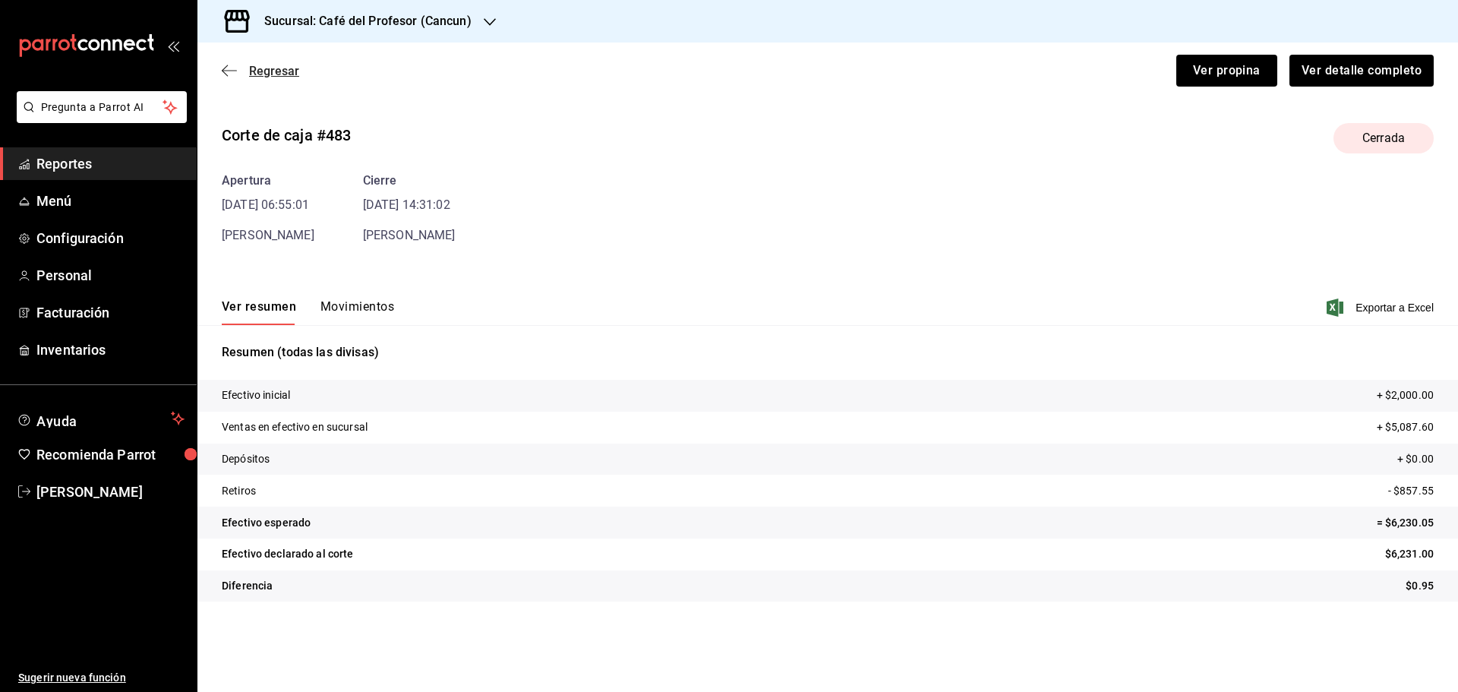
click at [230, 66] on icon "button" at bounding box center [229, 71] width 15 height 14
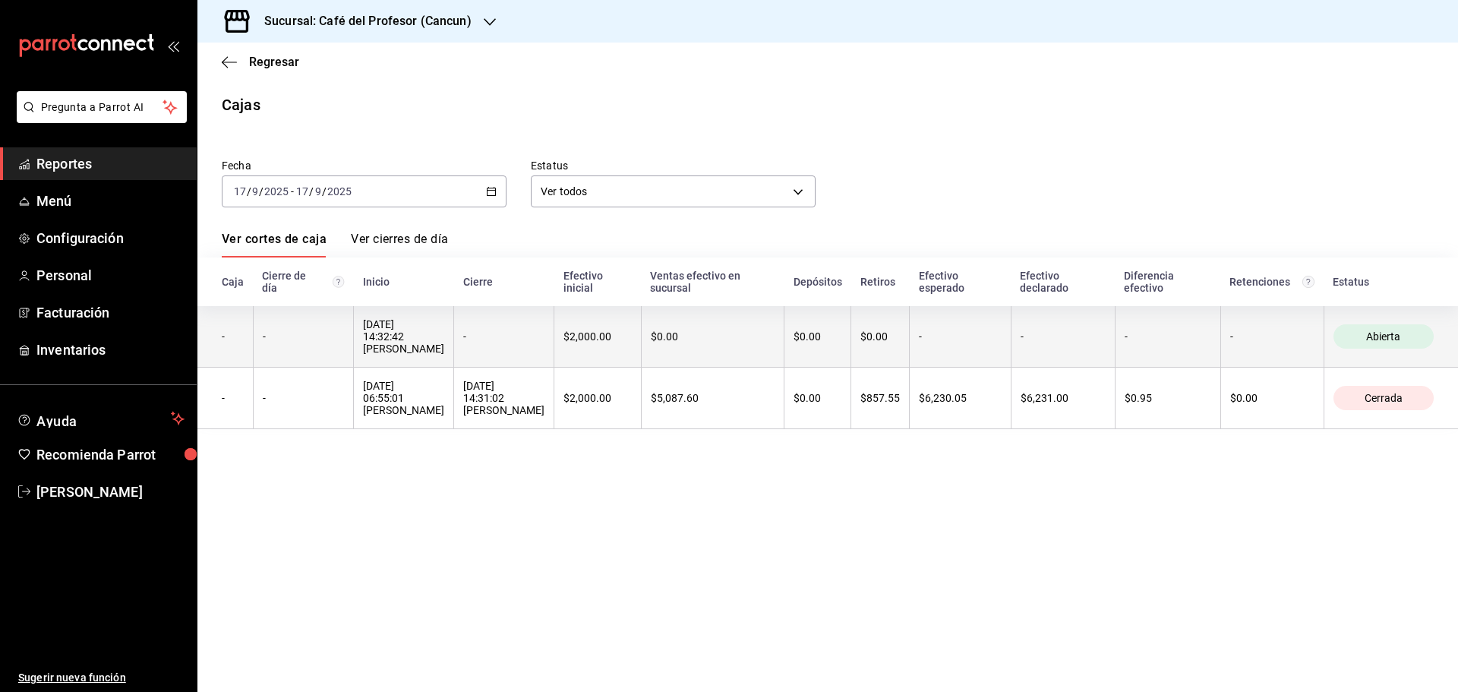
click at [580, 358] on th "$2,000.00" at bounding box center [597, 336] width 87 height 61
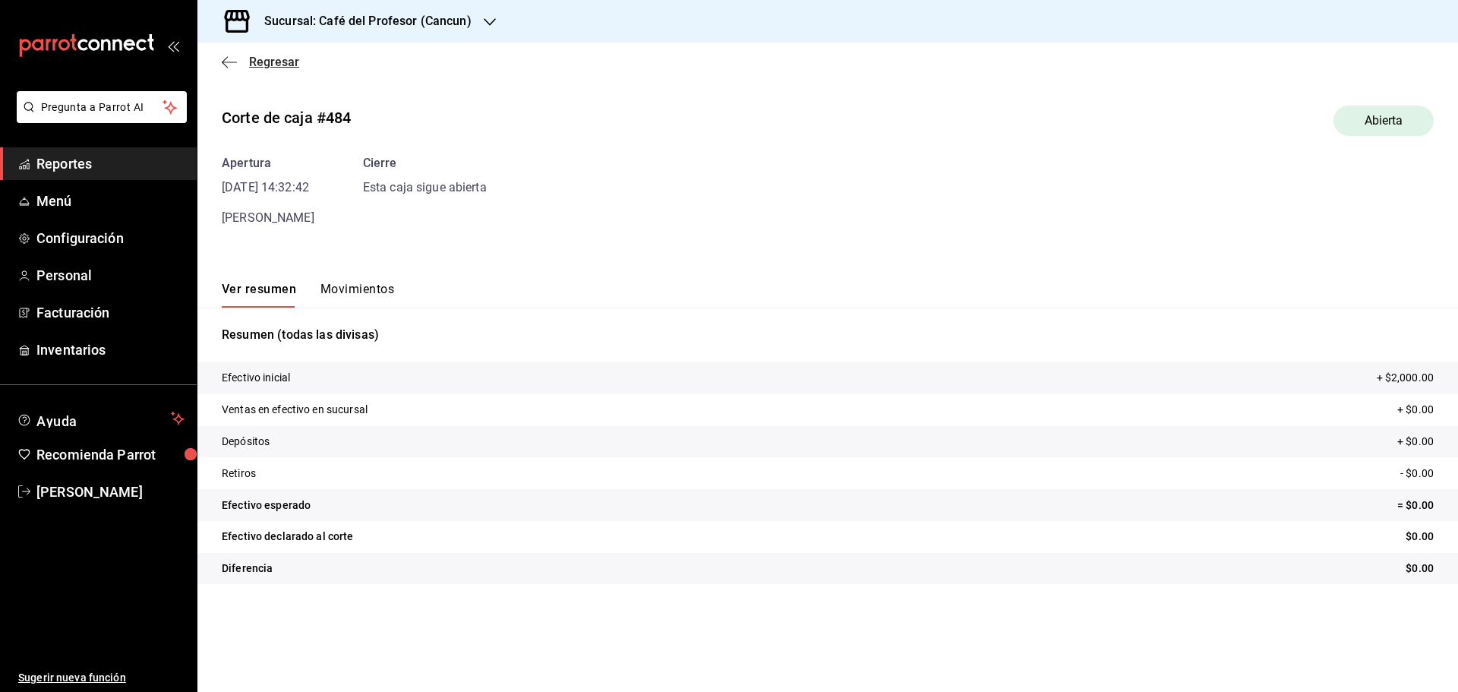
click at [235, 64] on icon "button" at bounding box center [229, 62] width 15 height 14
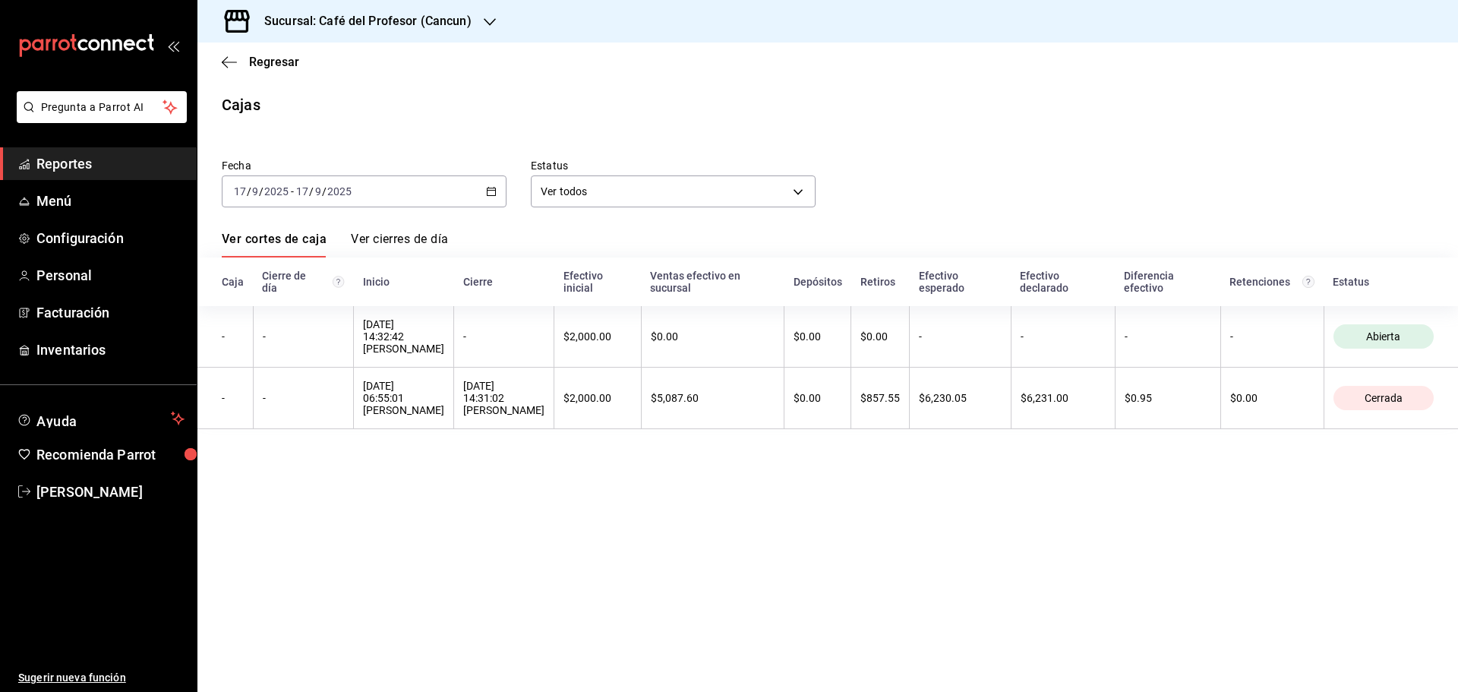
click at [478, 193] on div "[DATE] [DATE] - [DATE] [DATE]" at bounding box center [364, 191] width 285 height 32
click at [263, 402] on span "Rango de fechas" at bounding box center [294, 408] width 118 height 16
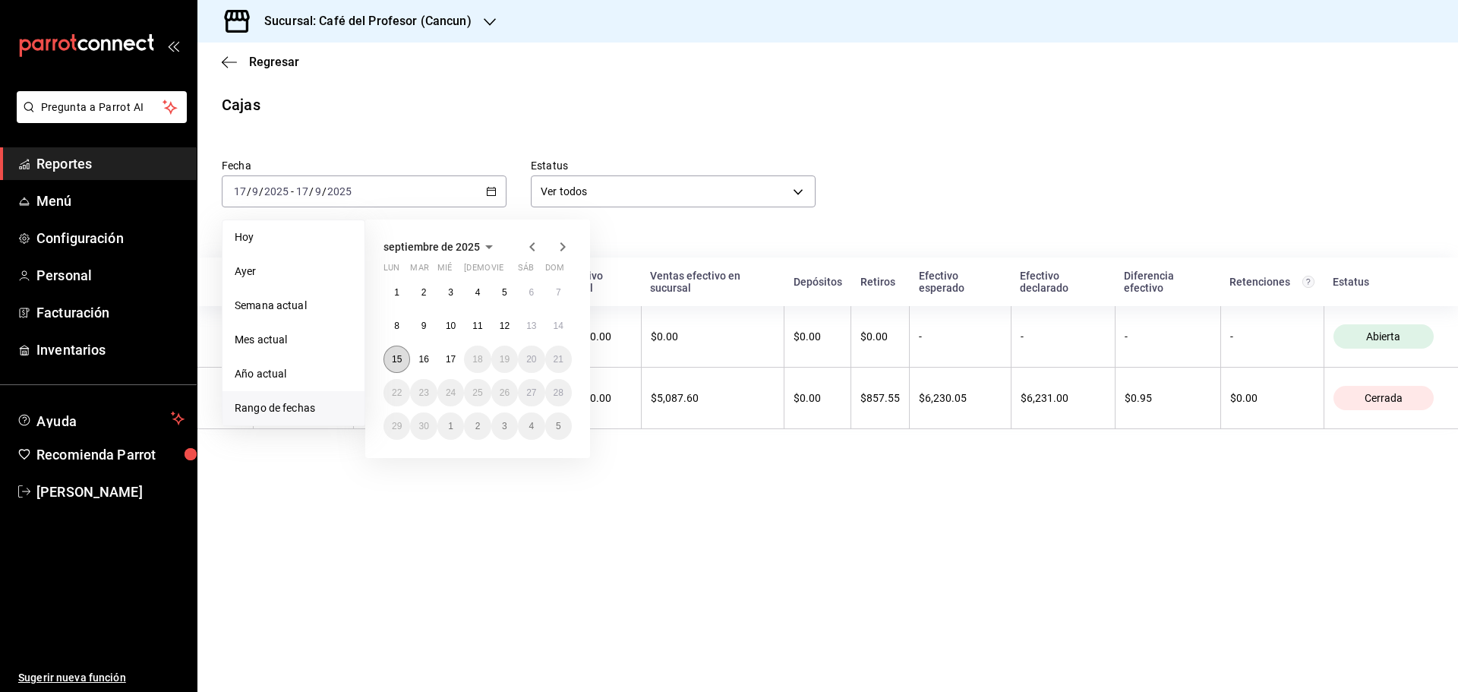
click at [389, 358] on button "15" at bounding box center [396, 358] width 27 height 27
click at [396, 355] on abbr "15" at bounding box center [397, 359] width 10 height 11
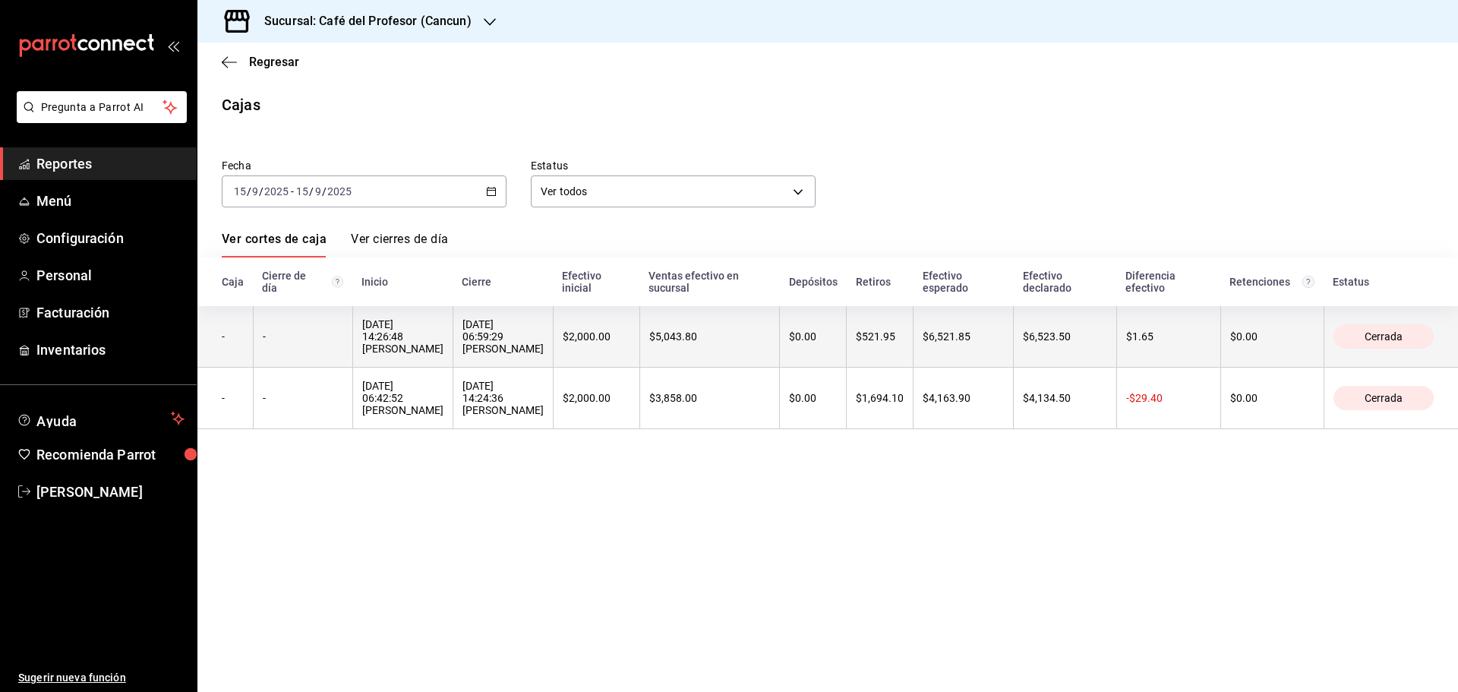
click at [482, 331] on div "[DATE] 06:59:29 [PERSON_NAME]" at bounding box center [502, 336] width 81 height 36
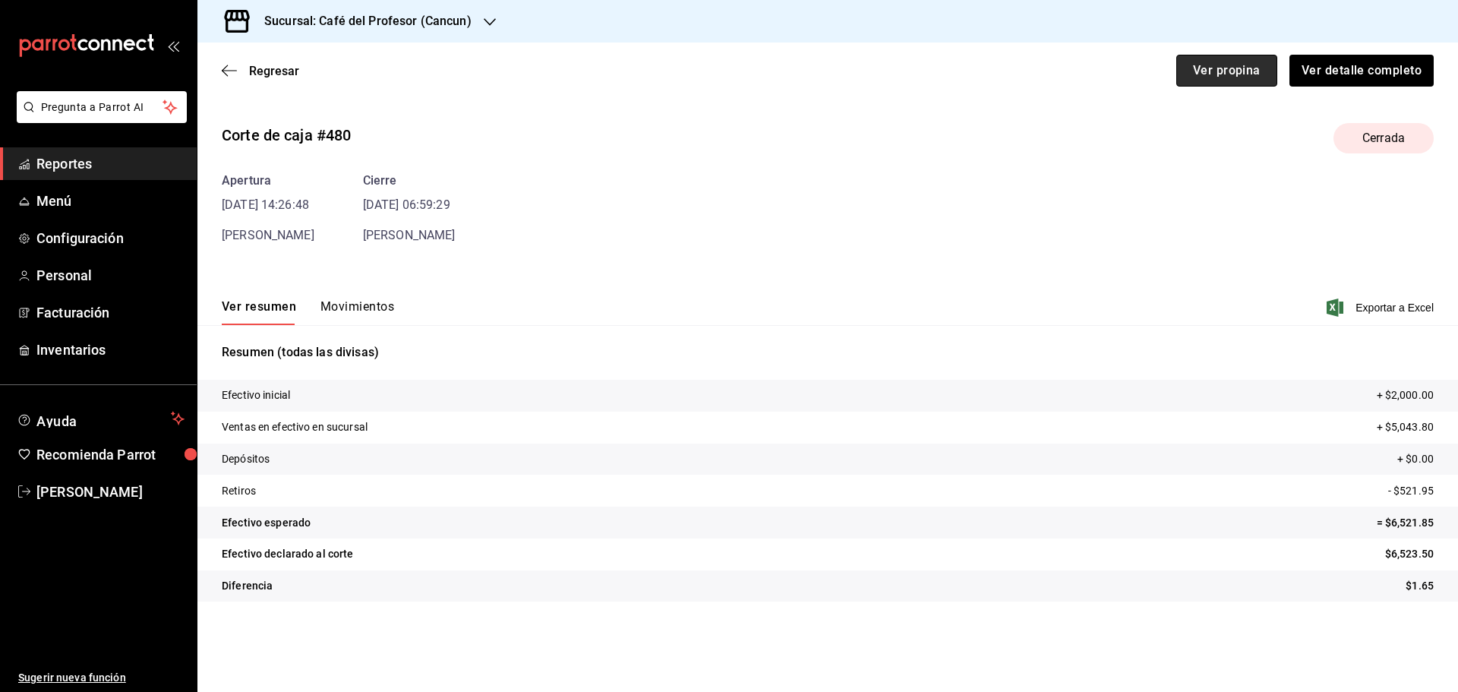
click at [1244, 69] on button "Ver propina" at bounding box center [1226, 71] width 101 height 32
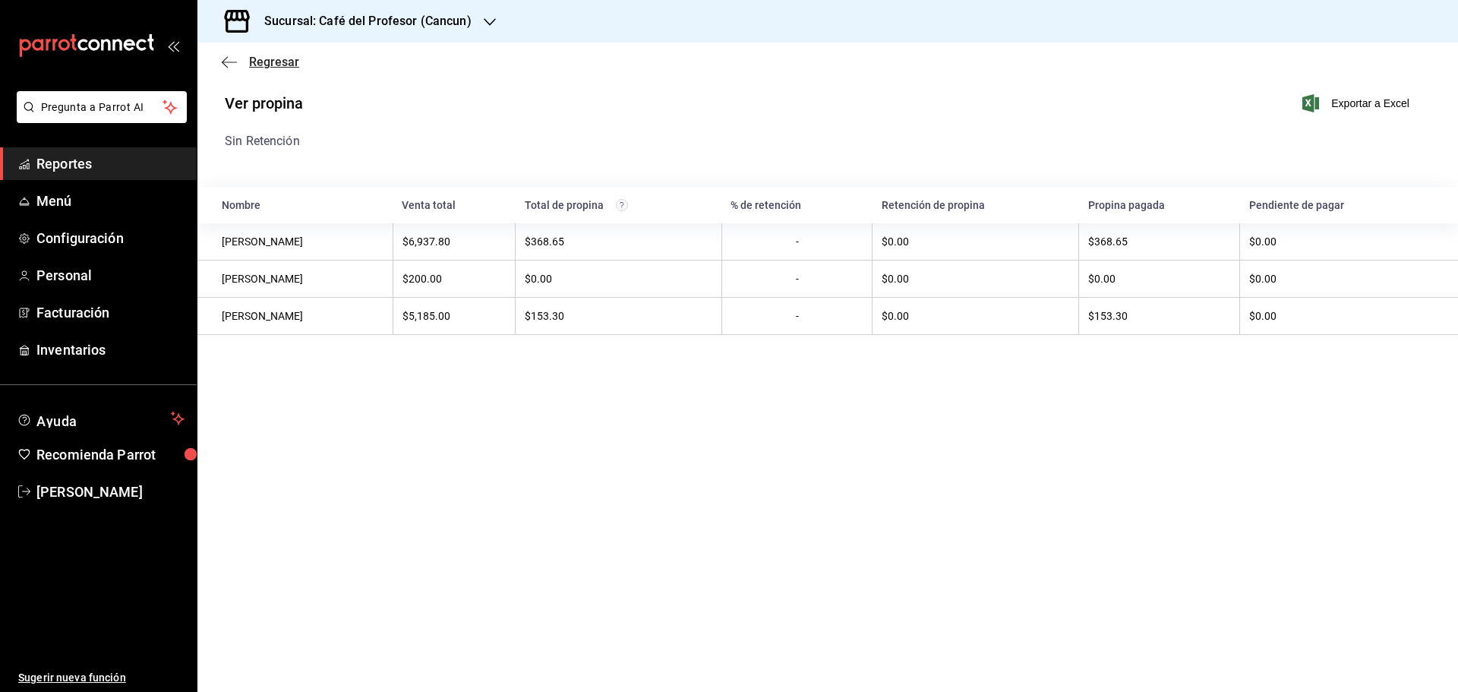
click at [237, 65] on span "Regresar" at bounding box center [260, 62] width 77 height 14
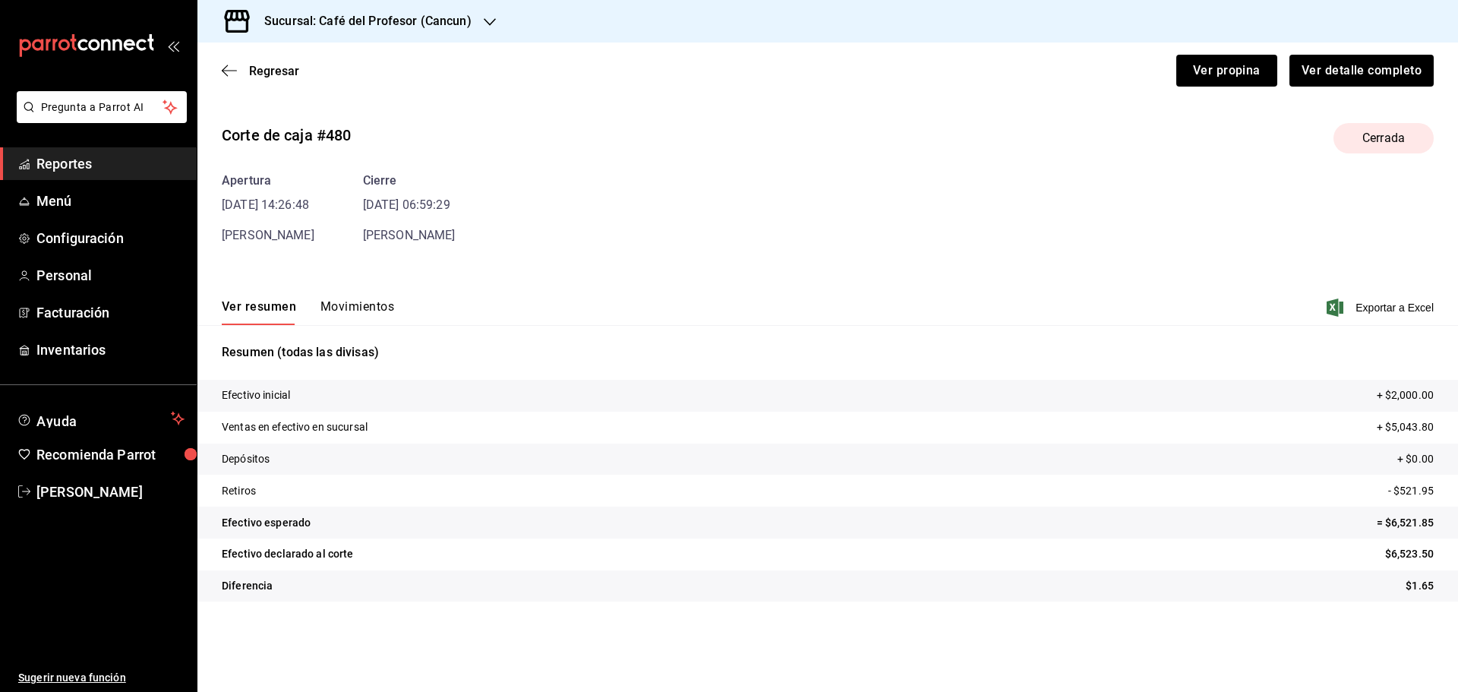
click at [210, 71] on div "Regresar Ver propina Ver detalle completo" at bounding box center [827, 71] width 1260 height 56
click at [236, 71] on icon "button" at bounding box center [229, 71] width 15 height 14
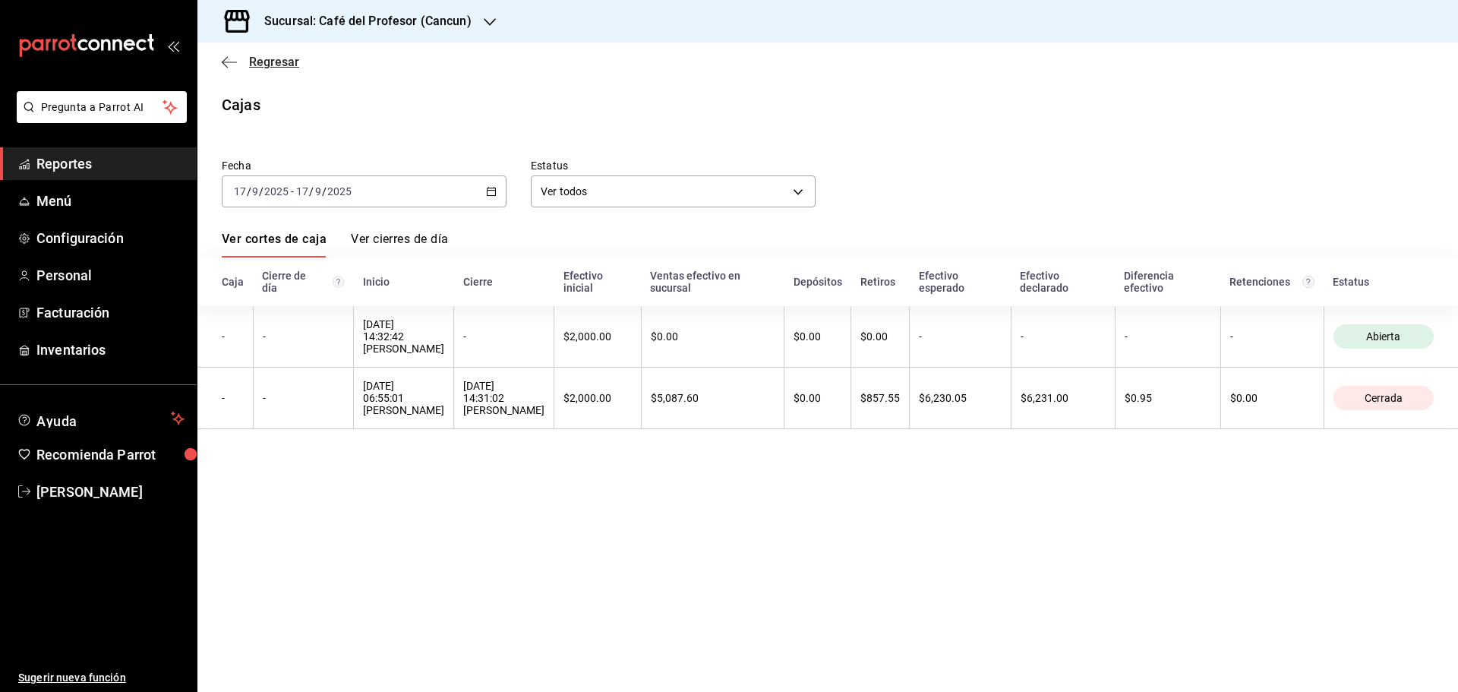
click at [279, 61] on span "Regresar" at bounding box center [274, 62] width 50 height 14
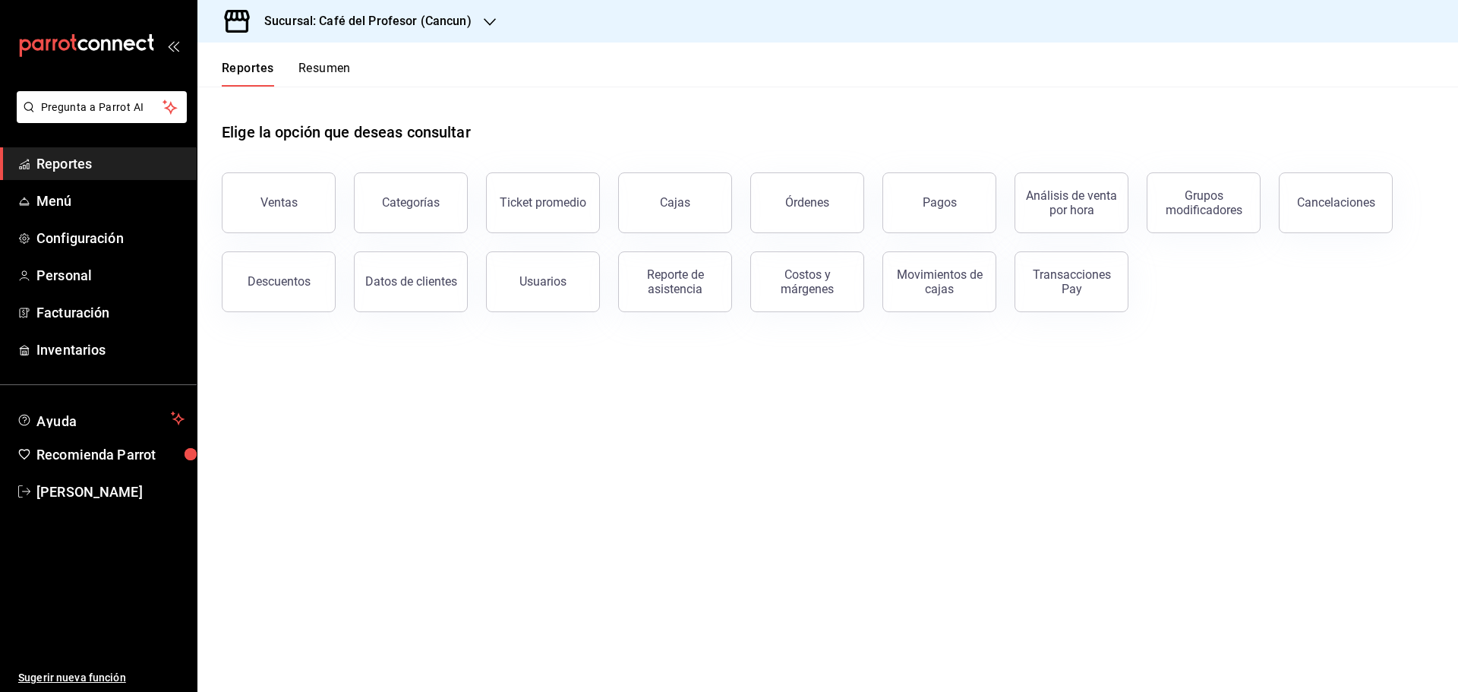
drag, startPoint x: 240, startPoint y: 286, endPoint x: 251, endPoint y: 286, distance: 11.4
click at [251, 286] on button "Descuentos" at bounding box center [279, 281] width 114 height 61
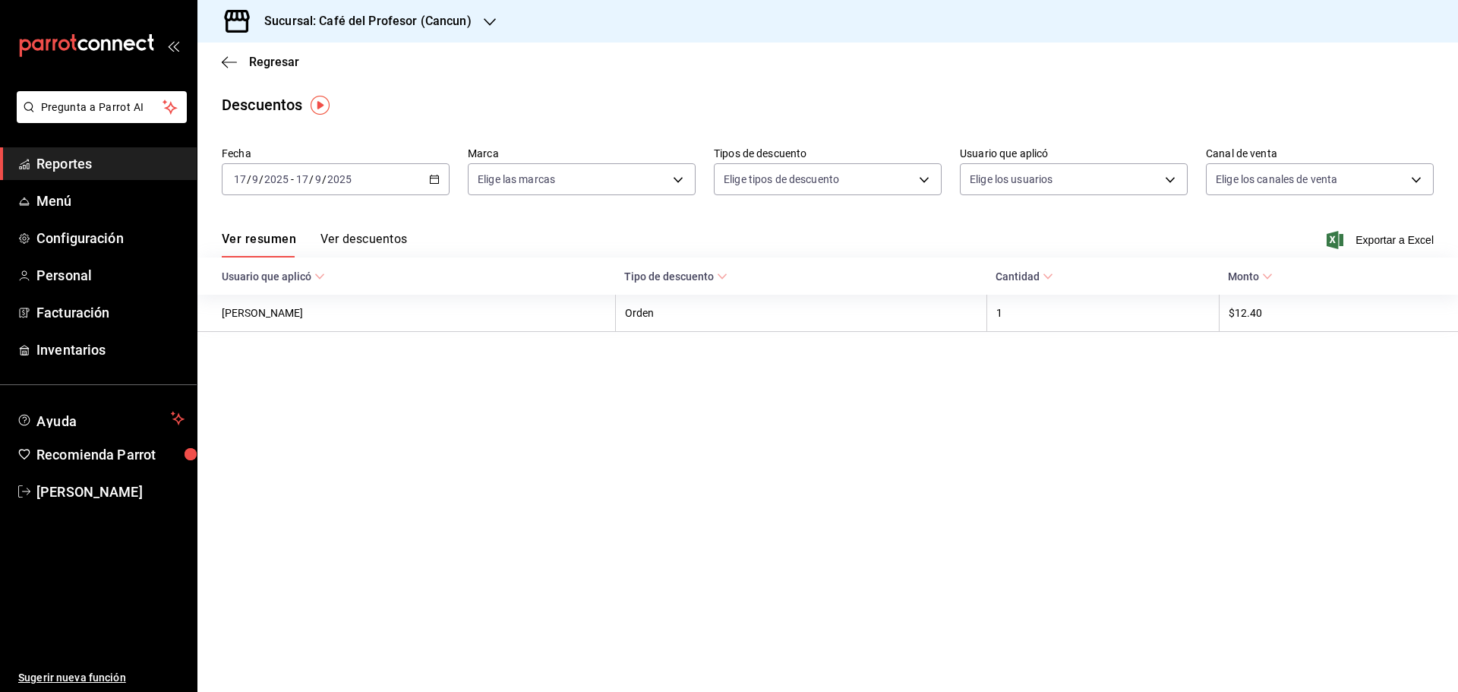
click at [440, 178] on div "[DATE] [DATE] - [DATE] [DATE]" at bounding box center [336, 179] width 228 height 32
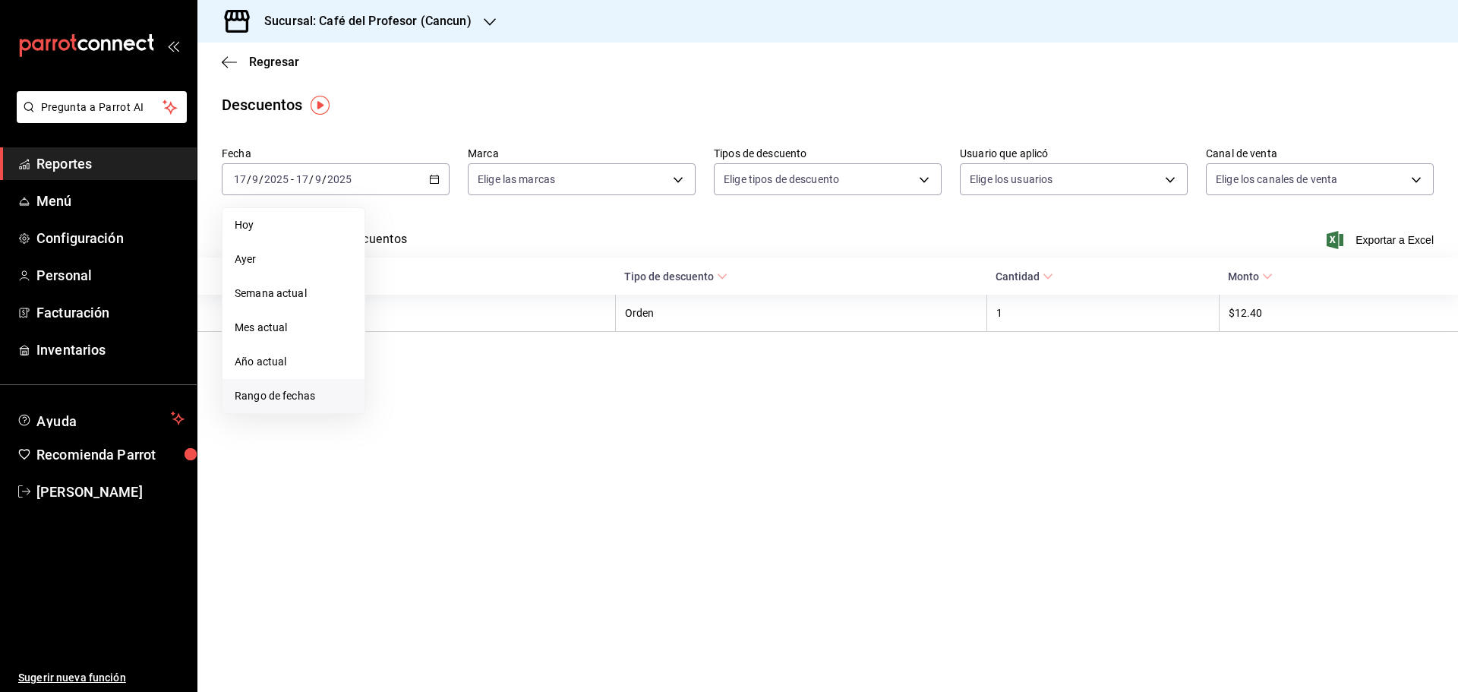
click at [277, 386] on li "Rango de fechas" at bounding box center [293, 396] width 142 height 34
click at [399, 355] on button "15" at bounding box center [396, 346] width 27 height 27
click at [397, 343] on abbr "15" at bounding box center [397, 347] width 10 height 11
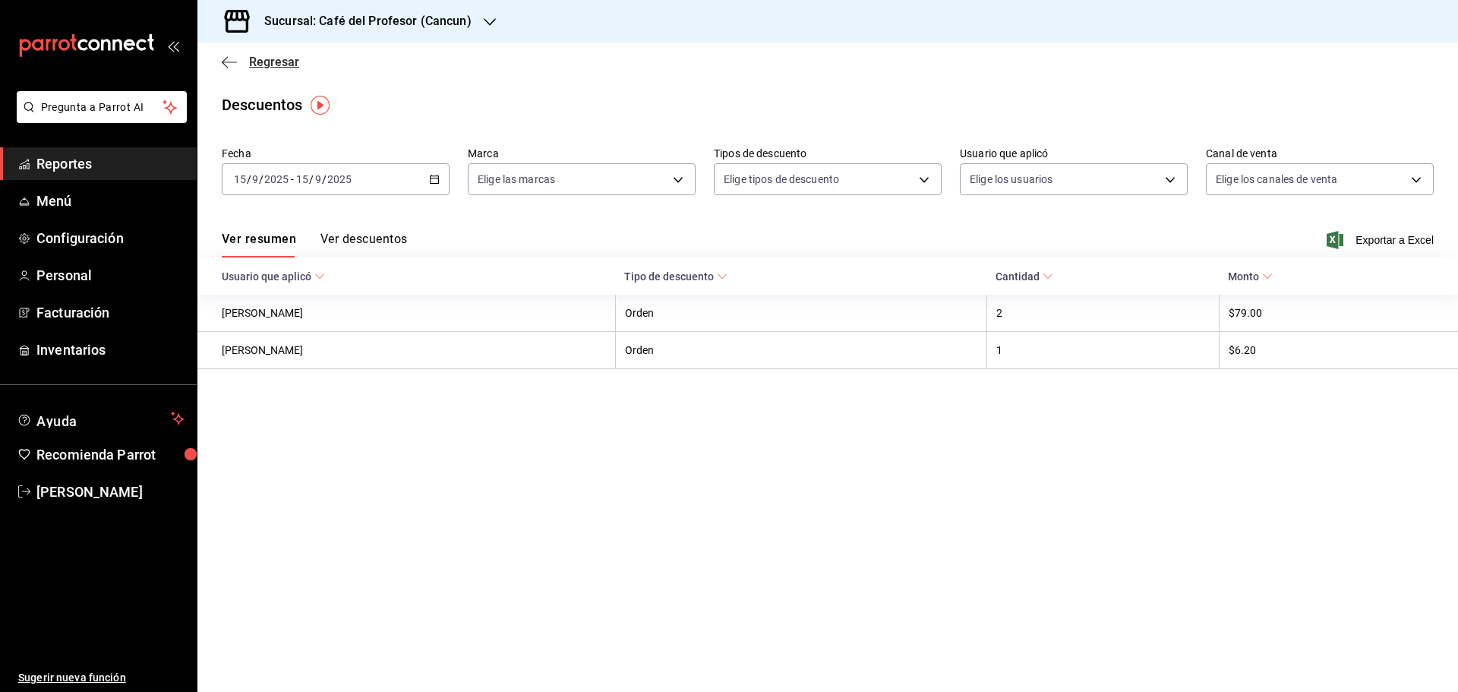
click at [229, 61] on icon "button" at bounding box center [229, 62] width 15 height 14
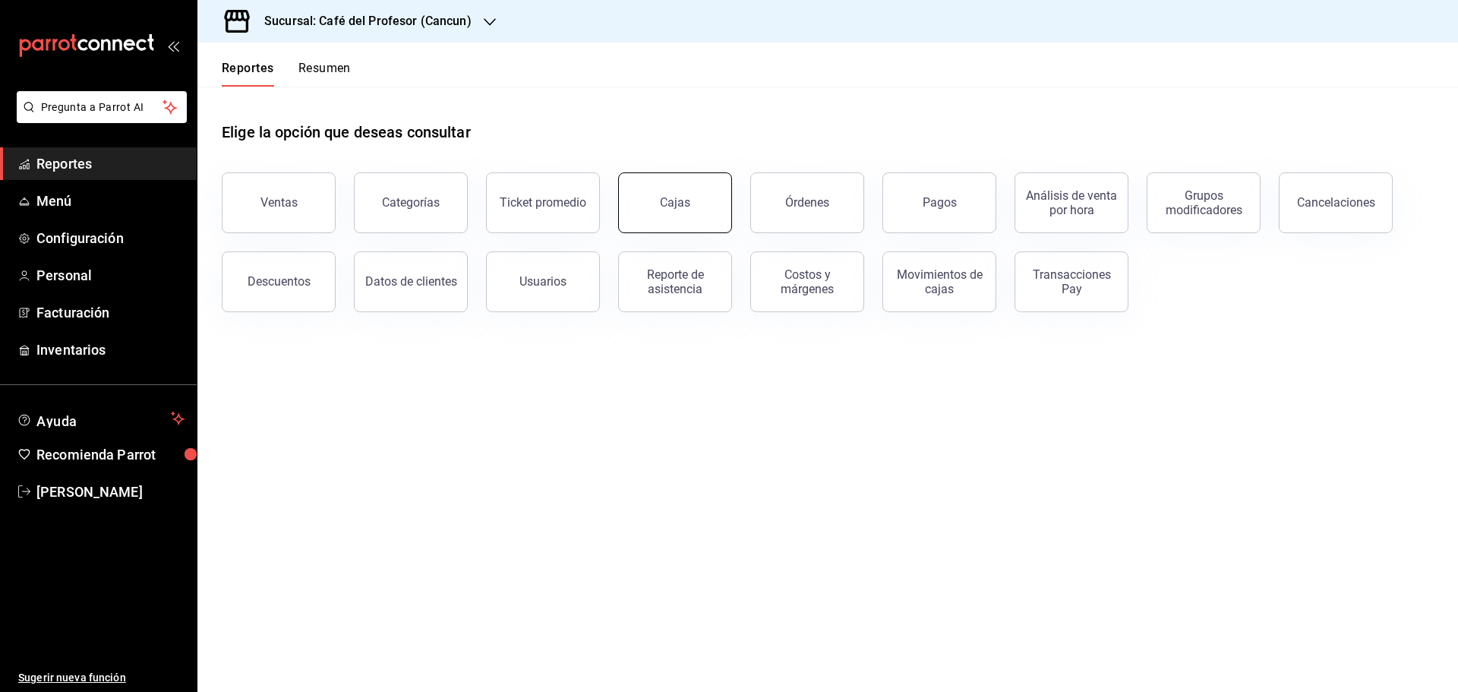
click at [695, 213] on link "Cajas" at bounding box center [675, 202] width 114 height 61
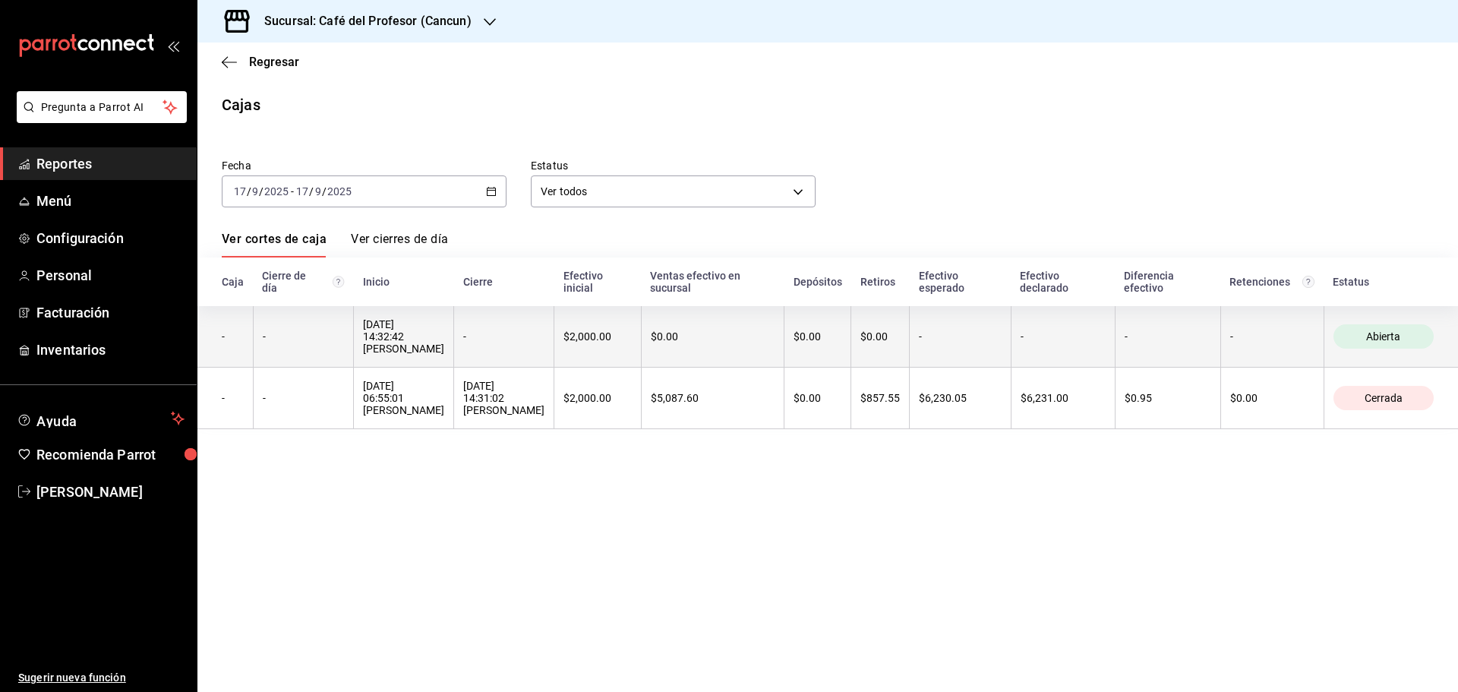
click at [454, 327] on th "17/09/2025 14:32:42 Yeray Díaz" at bounding box center [404, 336] width 100 height 61
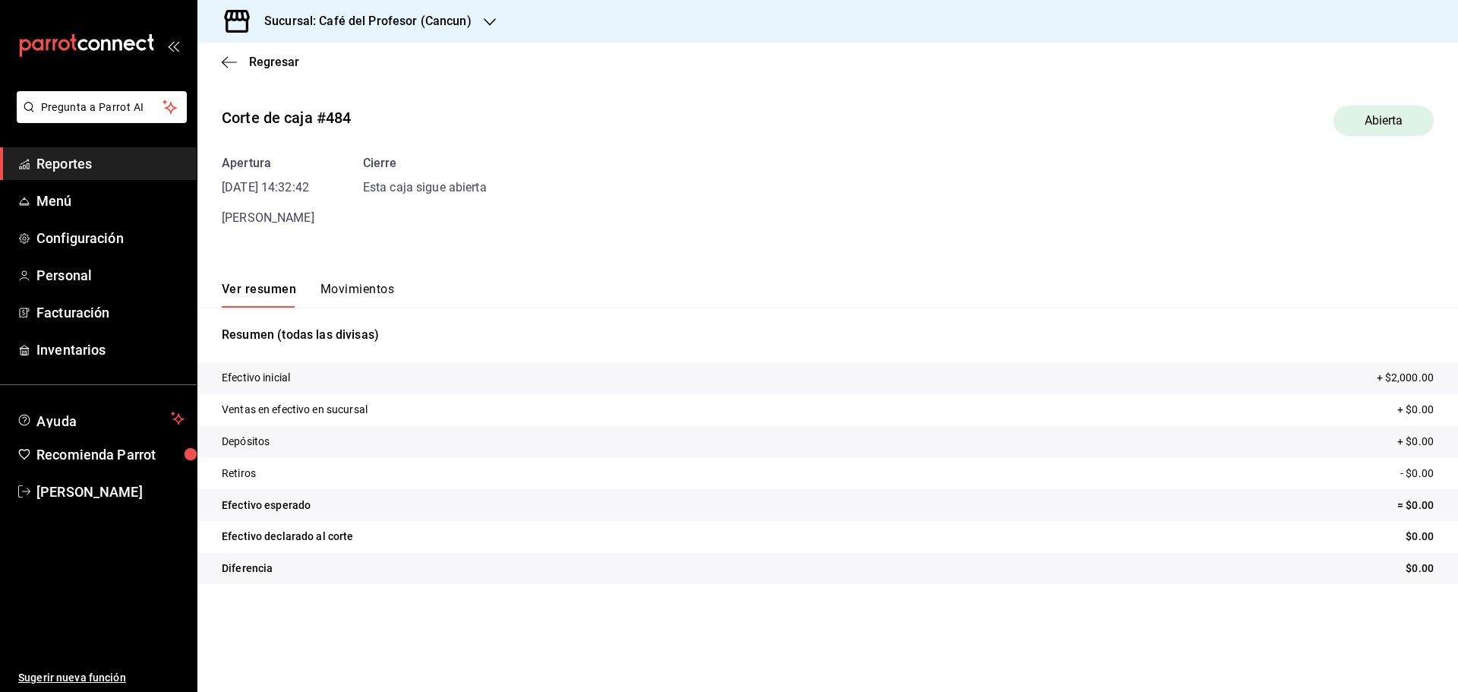
click at [231, 70] on div "Regresar" at bounding box center [827, 62] width 1260 height 39
click at [286, 73] on div "Regresar" at bounding box center [827, 62] width 1260 height 39
click at [279, 66] on span "Regresar" at bounding box center [274, 62] width 50 height 14
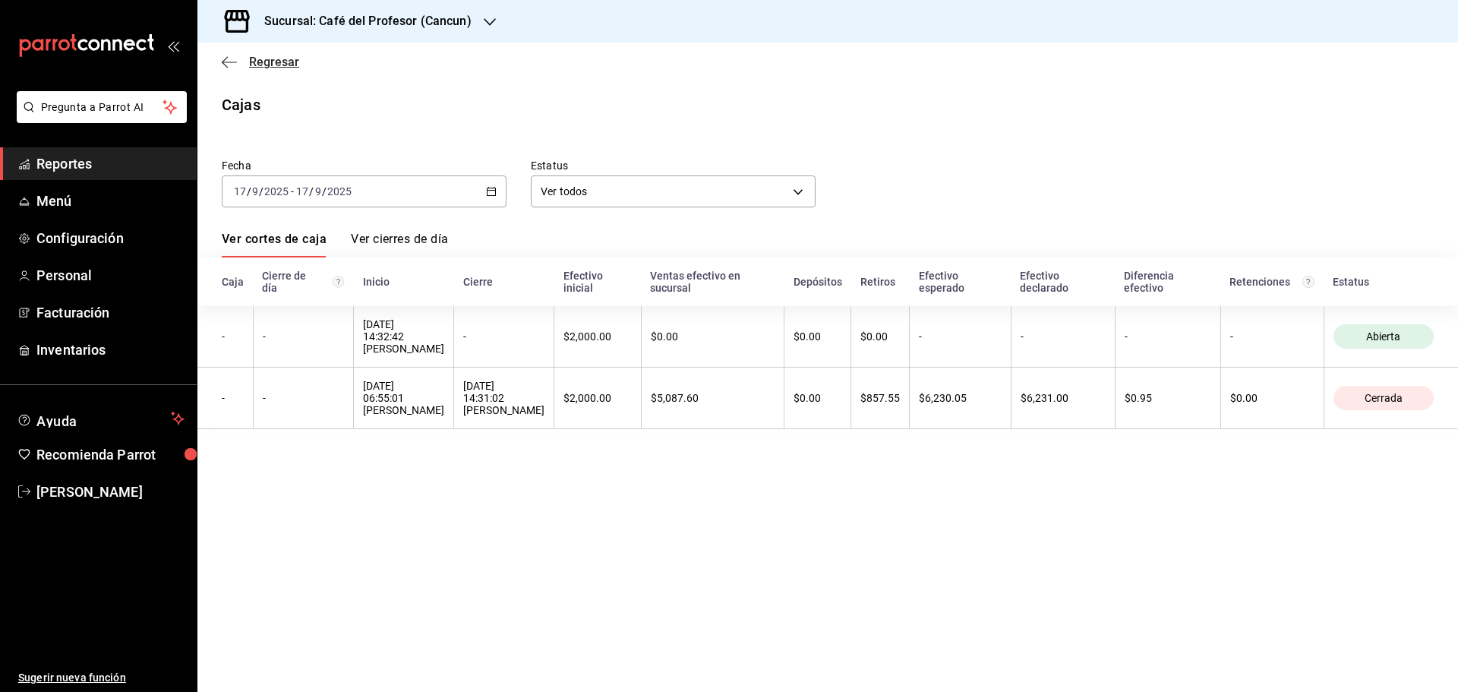
click at [230, 61] on icon "button" at bounding box center [229, 62] width 15 height 14
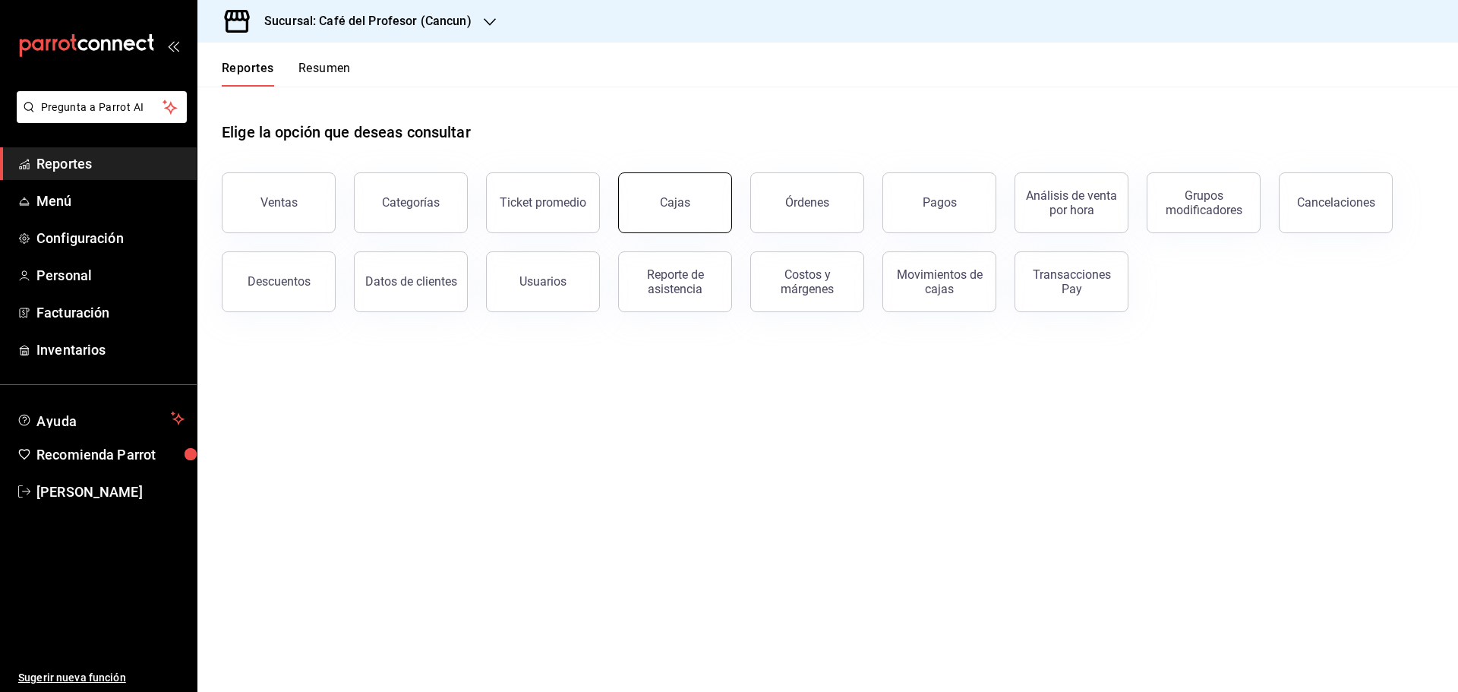
click at [653, 203] on link "Cajas" at bounding box center [675, 202] width 114 height 61
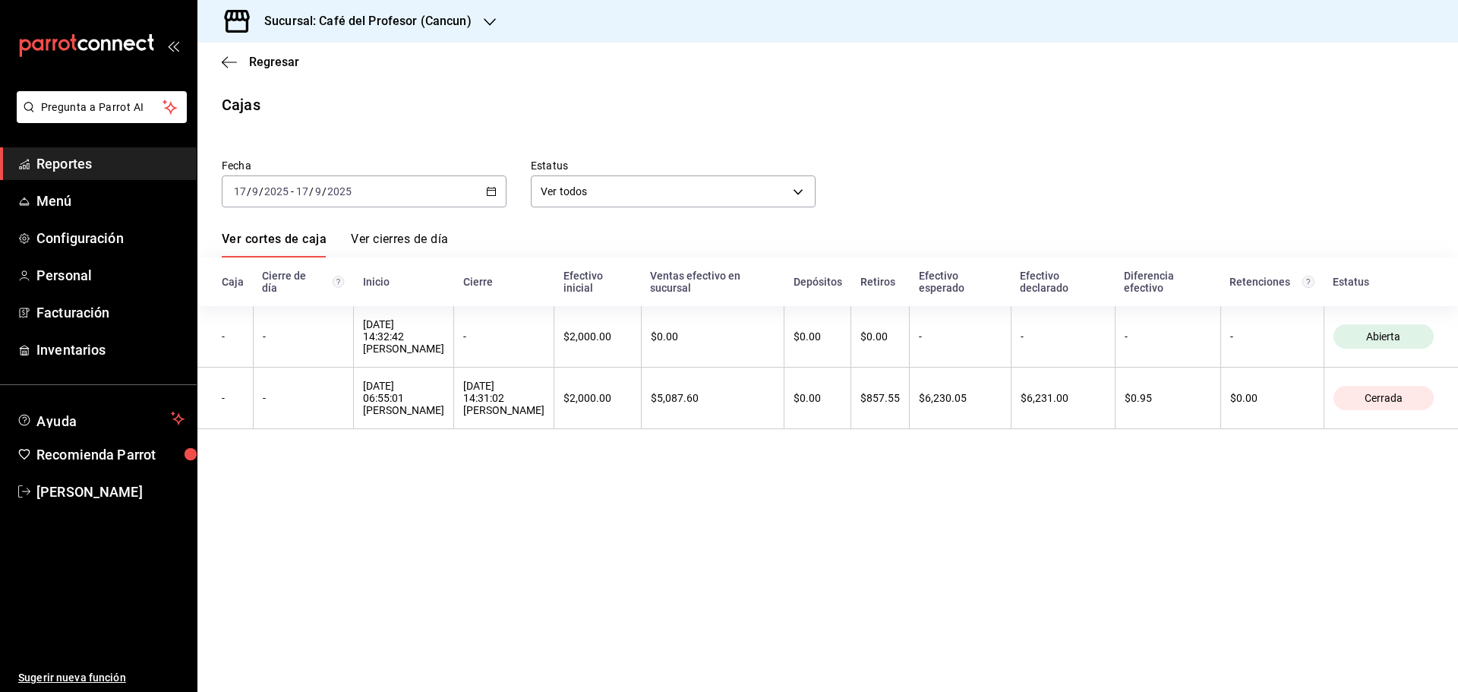
click at [482, 190] on div "[DATE] [DATE] - [DATE] [DATE]" at bounding box center [364, 191] width 285 height 32
click at [245, 408] on span "Rango de fechas" at bounding box center [294, 408] width 118 height 16
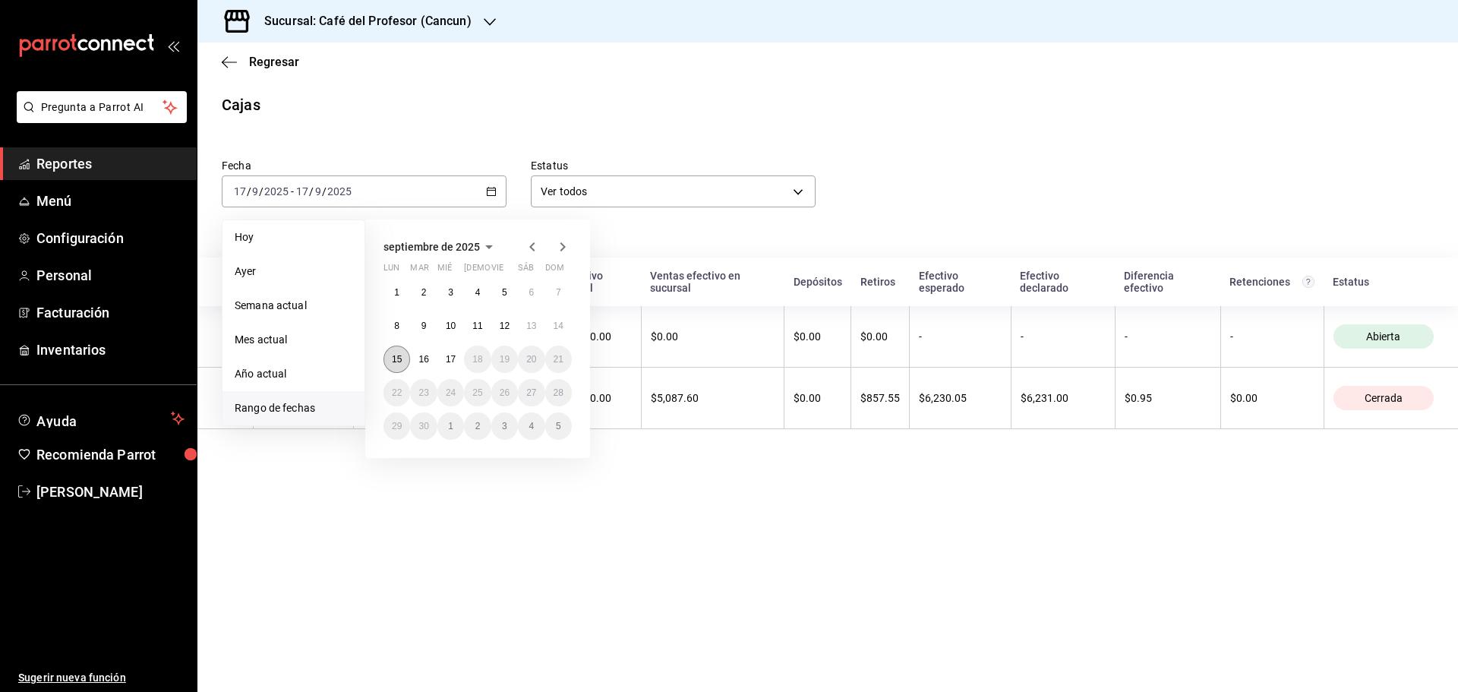
click at [392, 357] on abbr "15" at bounding box center [397, 359] width 10 height 11
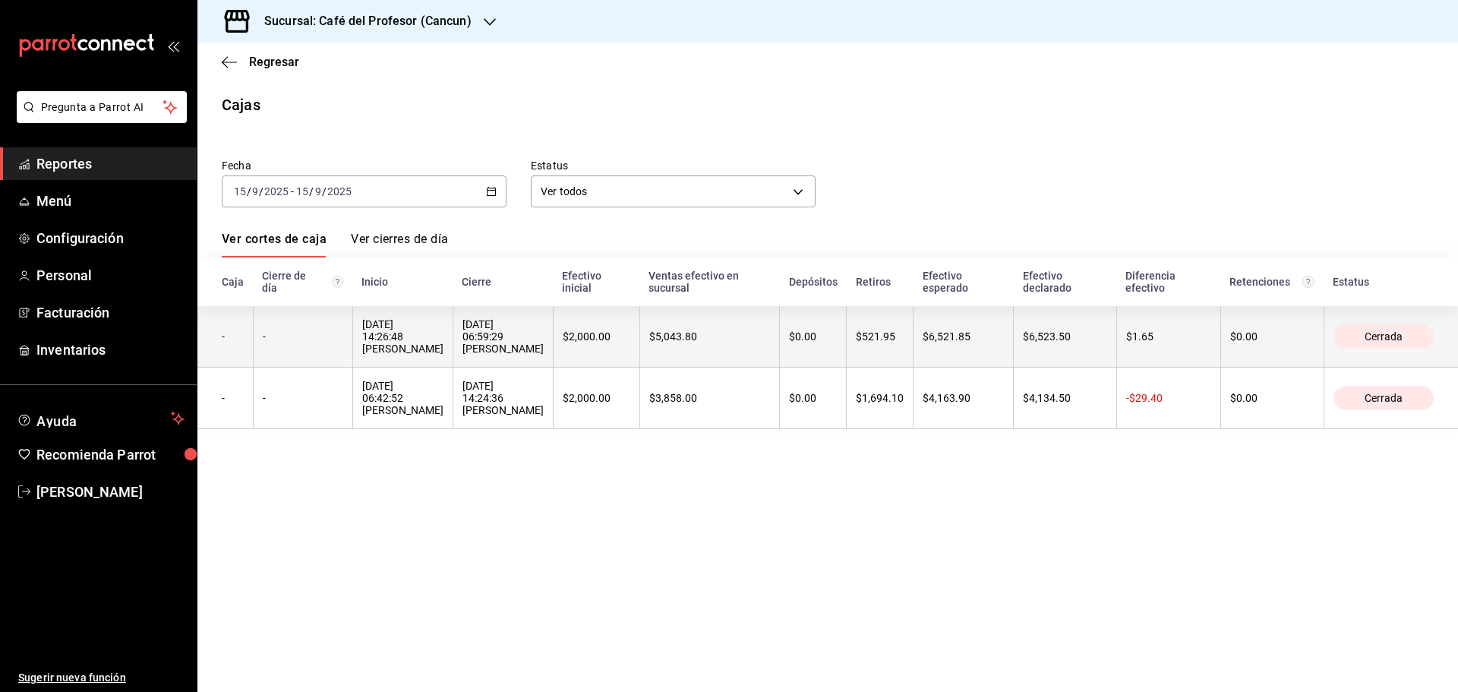
click at [384, 354] on div "[DATE] 14:26:48 [PERSON_NAME]" at bounding box center [402, 336] width 81 height 36
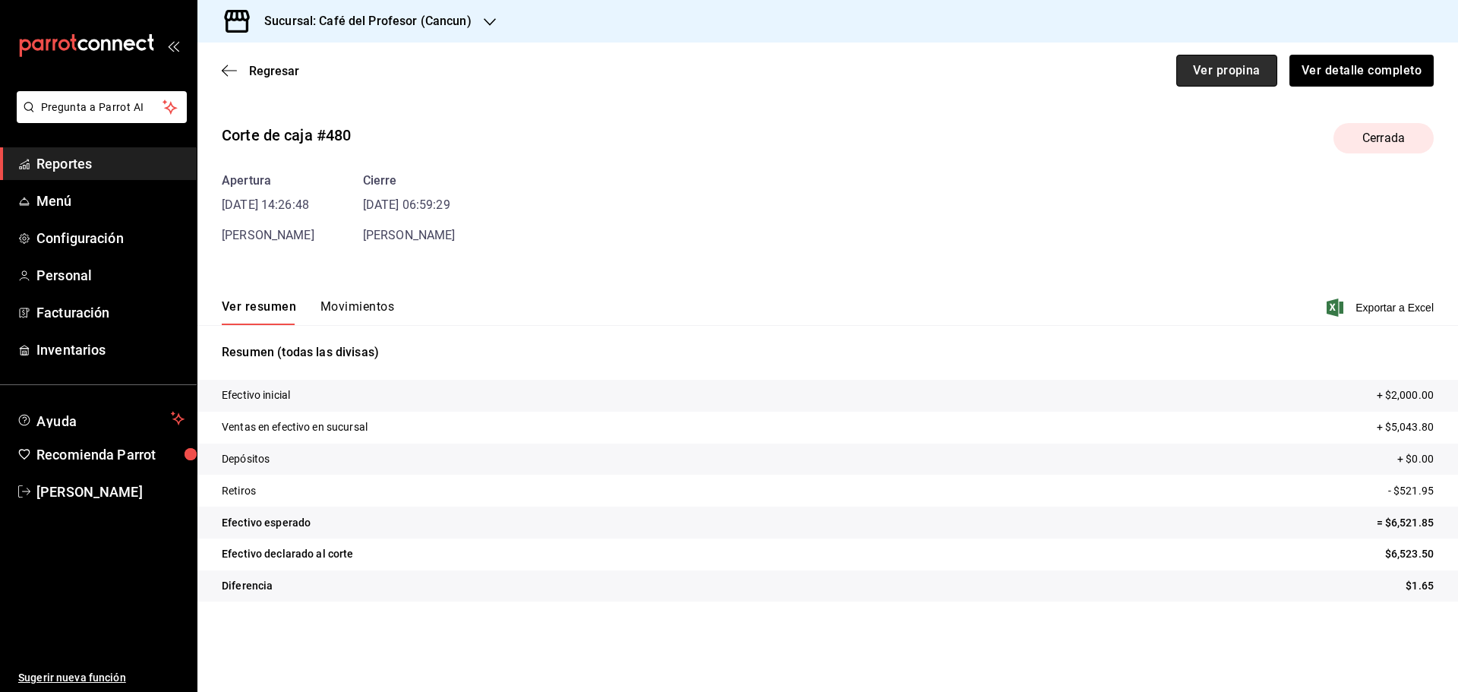
click at [1181, 69] on button "Ver propina" at bounding box center [1226, 71] width 101 height 32
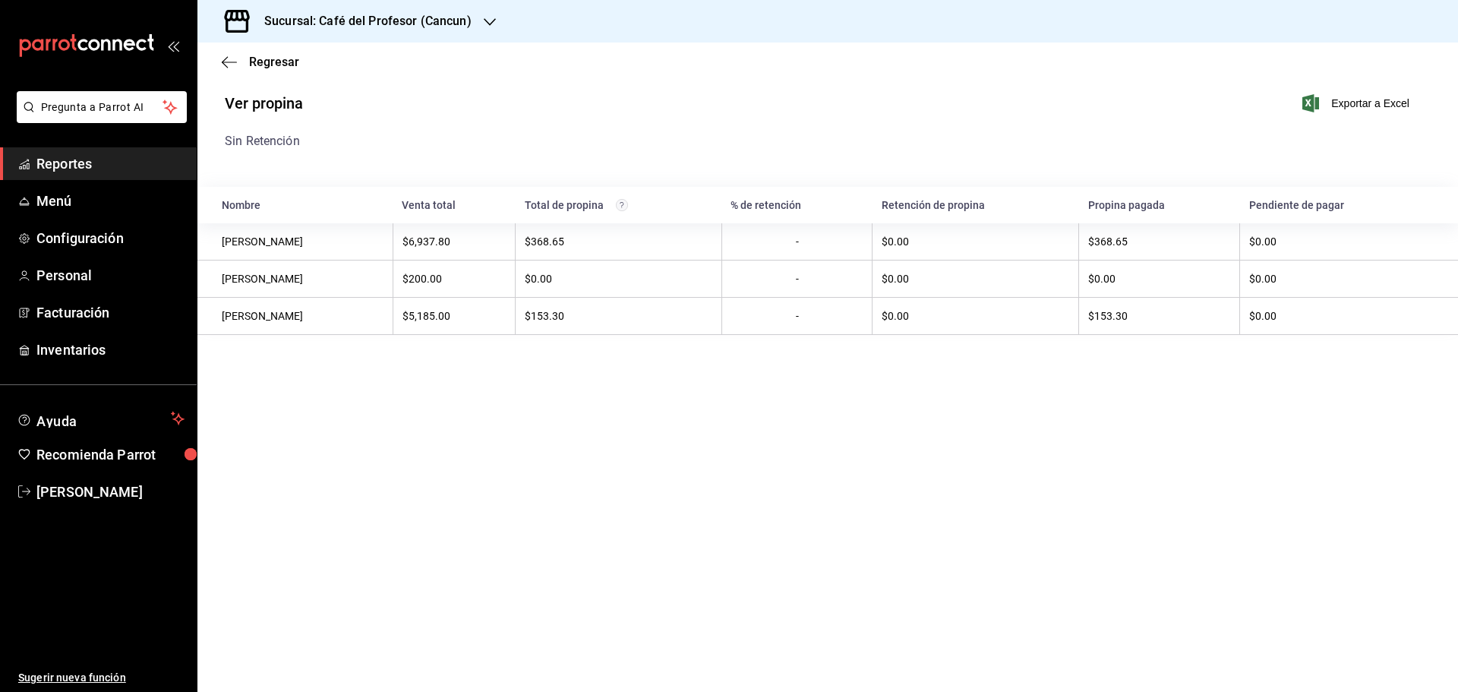
click at [221, 63] on div "Regresar" at bounding box center [827, 62] width 1260 height 39
click at [229, 61] on icon "button" at bounding box center [229, 61] width 15 height 1
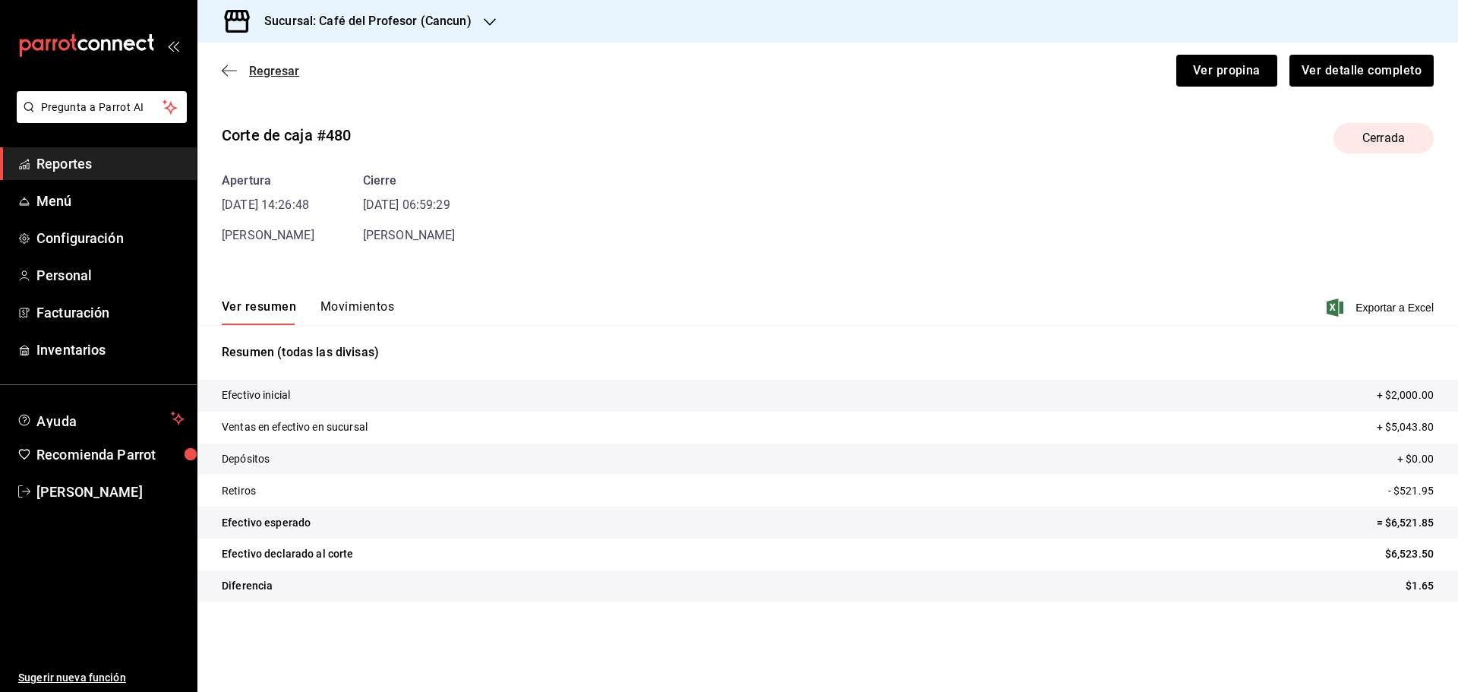
click at [231, 71] on icon "button" at bounding box center [229, 70] width 15 height 1
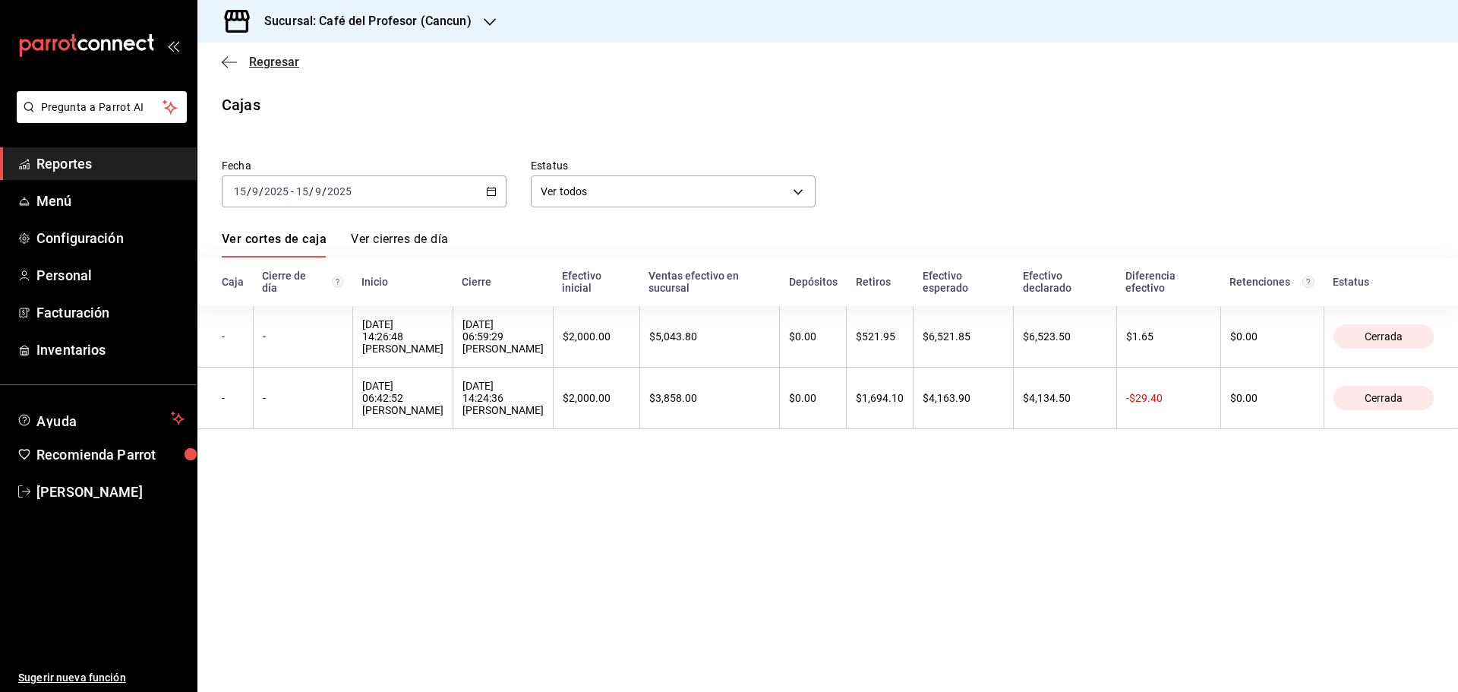
click at [273, 65] on span "Regresar" at bounding box center [274, 62] width 50 height 14
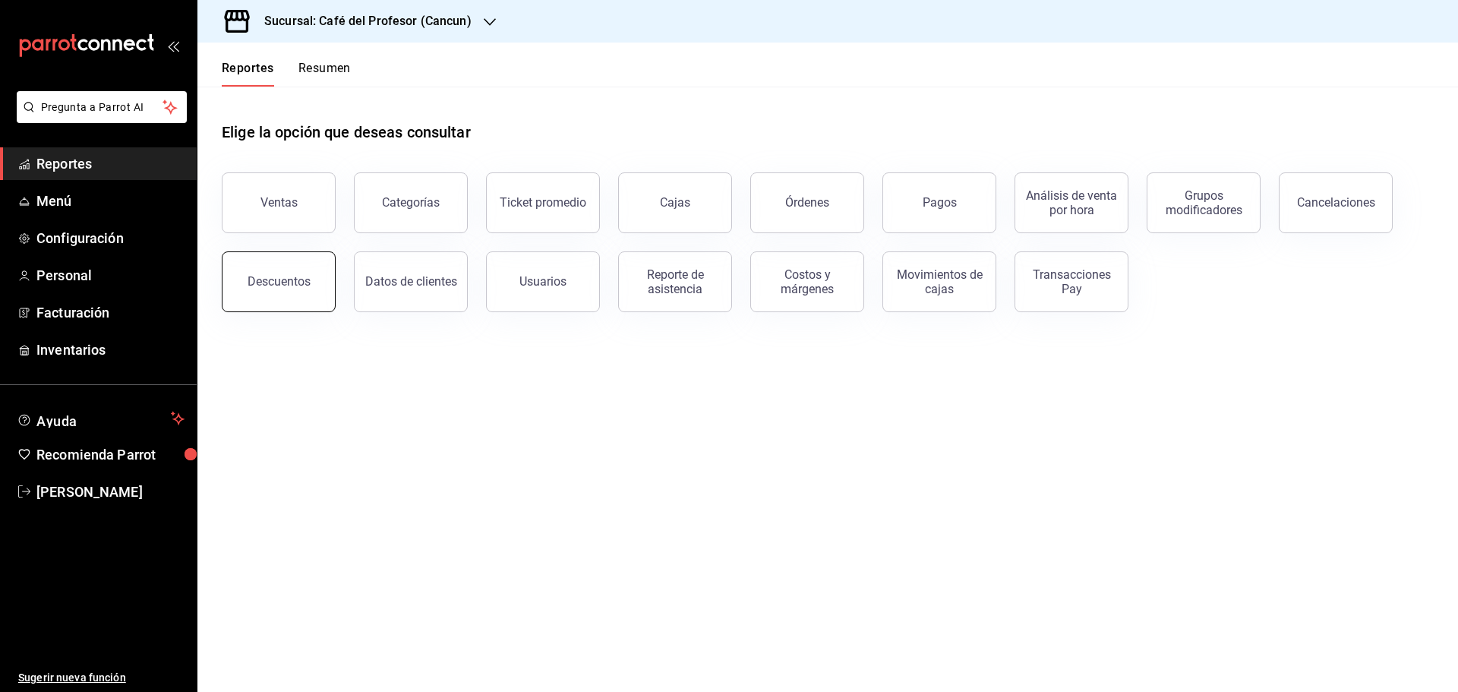
click at [270, 285] on div "Descuentos" at bounding box center [279, 281] width 63 height 14
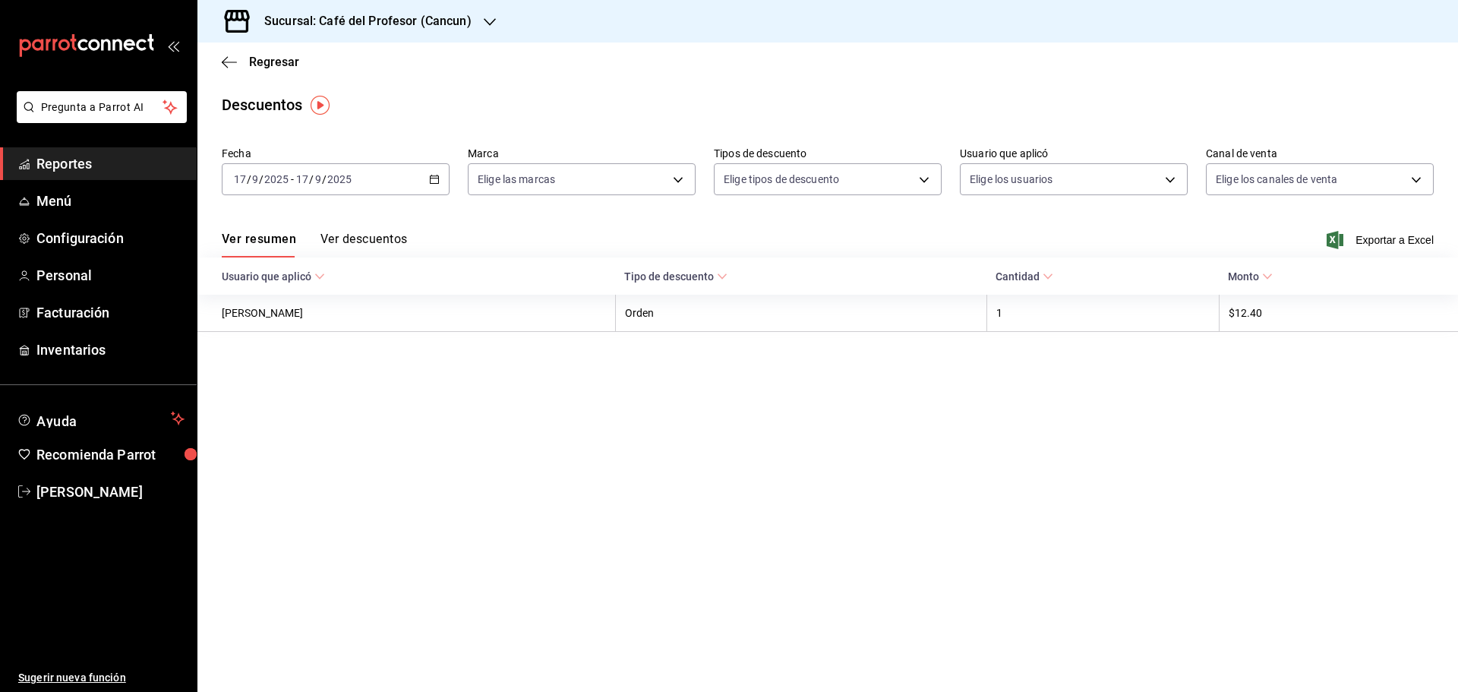
click at [430, 181] on \(Stroke\) "button" at bounding box center [434, 179] width 9 height 8
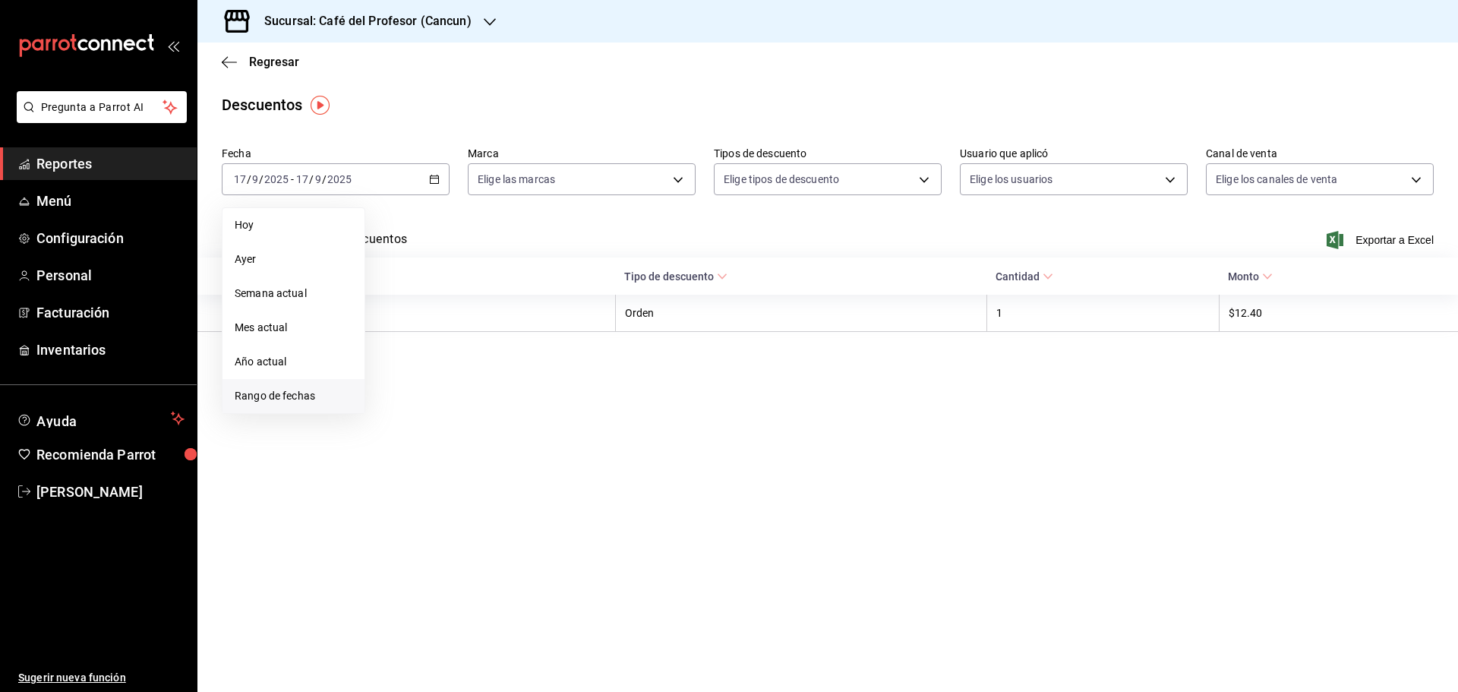
click at [276, 400] on span "Rango de fechas" at bounding box center [294, 396] width 118 height 16
click at [402, 340] on button "15" at bounding box center [396, 346] width 27 height 27
click at [399, 340] on button "15" at bounding box center [396, 346] width 27 height 27
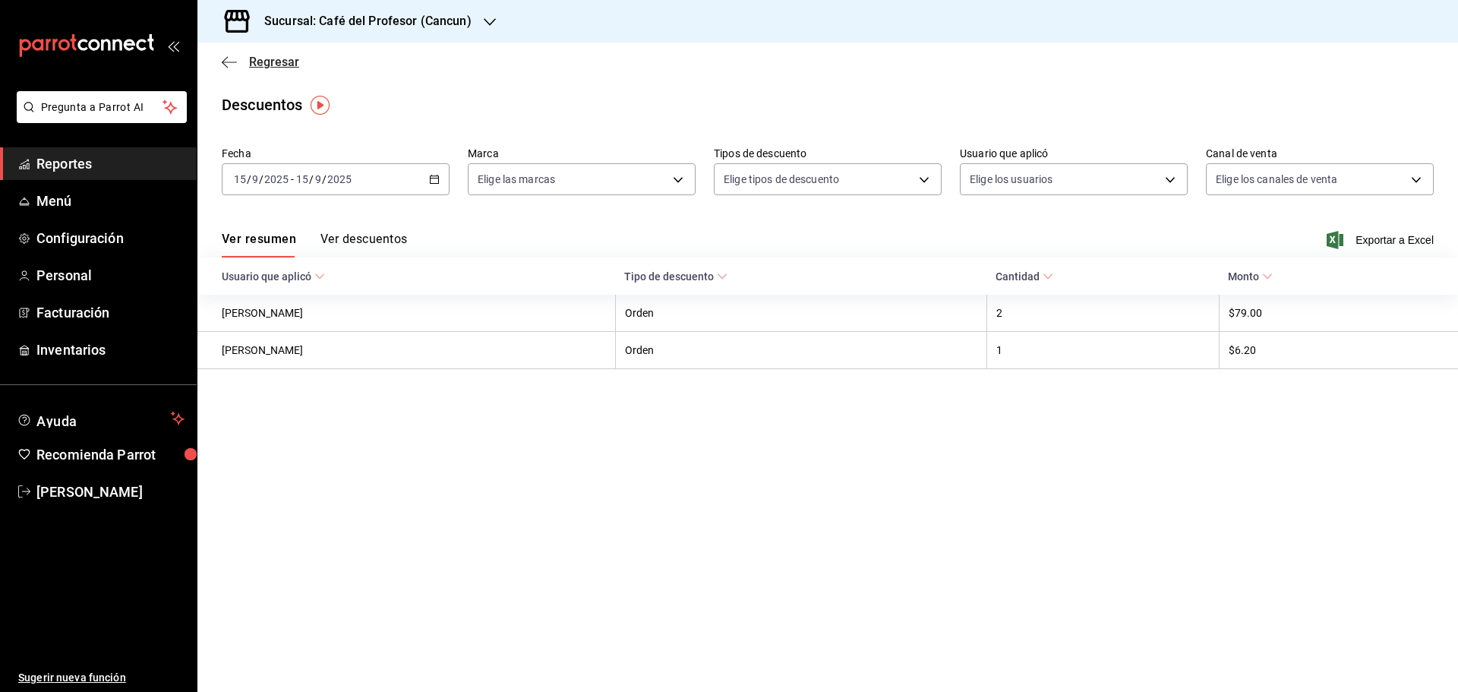
click at [260, 64] on span "Regresar" at bounding box center [274, 62] width 50 height 14
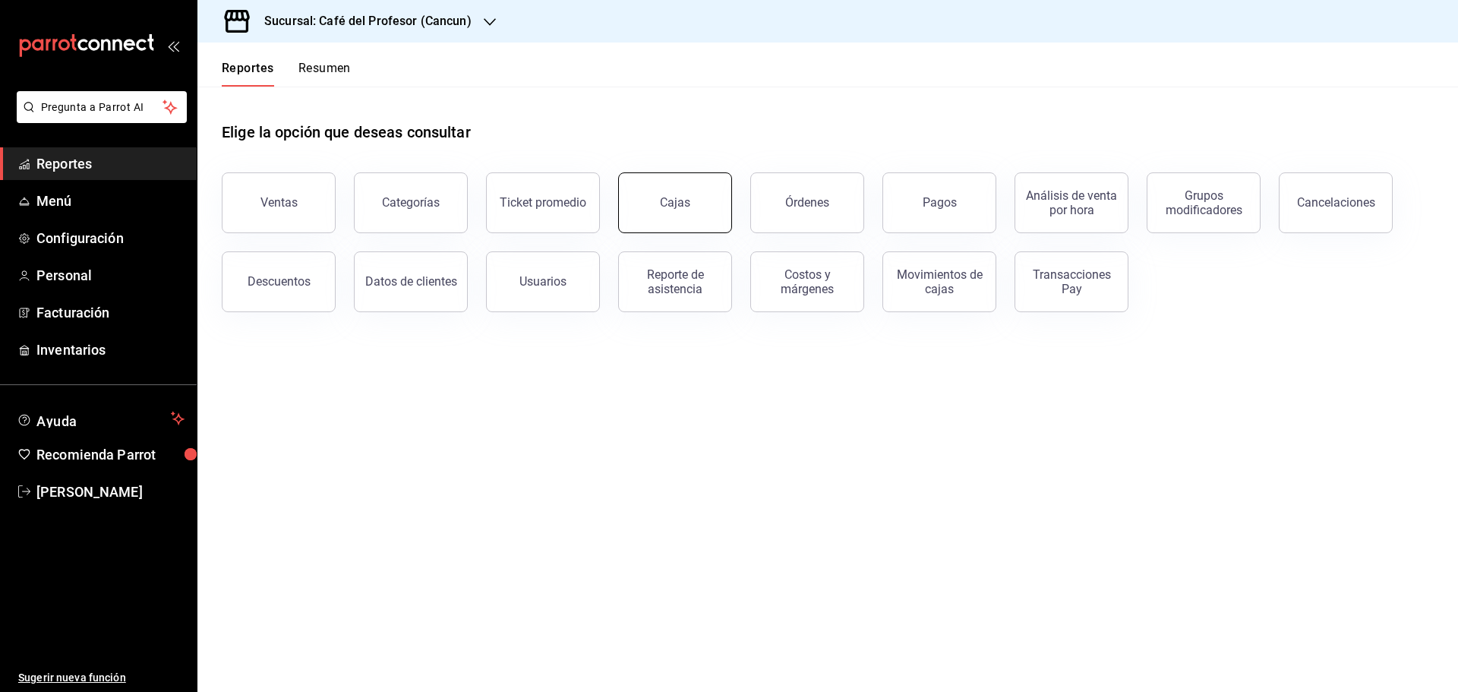
click at [715, 195] on link "Cajas" at bounding box center [675, 202] width 114 height 61
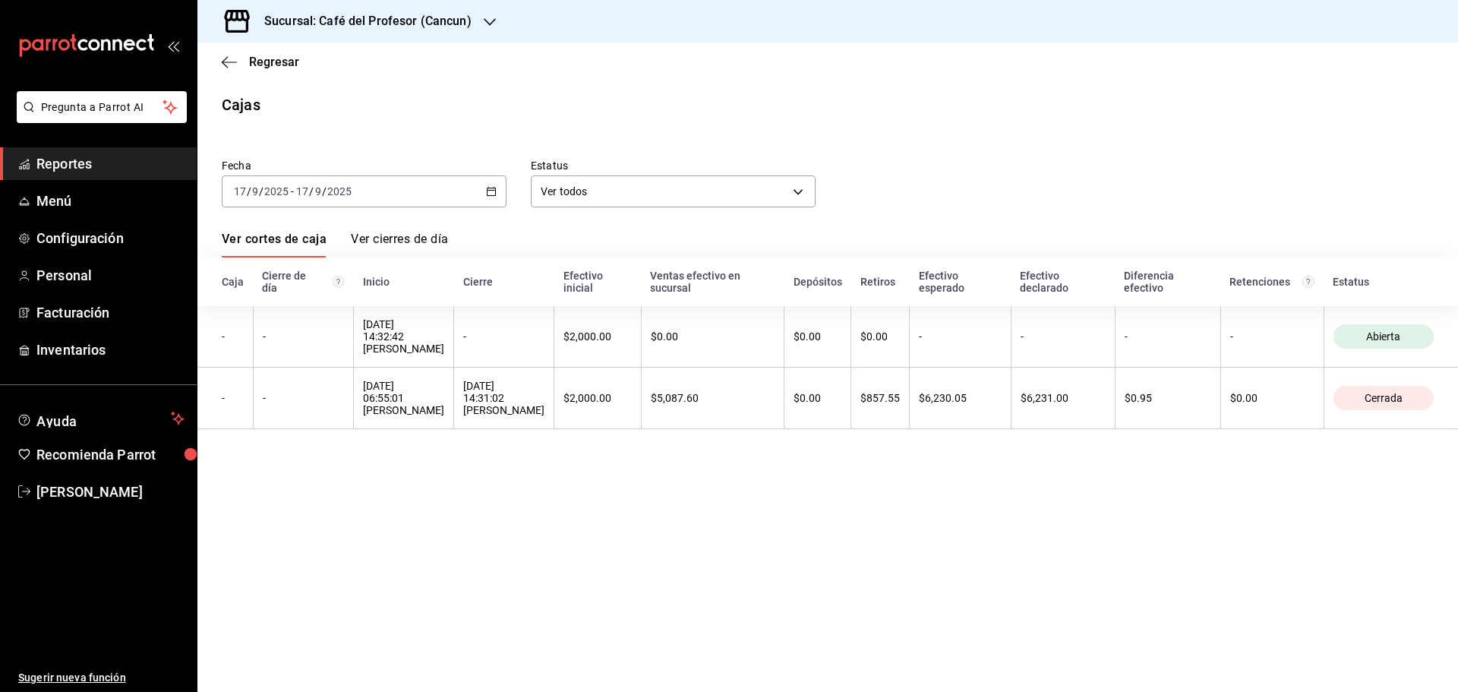
click at [484, 191] on div "[DATE] [DATE] - [DATE] [DATE]" at bounding box center [364, 191] width 285 height 32
click at [280, 276] on span "Ayer" at bounding box center [294, 271] width 118 height 16
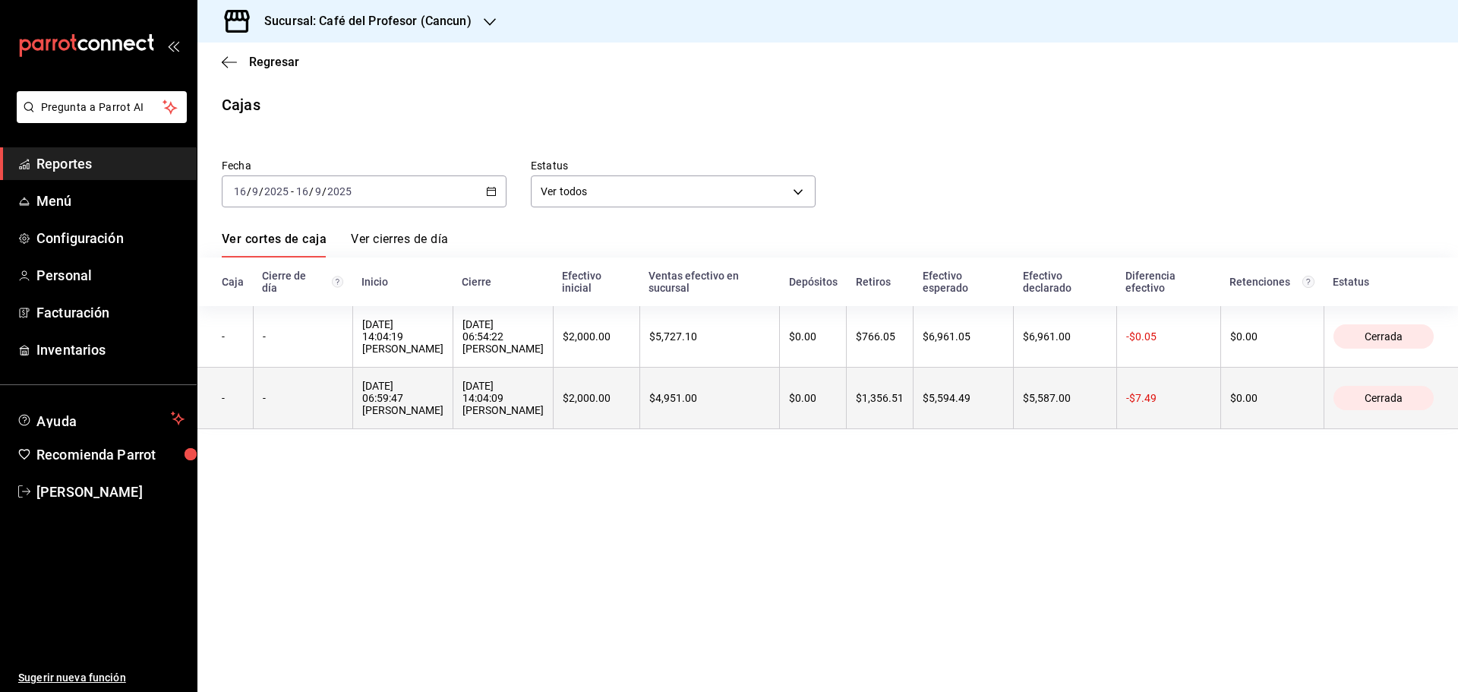
click at [847, 388] on th "$0.00" at bounding box center [813, 397] width 67 height 61
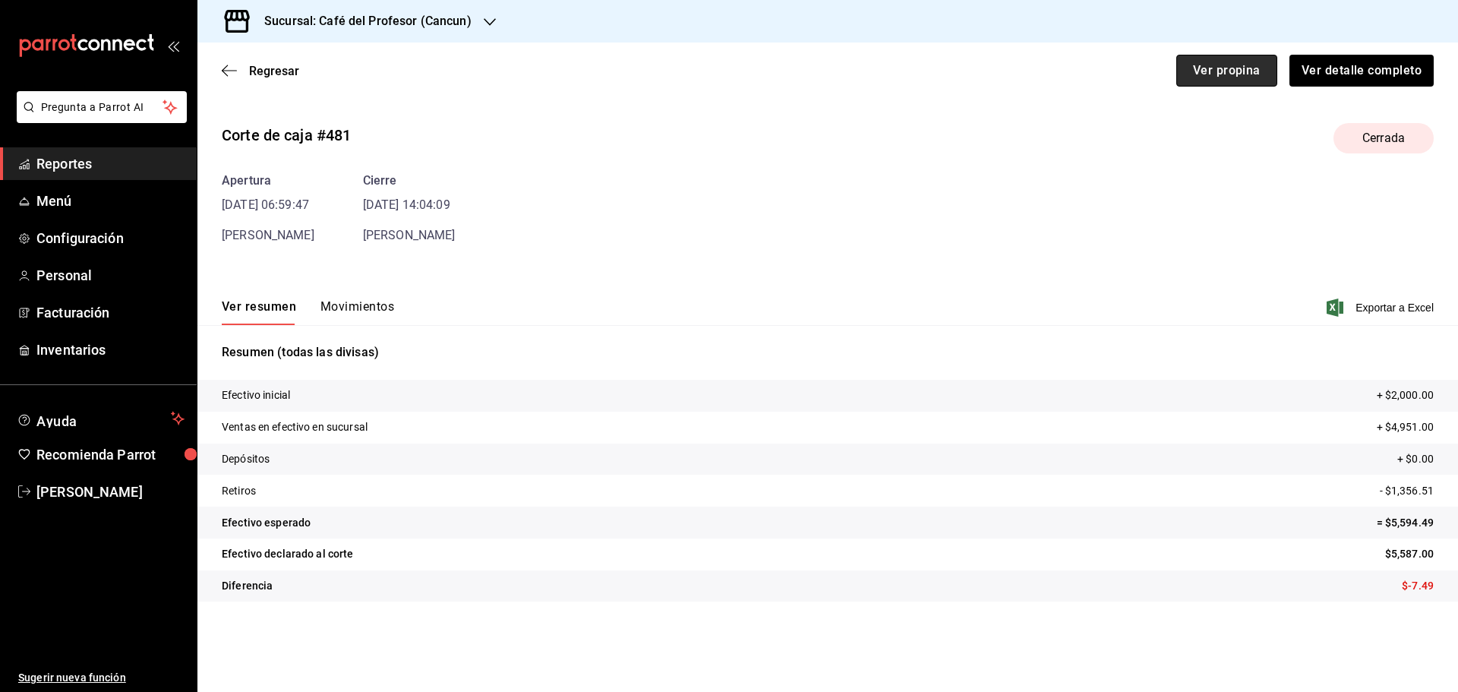
click at [1194, 74] on button "Ver propina" at bounding box center [1226, 71] width 101 height 32
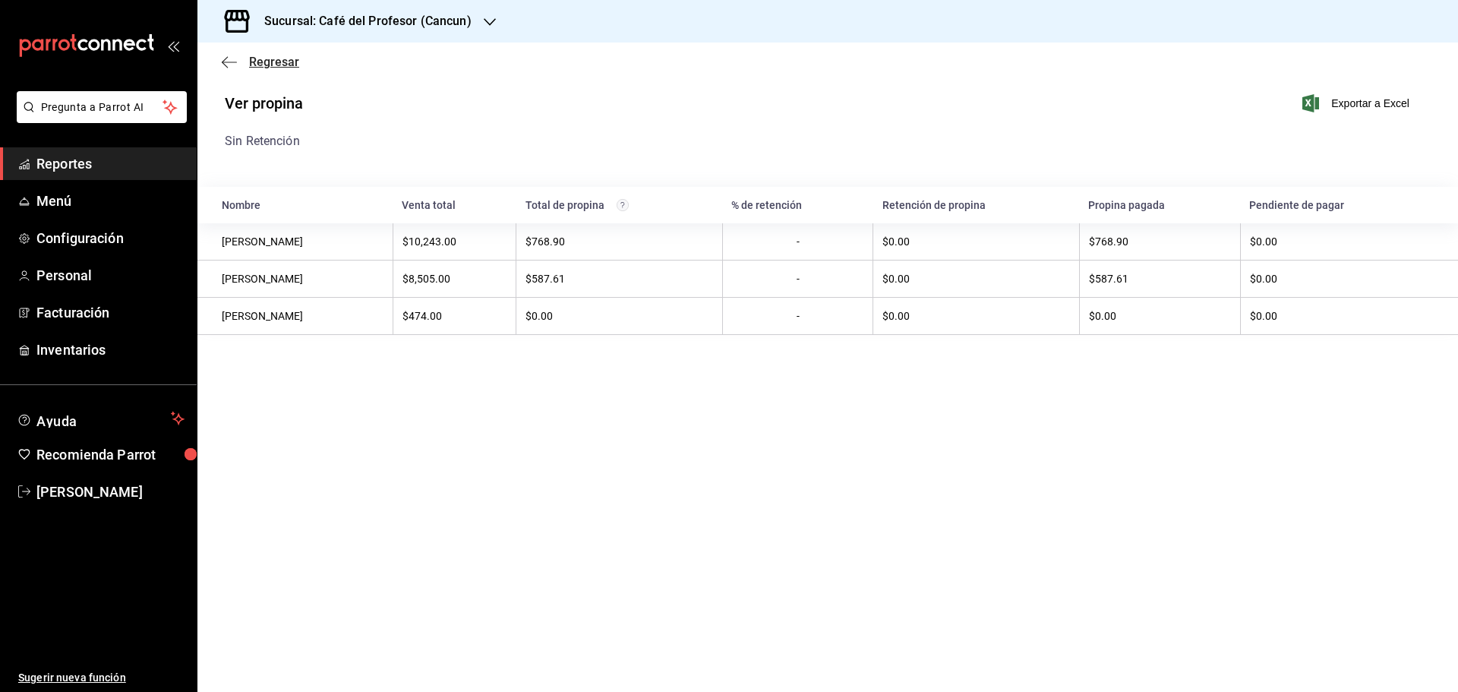
click at [235, 63] on icon "button" at bounding box center [229, 62] width 15 height 14
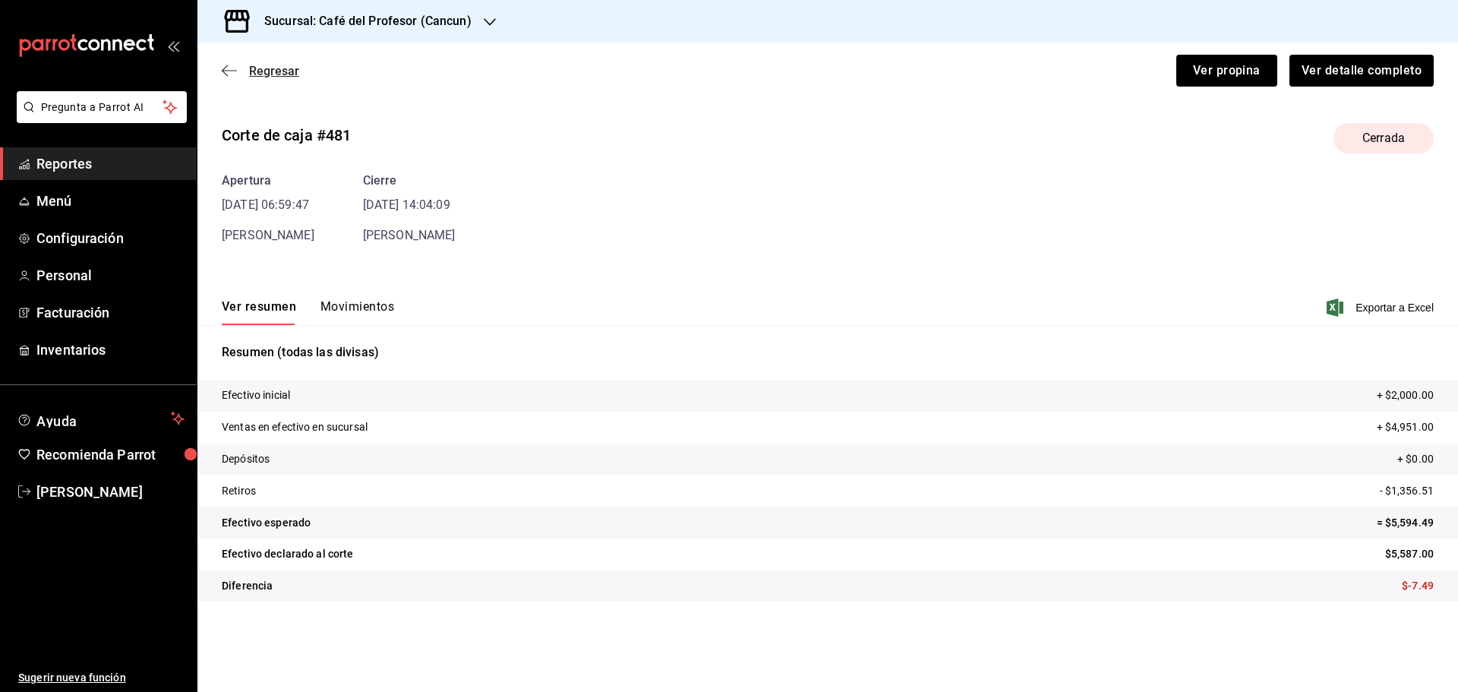
click at [229, 77] on icon "button" at bounding box center [229, 71] width 15 height 14
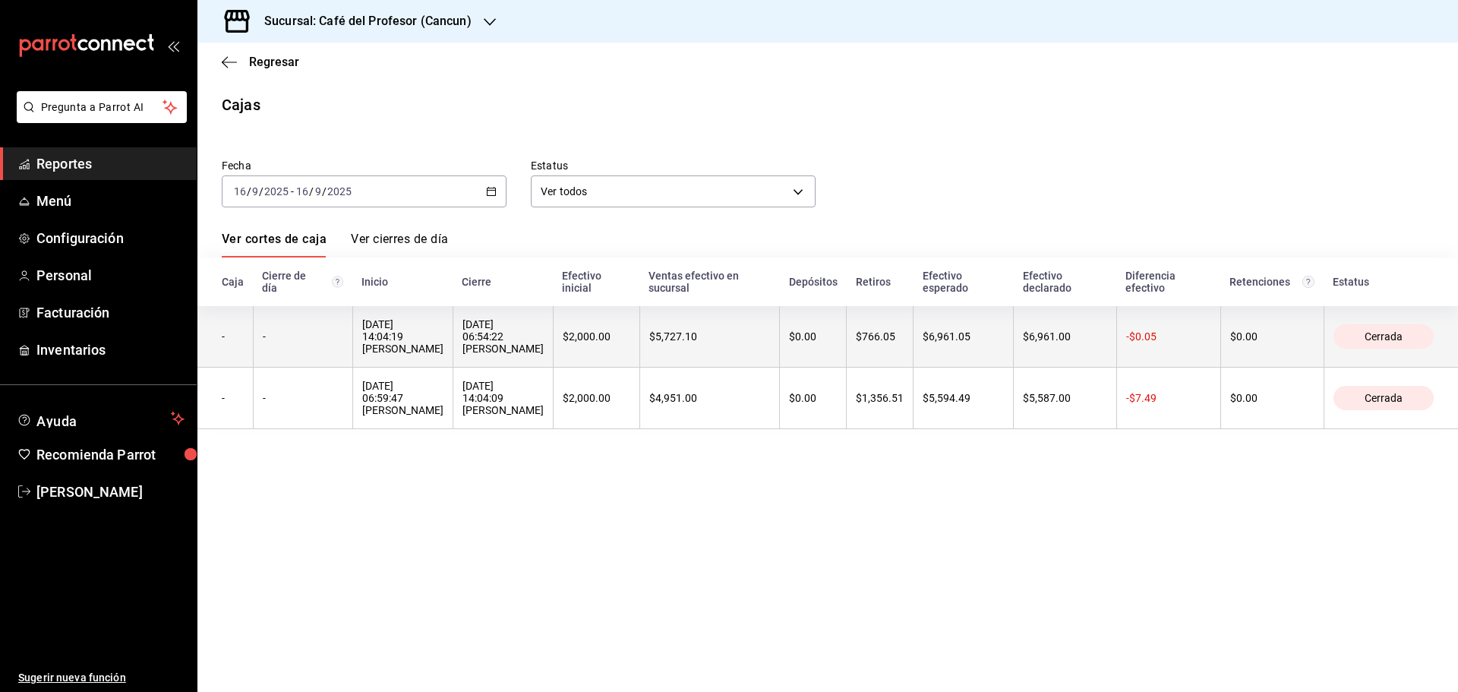
click at [544, 351] on div "17/09/2025 06:54:22 Mariela Gonzalez Contreras" at bounding box center [502, 336] width 81 height 36
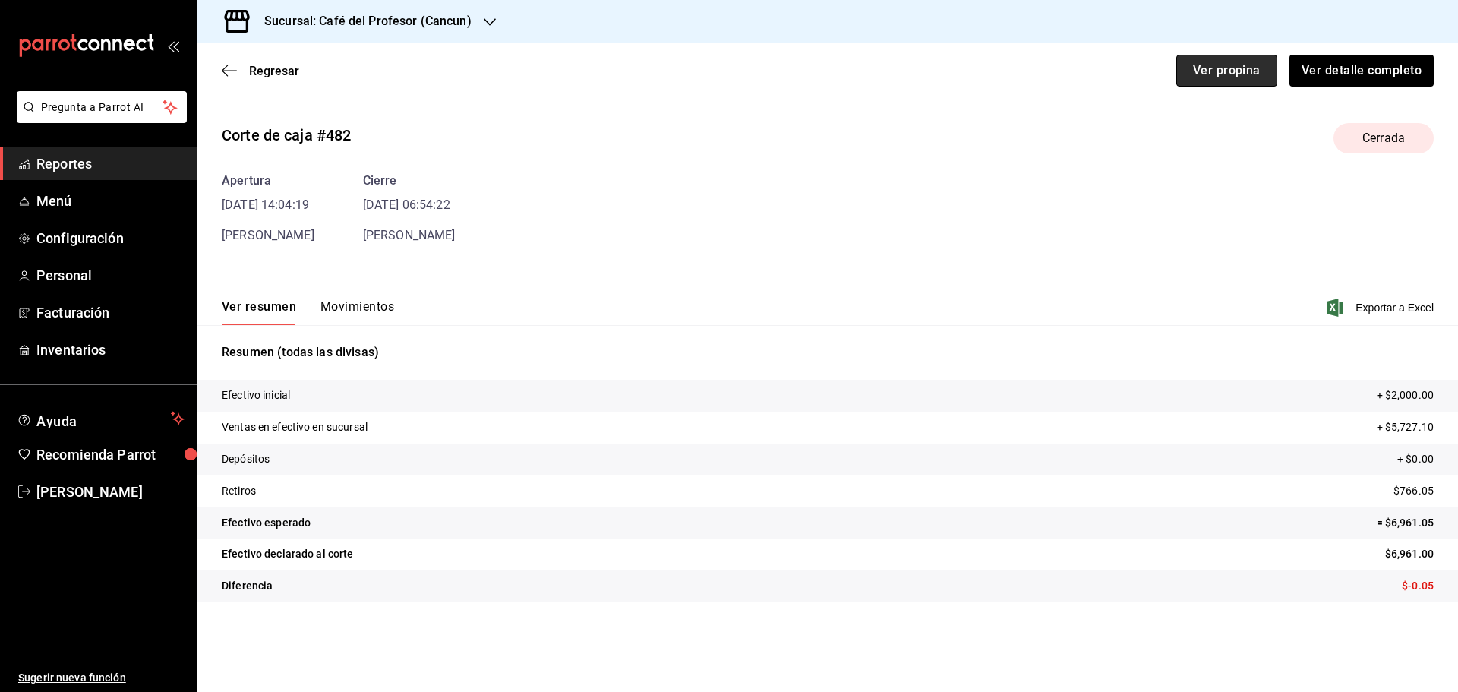
click at [1247, 73] on button "Ver propina" at bounding box center [1226, 71] width 101 height 32
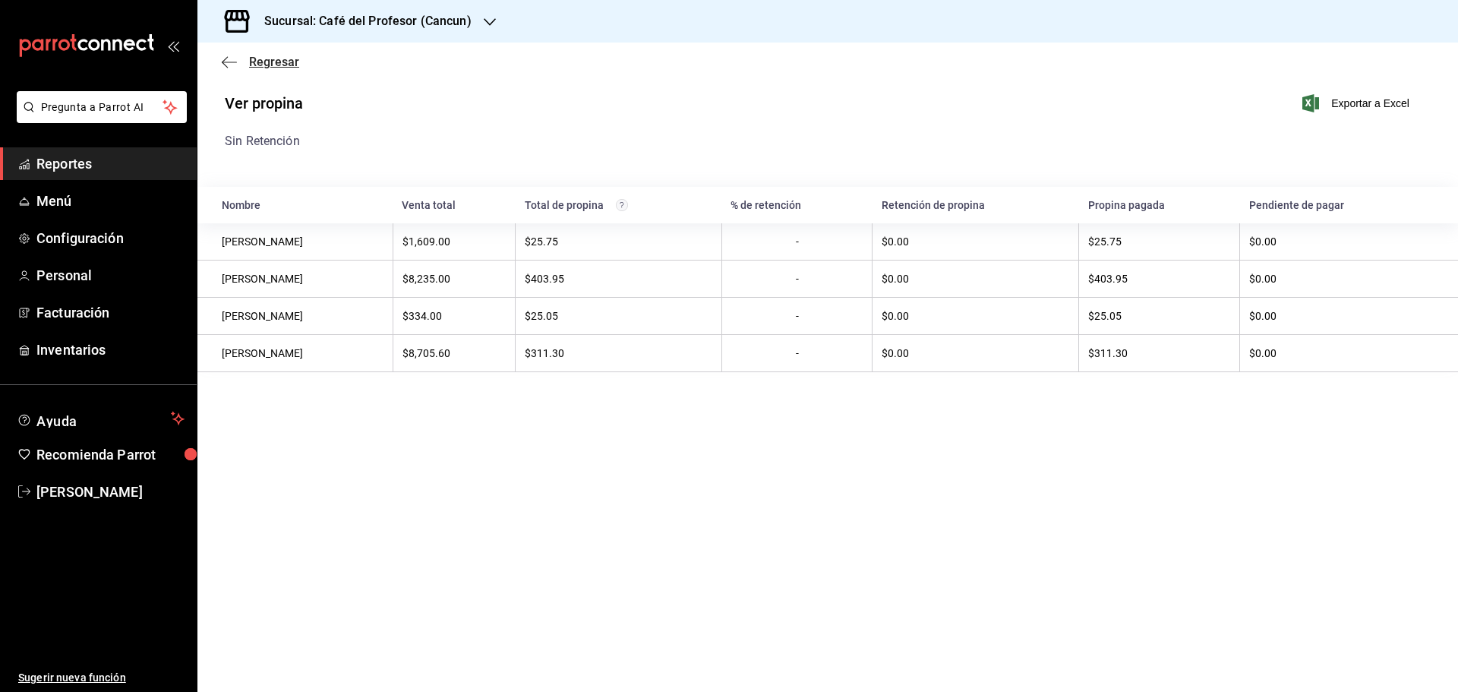
click at [241, 65] on span "Regresar" at bounding box center [260, 62] width 77 height 14
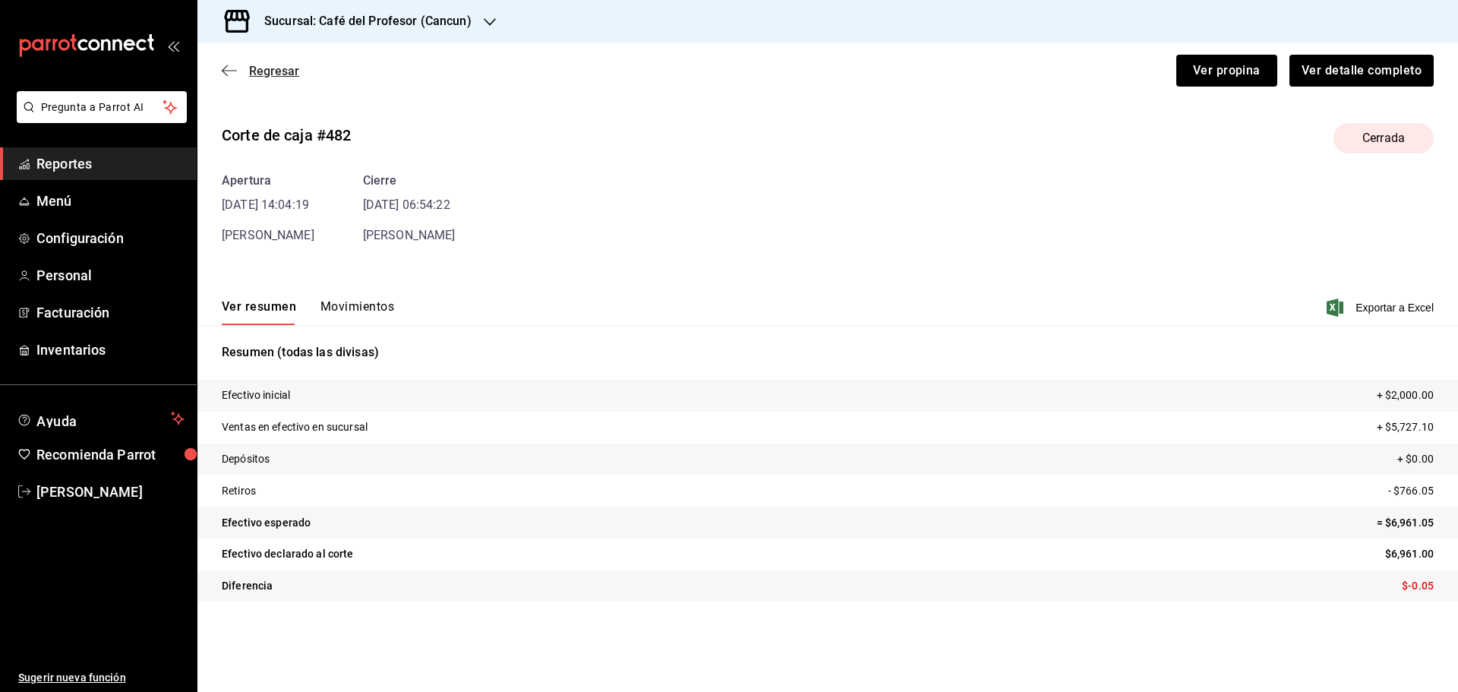
click at [248, 66] on span "Regresar" at bounding box center [260, 71] width 77 height 14
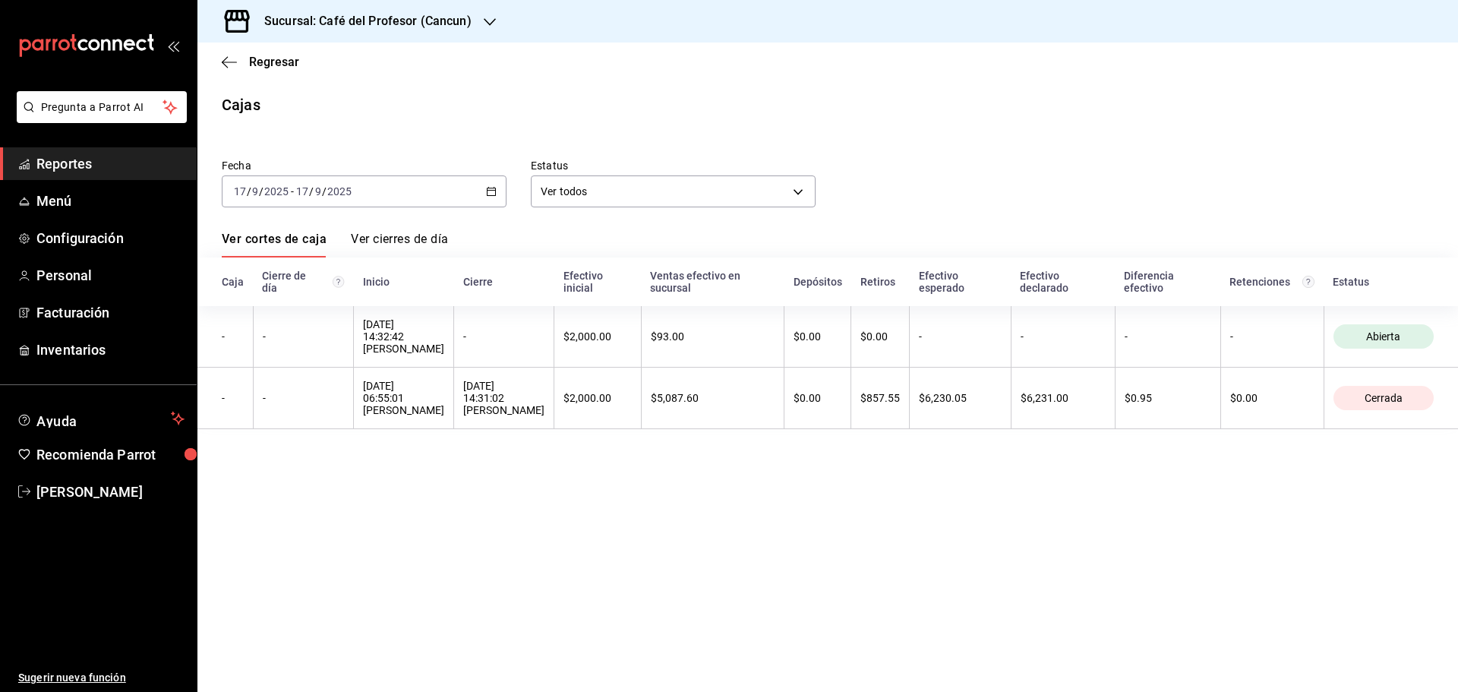
click at [493, 191] on icon "button" at bounding box center [491, 191] width 11 height 11
click at [241, 269] on span "Ayer" at bounding box center [294, 271] width 118 height 16
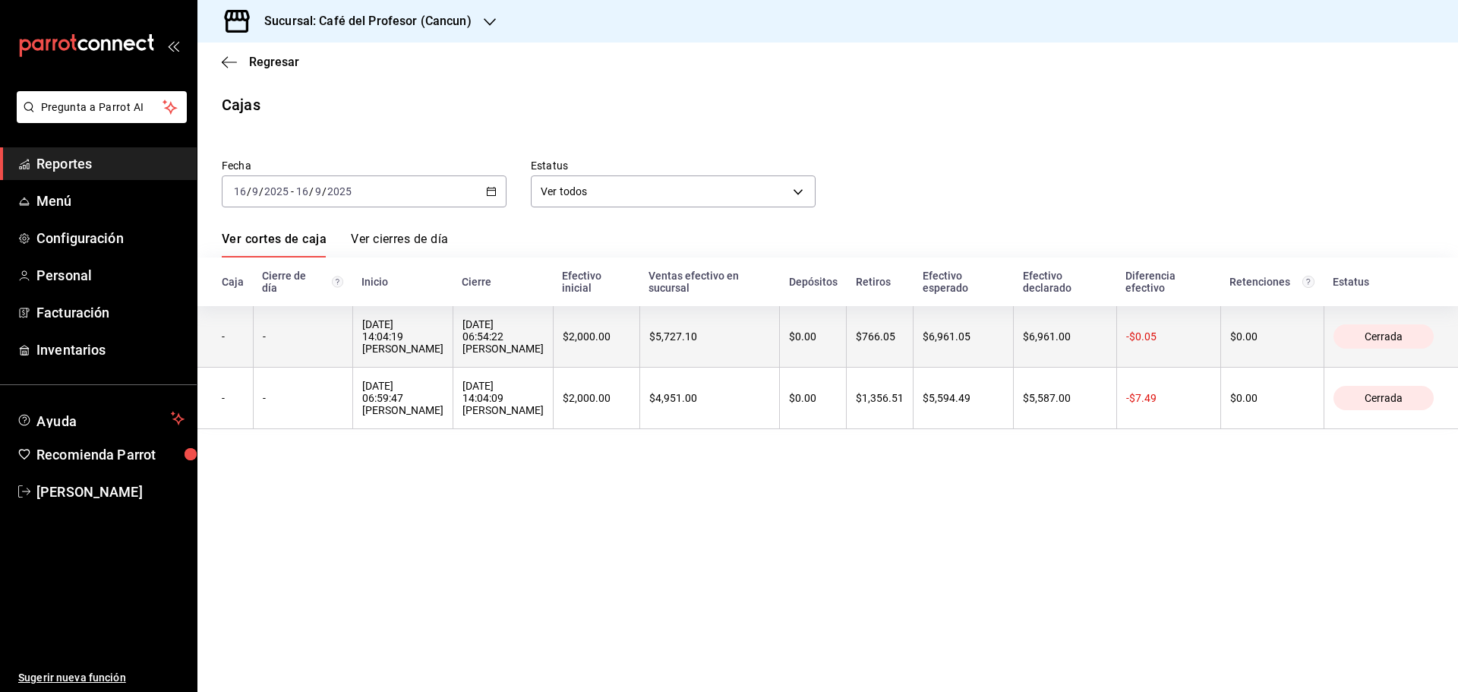
click at [437, 352] on div "16/09/2025 14:04:19 Camila Guerrero Matos" at bounding box center [402, 336] width 81 height 36
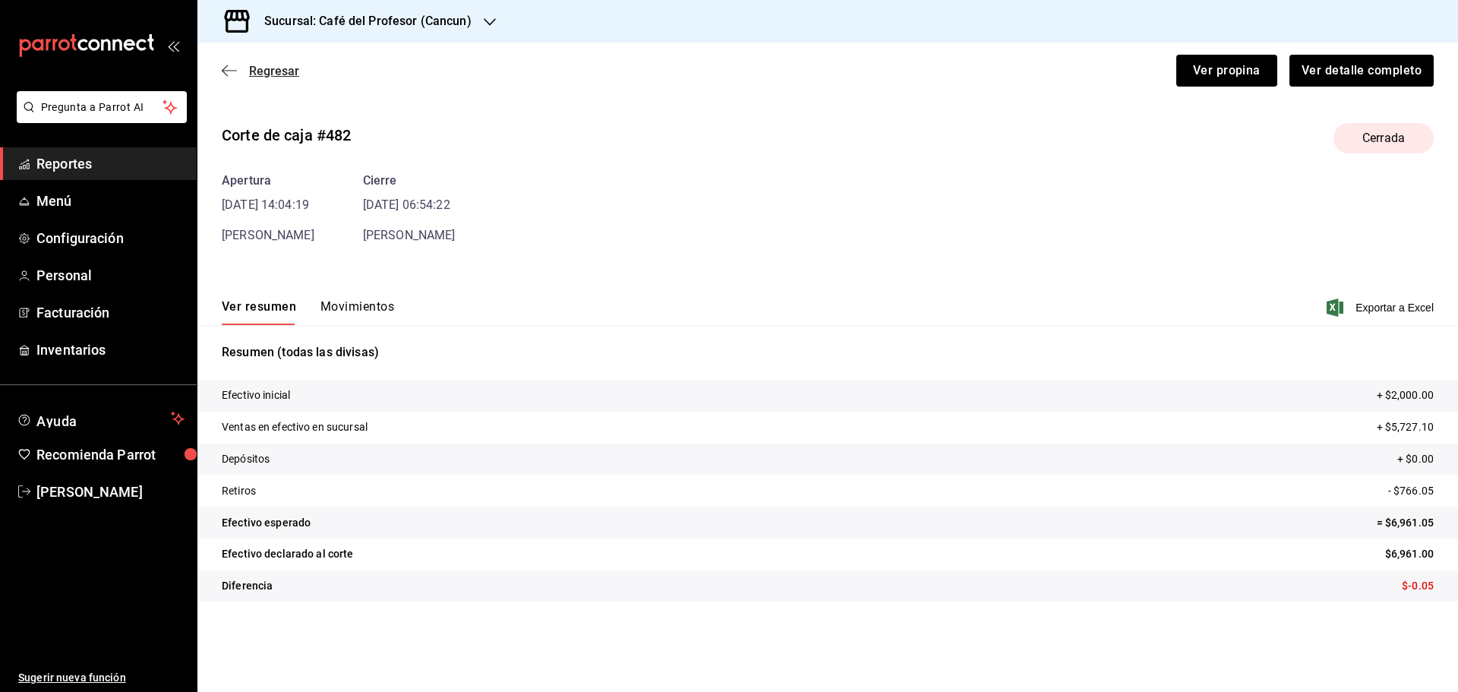
click at [234, 64] on icon "button" at bounding box center [229, 71] width 15 height 14
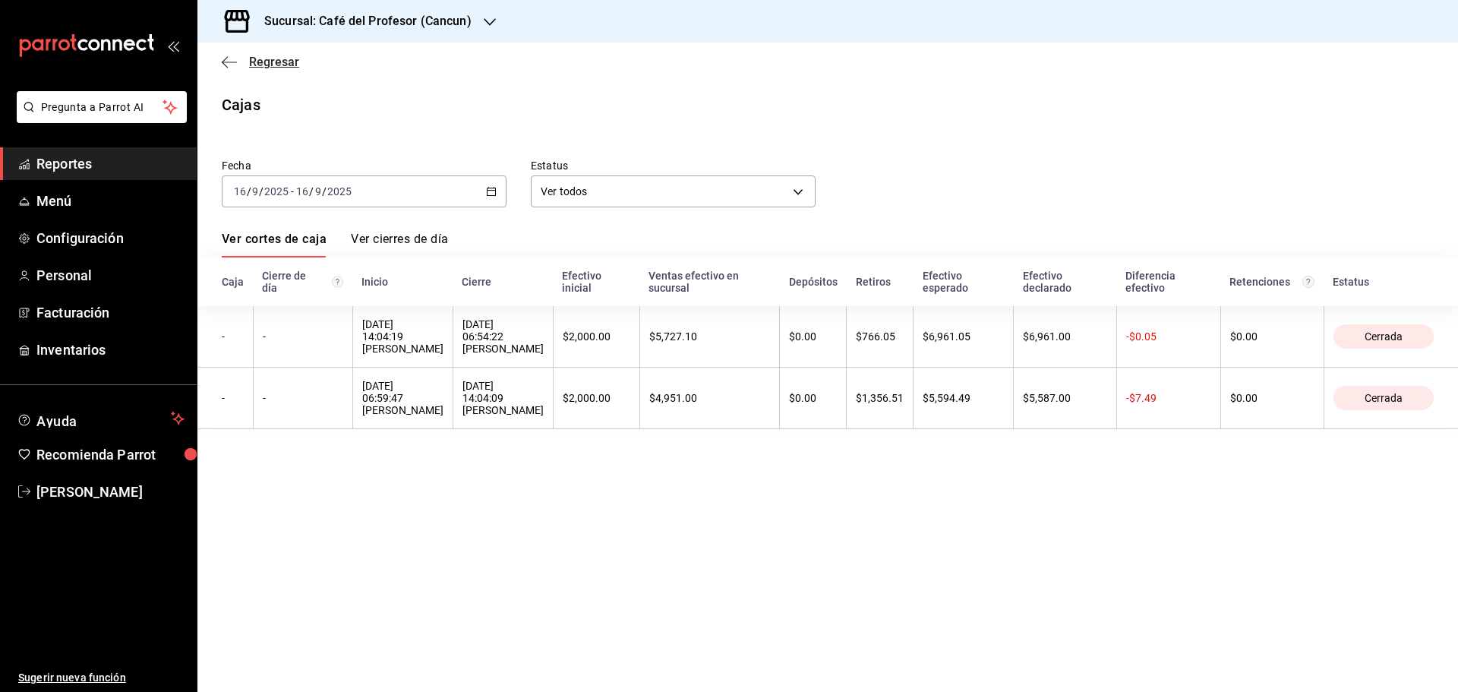
click at [246, 65] on span "Regresar" at bounding box center [260, 62] width 77 height 14
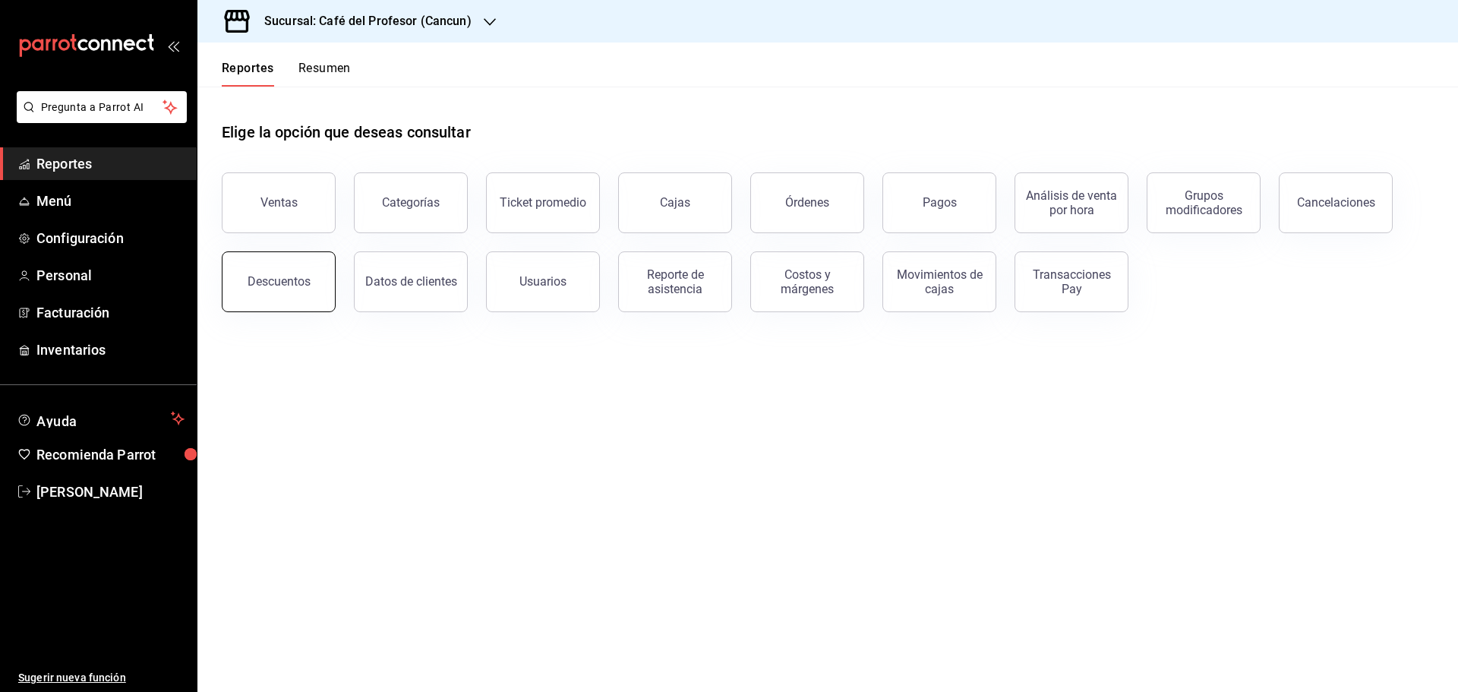
click at [243, 262] on button "Descuentos" at bounding box center [279, 281] width 114 height 61
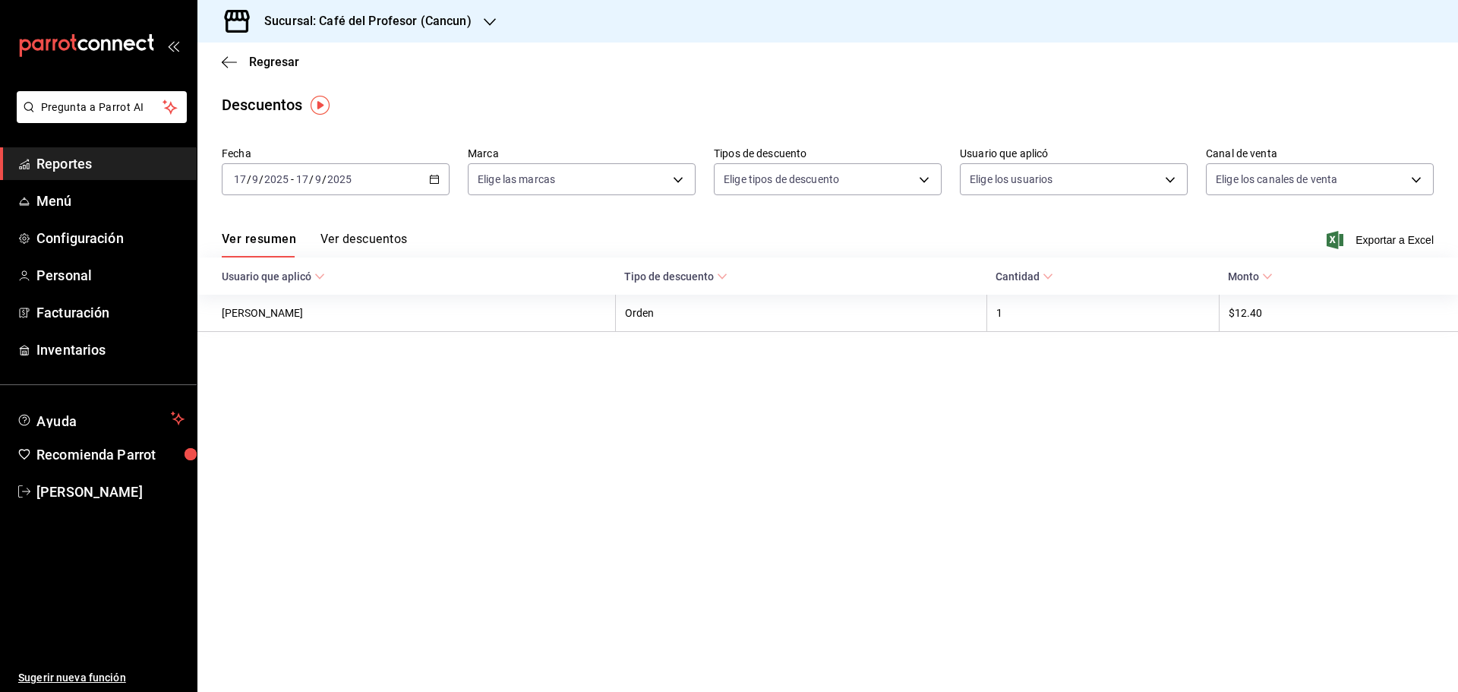
click at [438, 177] on \(Stroke\) "button" at bounding box center [434, 179] width 9 height 8
click at [256, 260] on span "Ayer" at bounding box center [294, 259] width 118 height 16
click at [226, 55] on icon "button" at bounding box center [229, 62] width 15 height 14
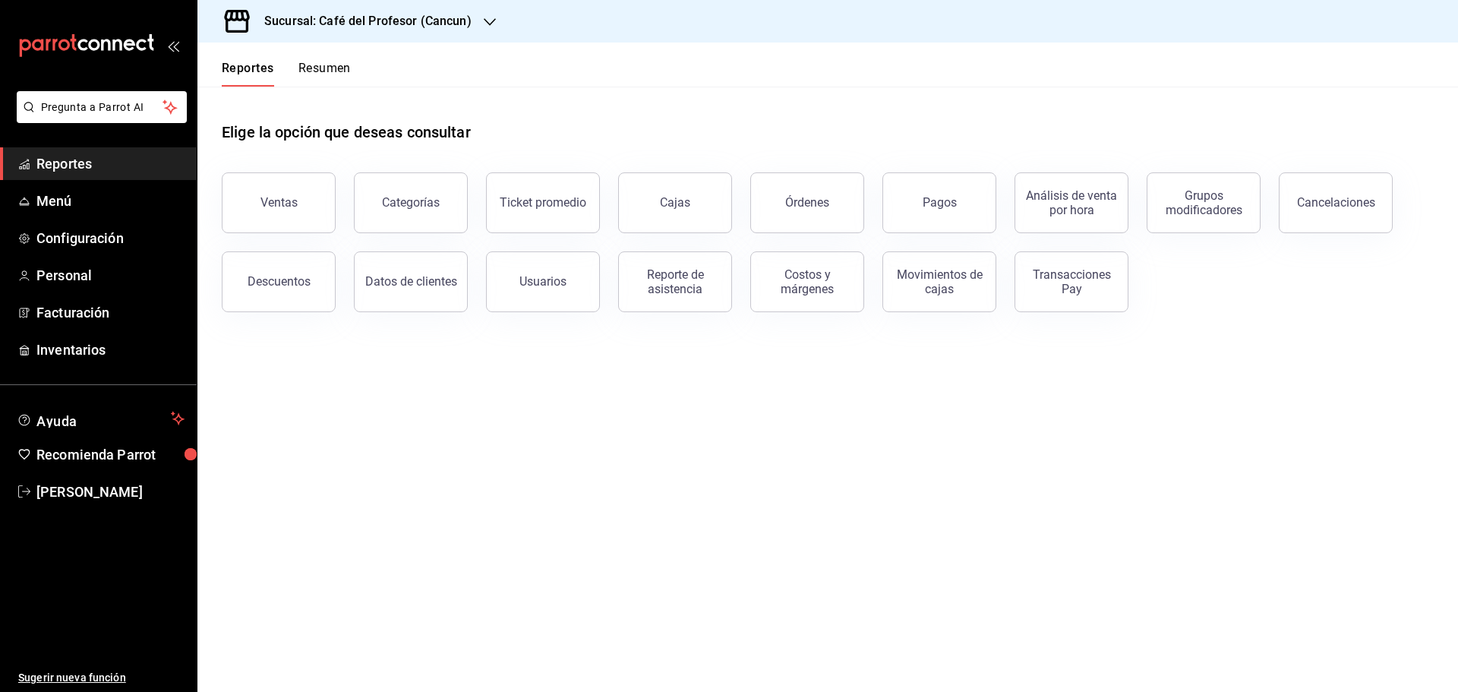
click at [376, 24] on h3 "Sucursal: Café del Profesor (Cancun)" at bounding box center [361, 21] width 219 height 18
click at [273, 96] on span "Café del Profesor (Acanceh)" at bounding box center [277, 100] width 135 height 16
click at [639, 188] on link "Cajas" at bounding box center [675, 202] width 114 height 61
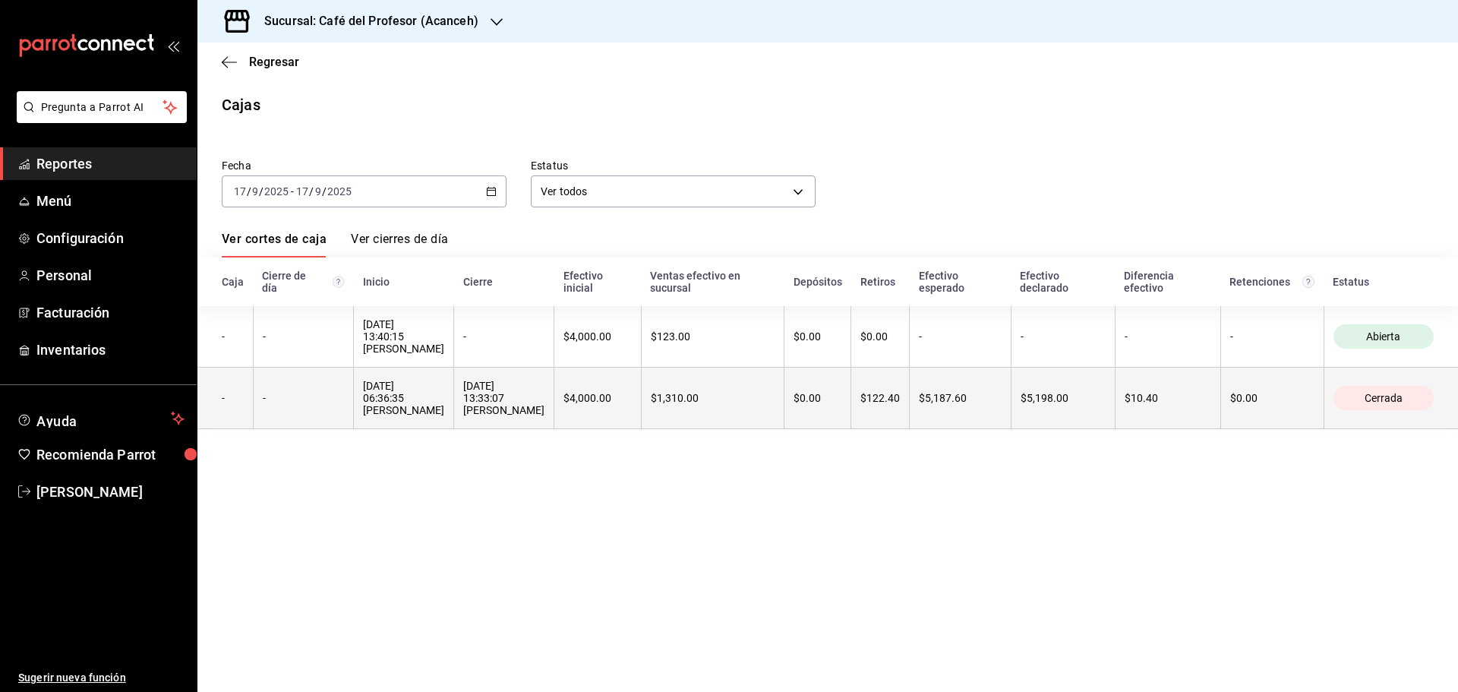
click at [485, 390] on div "[DATE] 13:33:07 [PERSON_NAME]" at bounding box center [503, 398] width 81 height 36
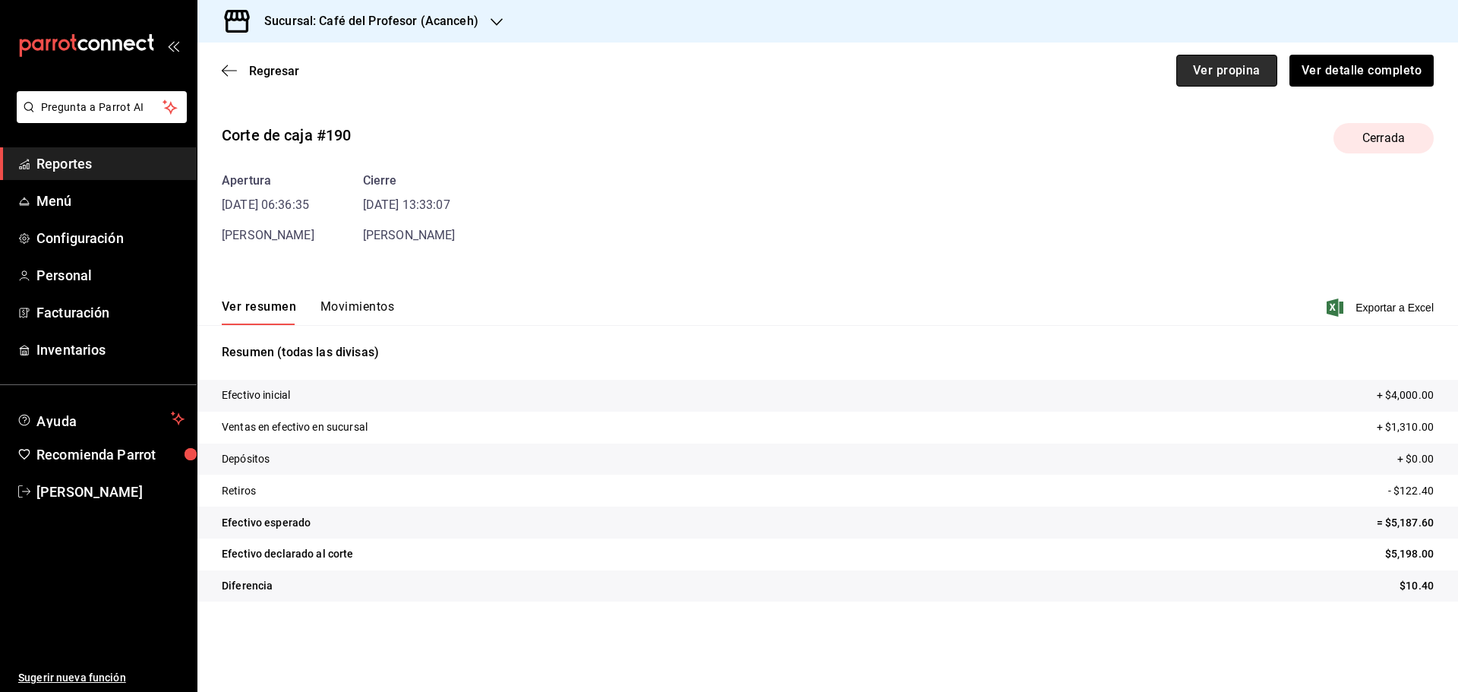
click at [1189, 80] on button "Ver propina" at bounding box center [1226, 71] width 101 height 32
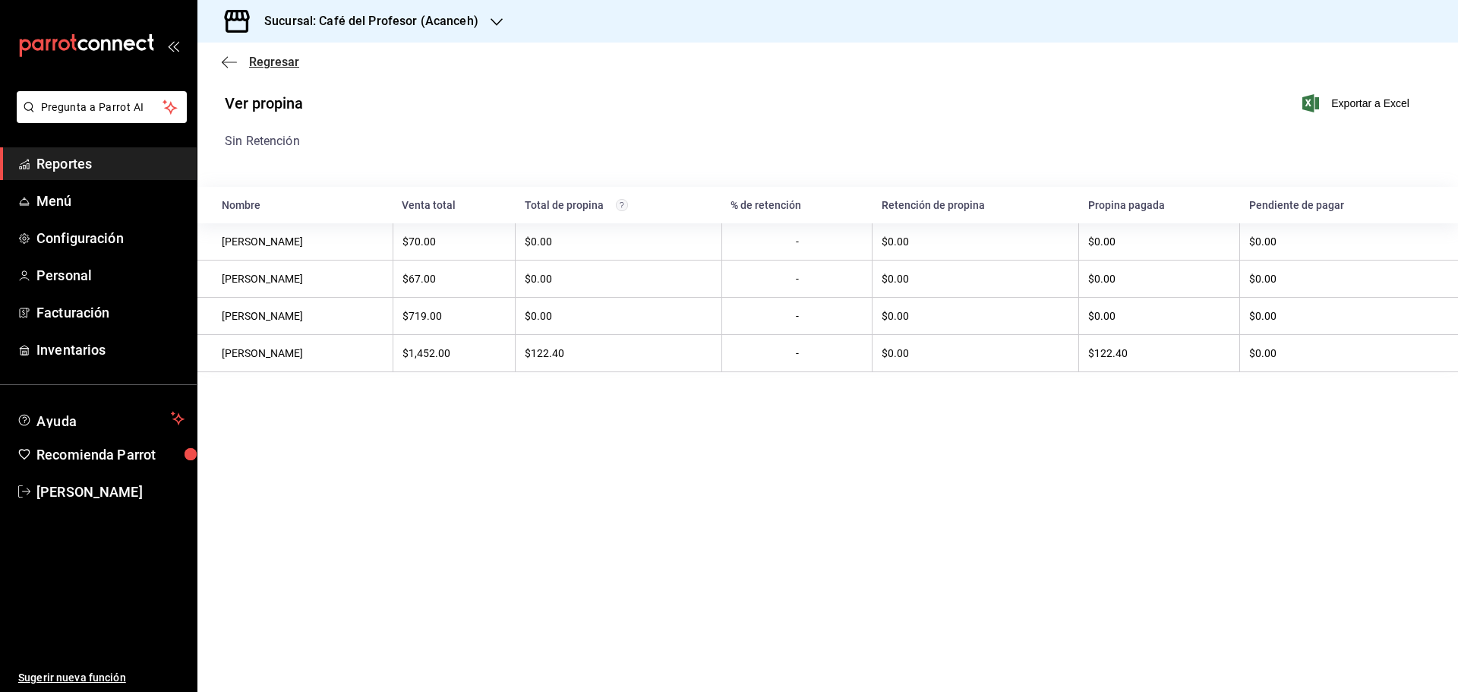
click at [241, 66] on span "Regresar" at bounding box center [260, 62] width 77 height 14
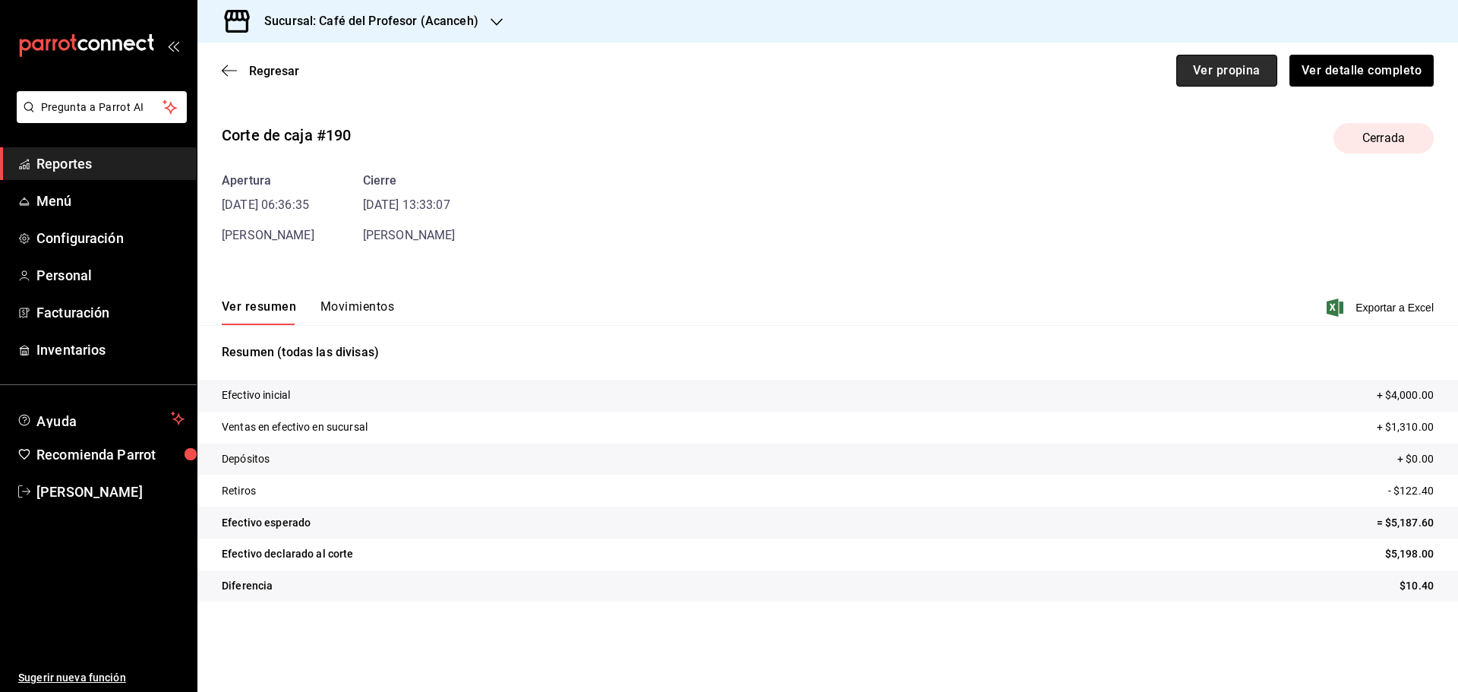
click at [1231, 67] on button "Ver propina" at bounding box center [1226, 71] width 101 height 32
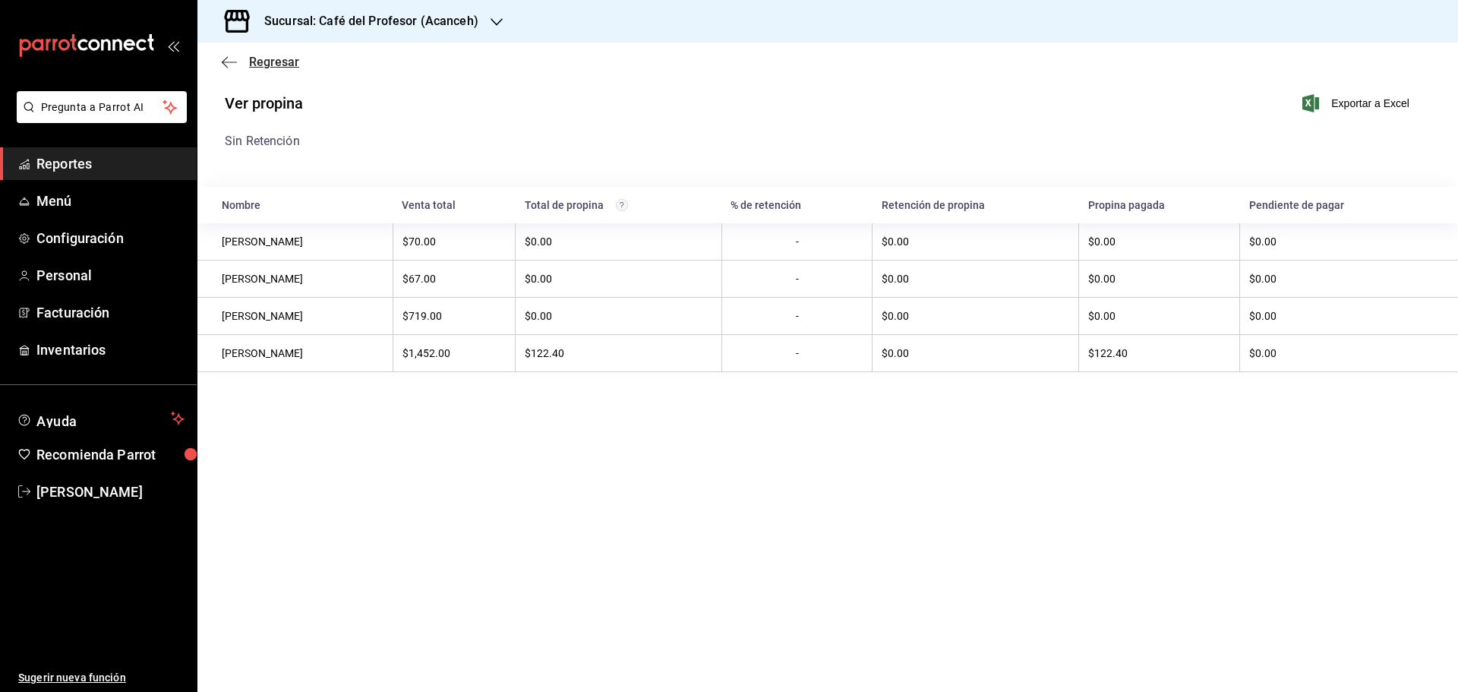
click at [246, 65] on span "Regresar" at bounding box center [260, 62] width 77 height 14
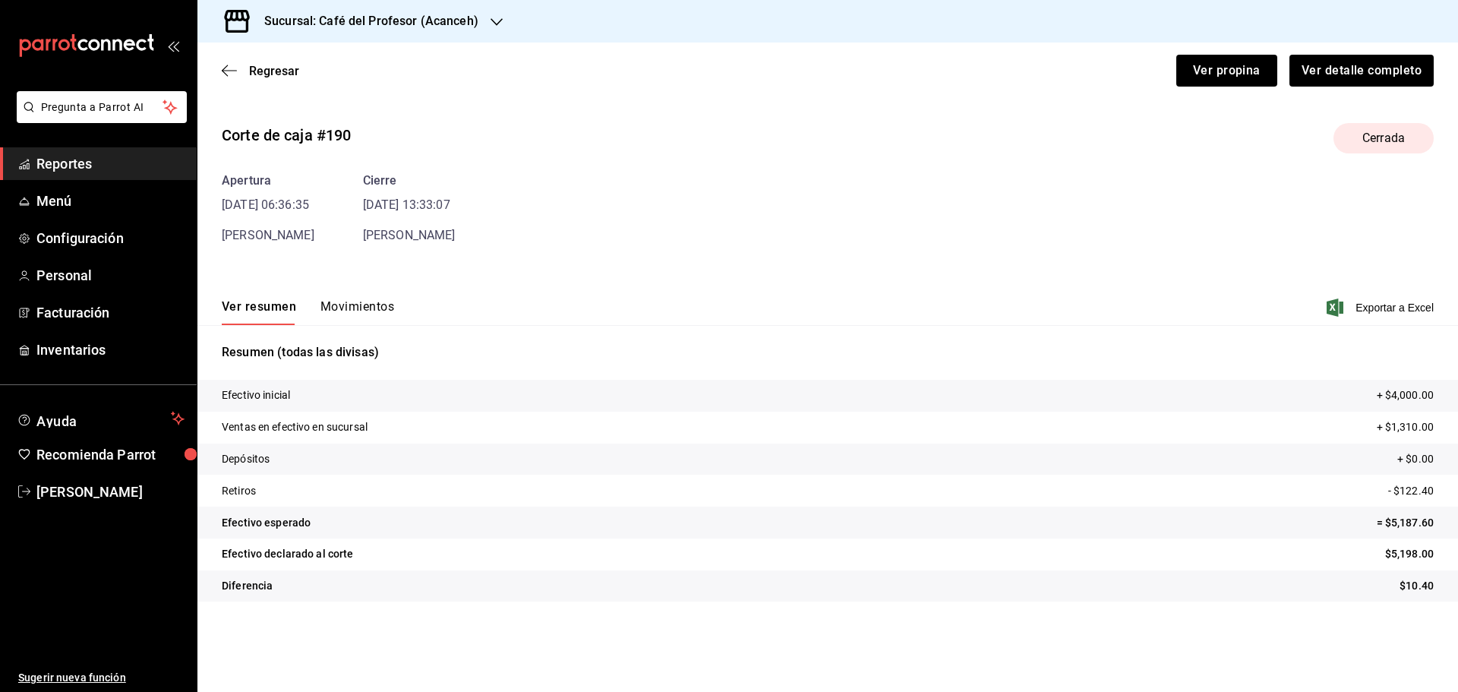
click at [246, 65] on span "Regresar" at bounding box center [260, 71] width 77 height 14
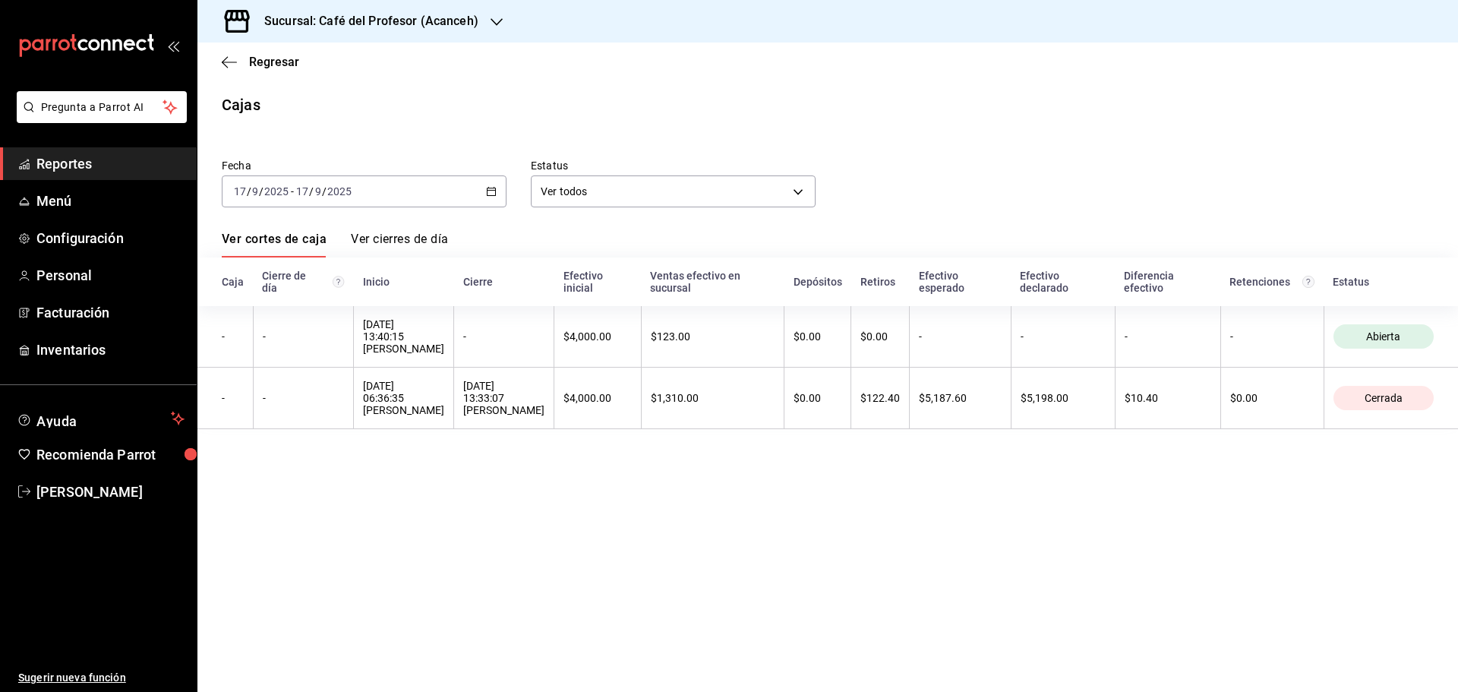
click at [246, 65] on span "Regresar" at bounding box center [260, 62] width 77 height 14
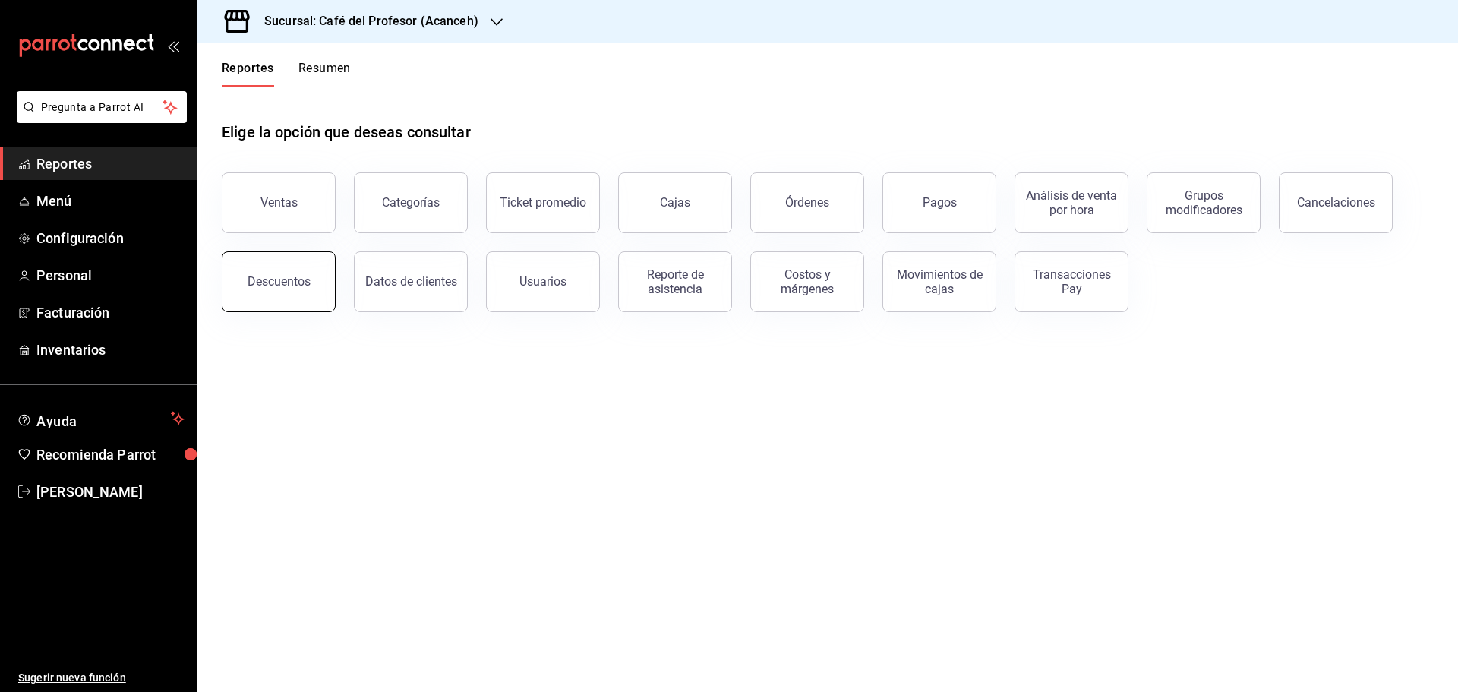
click at [294, 257] on button "Descuentos" at bounding box center [279, 281] width 114 height 61
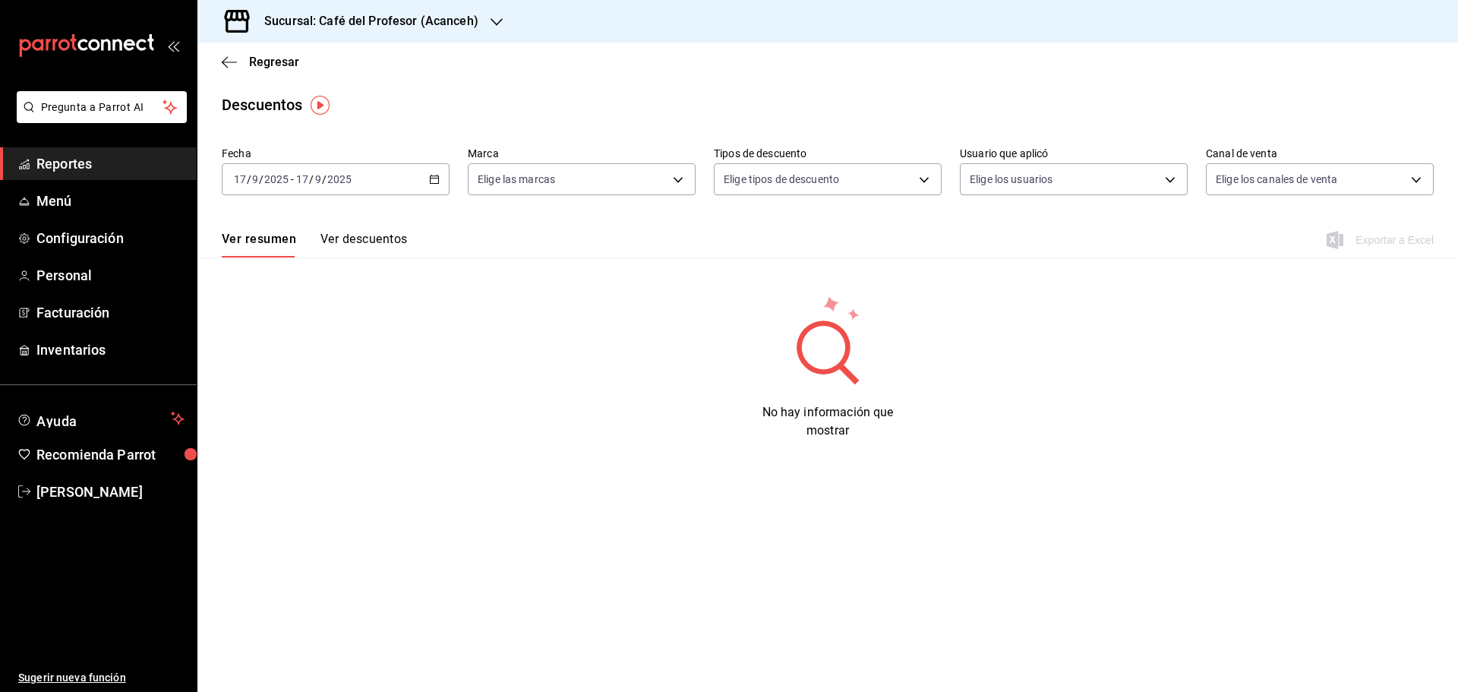
click at [425, 180] on div "[DATE] [DATE] - [DATE] [DATE]" at bounding box center [336, 179] width 228 height 32
click at [281, 226] on span "Hoy" at bounding box center [294, 225] width 118 height 16
